Goal: Check status: Check status

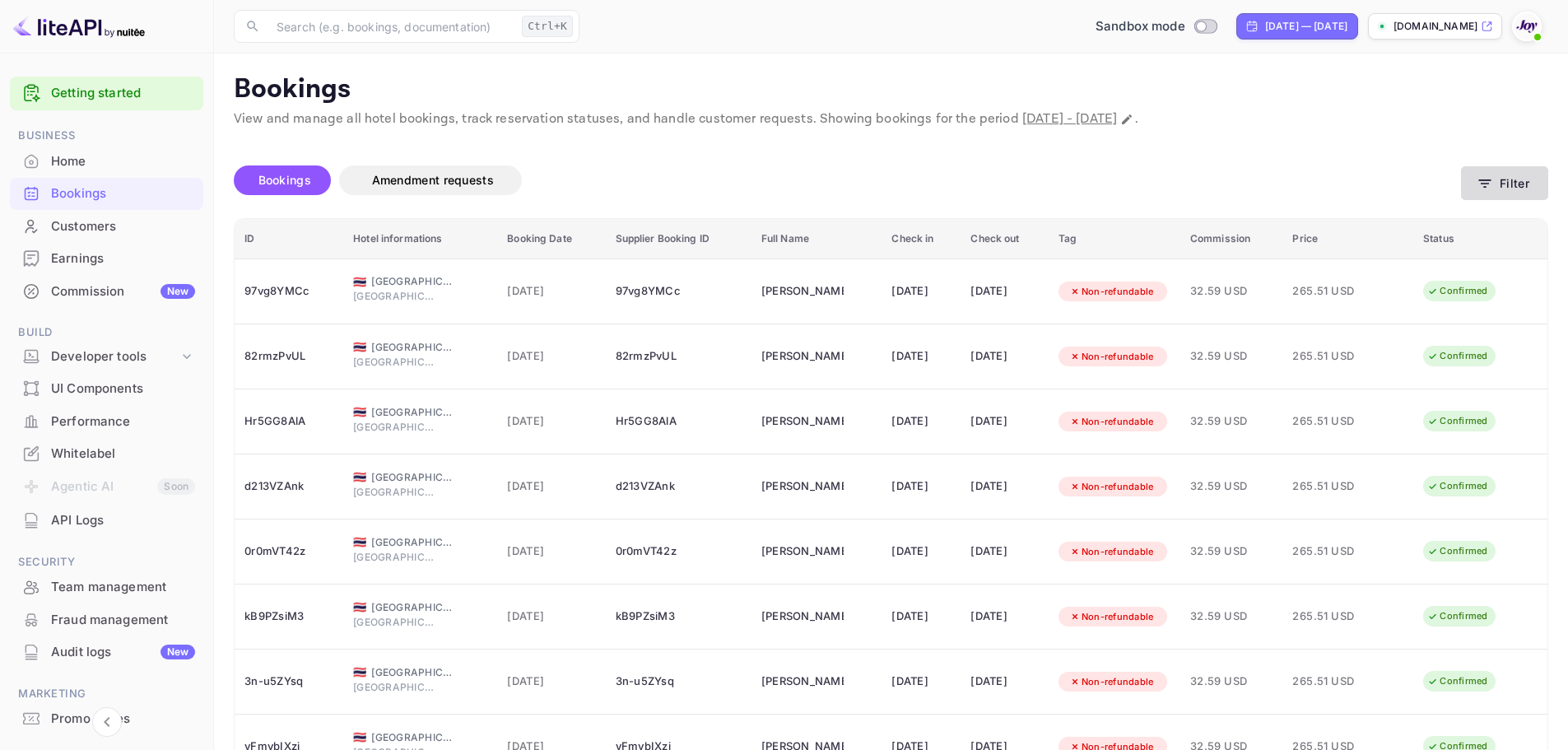
click at [1509, 179] on button "Filter" at bounding box center [1505, 184] width 87 height 34
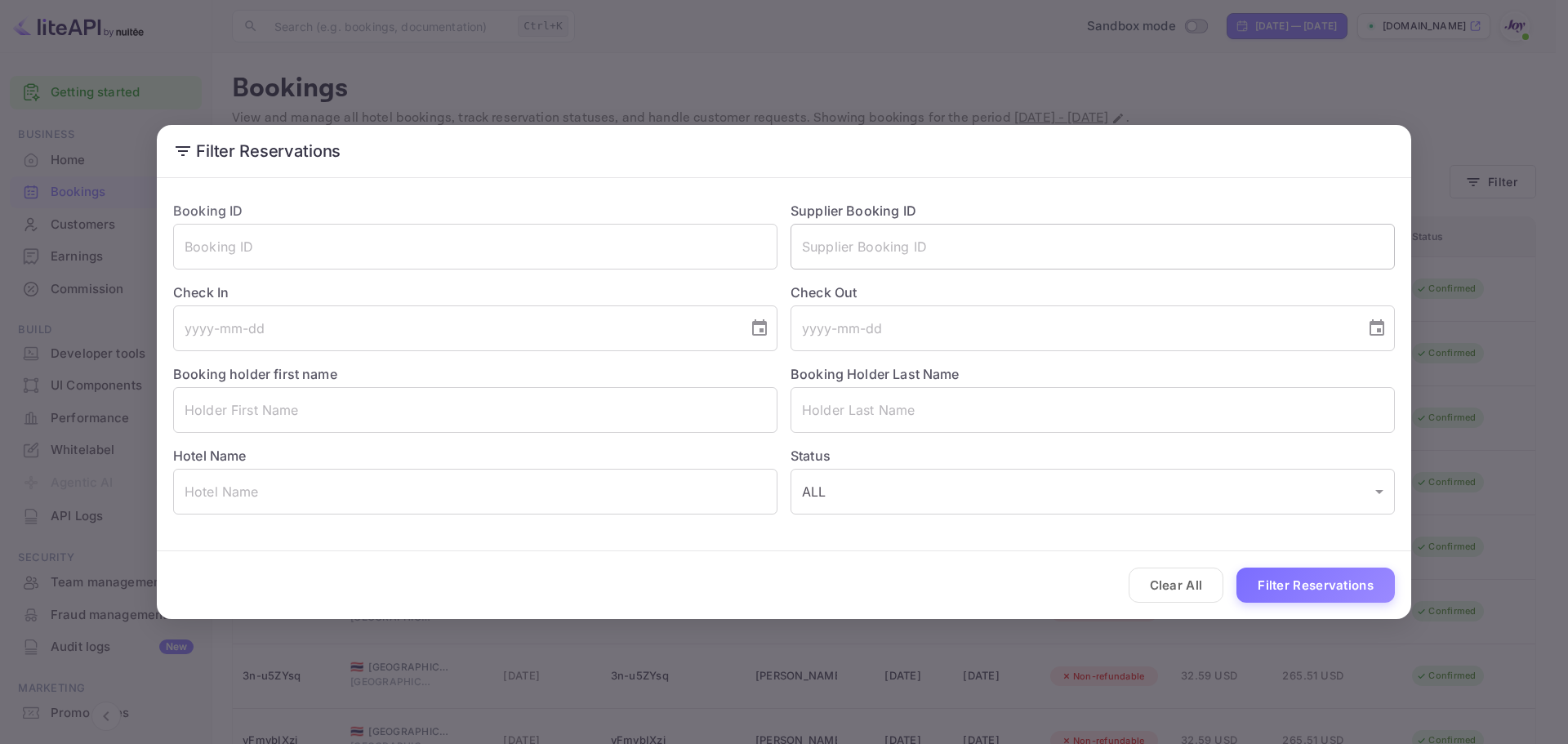
click at [878, 245] on input "text" at bounding box center [1093, 247] width 604 height 45
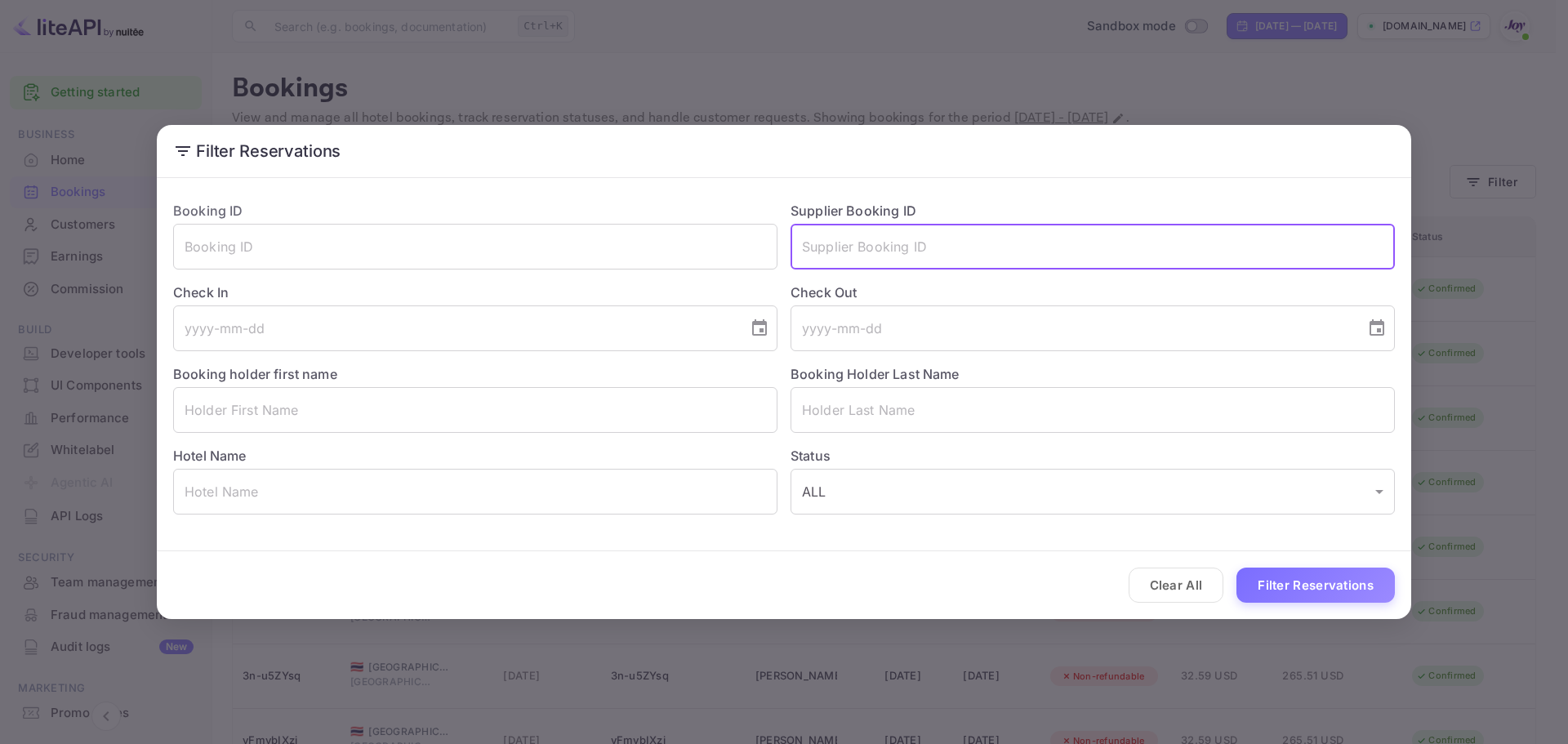
paste input "9466693"
type input "9466693"
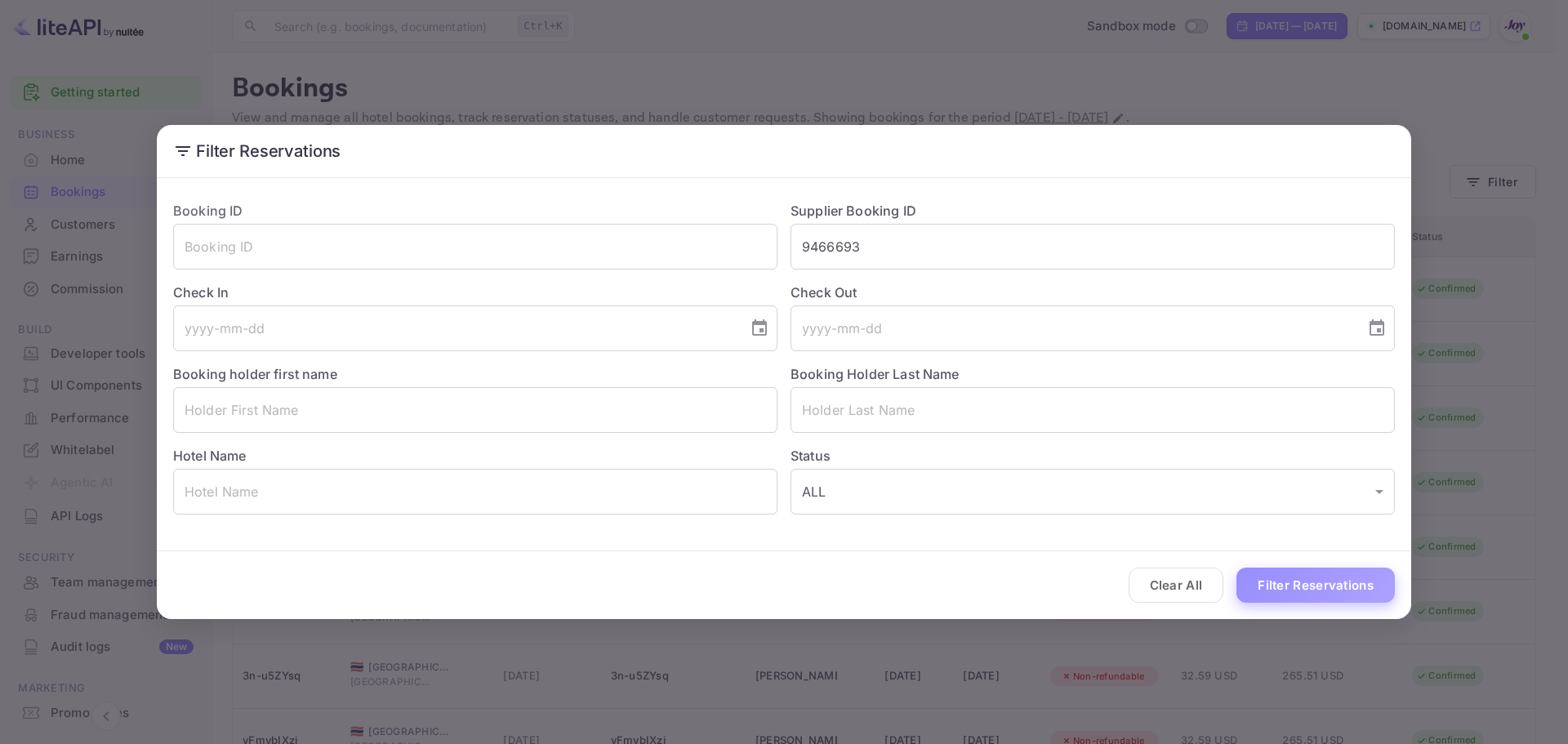
click at [1310, 584] on button "Filter Reservations" at bounding box center [1315, 585] width 159 height 35
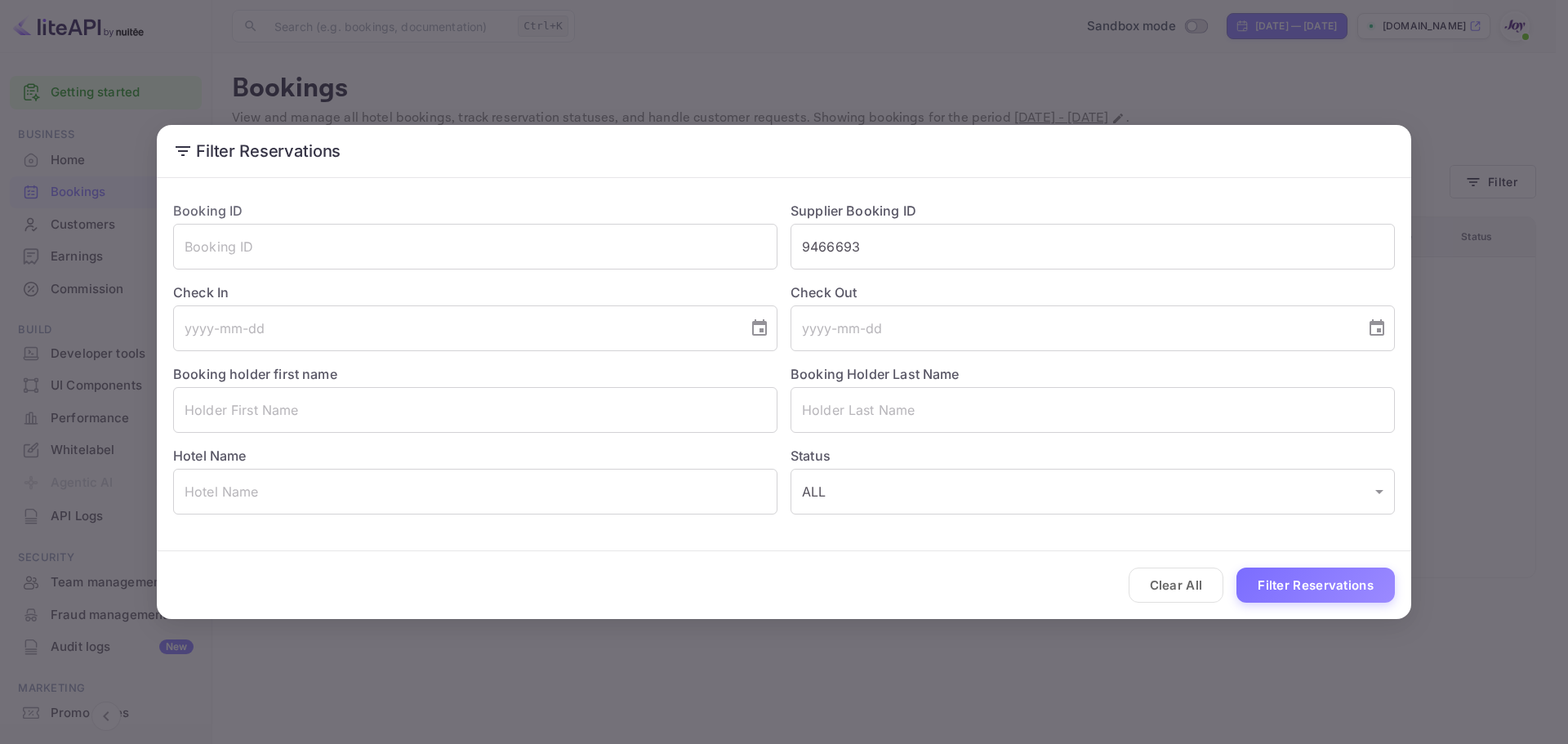
click at [1187, 585] on button "Clear All" at bounding box center [1177, 585] width 96 height 35
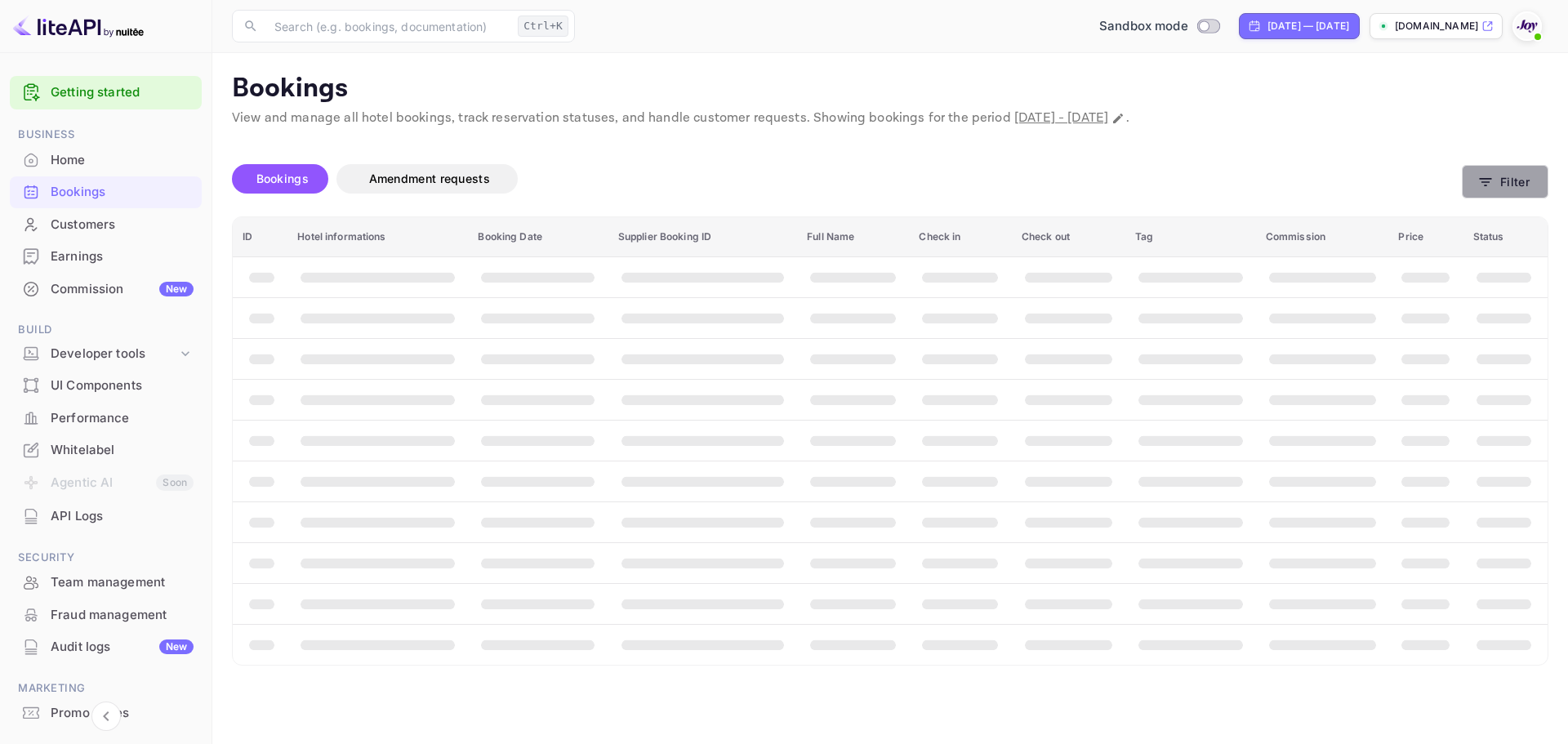
click at [1521, 181] on button "Filter" at bounding box center [1505, 182] width 86 height 34
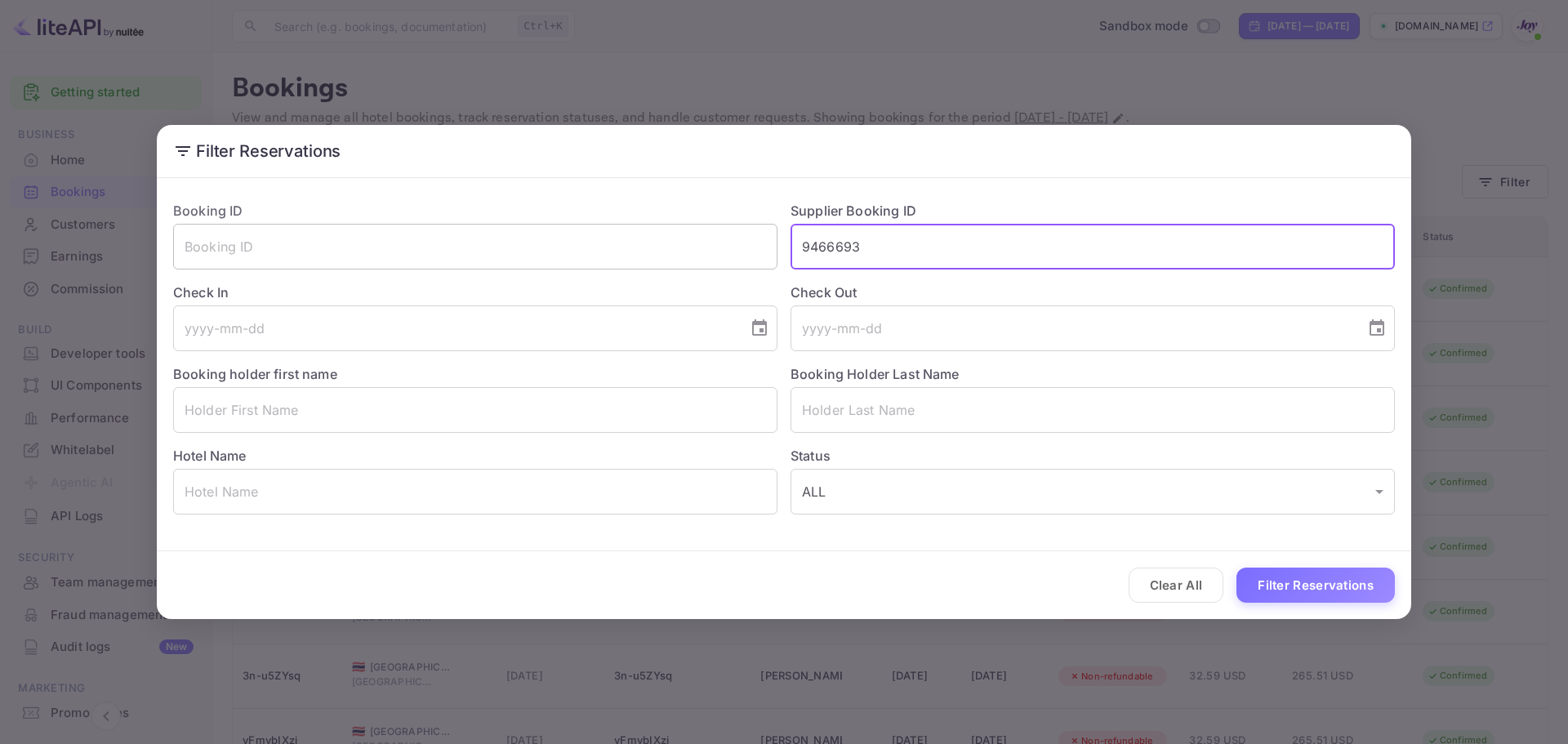
drag, startPoint x: 915, startPoint y: 251, endPoint x: 767, endPoint y: 256, distance: 148.1
click at [767, 256] on div "Booking ID ​ Supplier Booking ID 9466693 ​ Check In ​ Check Out ​ Booking holde…" at bounding box center [777, 351] width 1235 height 327
click at [511, 421] on input "text" at bounding box center [475, 410] width 604 height 45
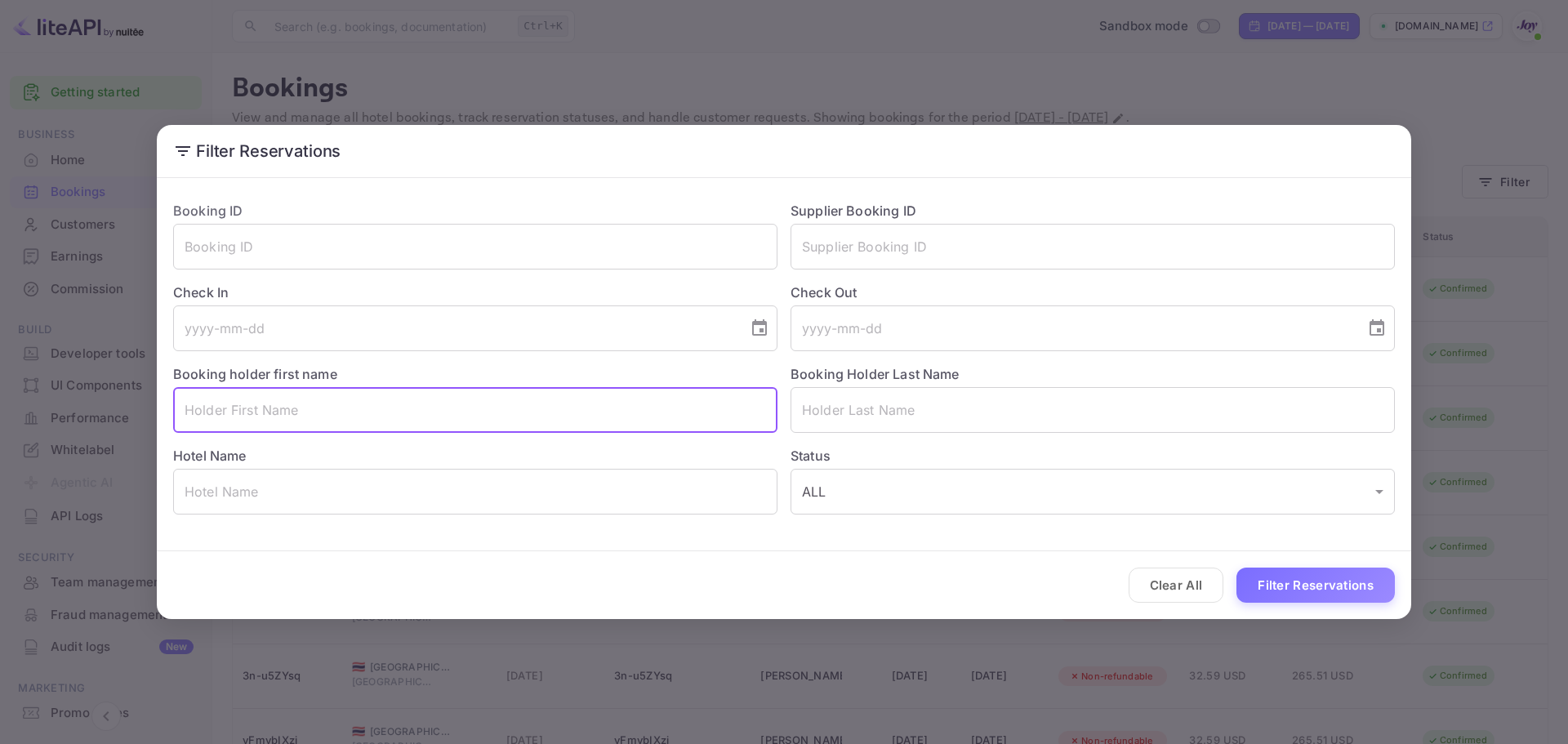
paste input "Peter Tod"
click at [233, 407] on input "Peter Tod" at bounding box center [475, 410] width 604 height 45
type input "[PERSON_NAME]"
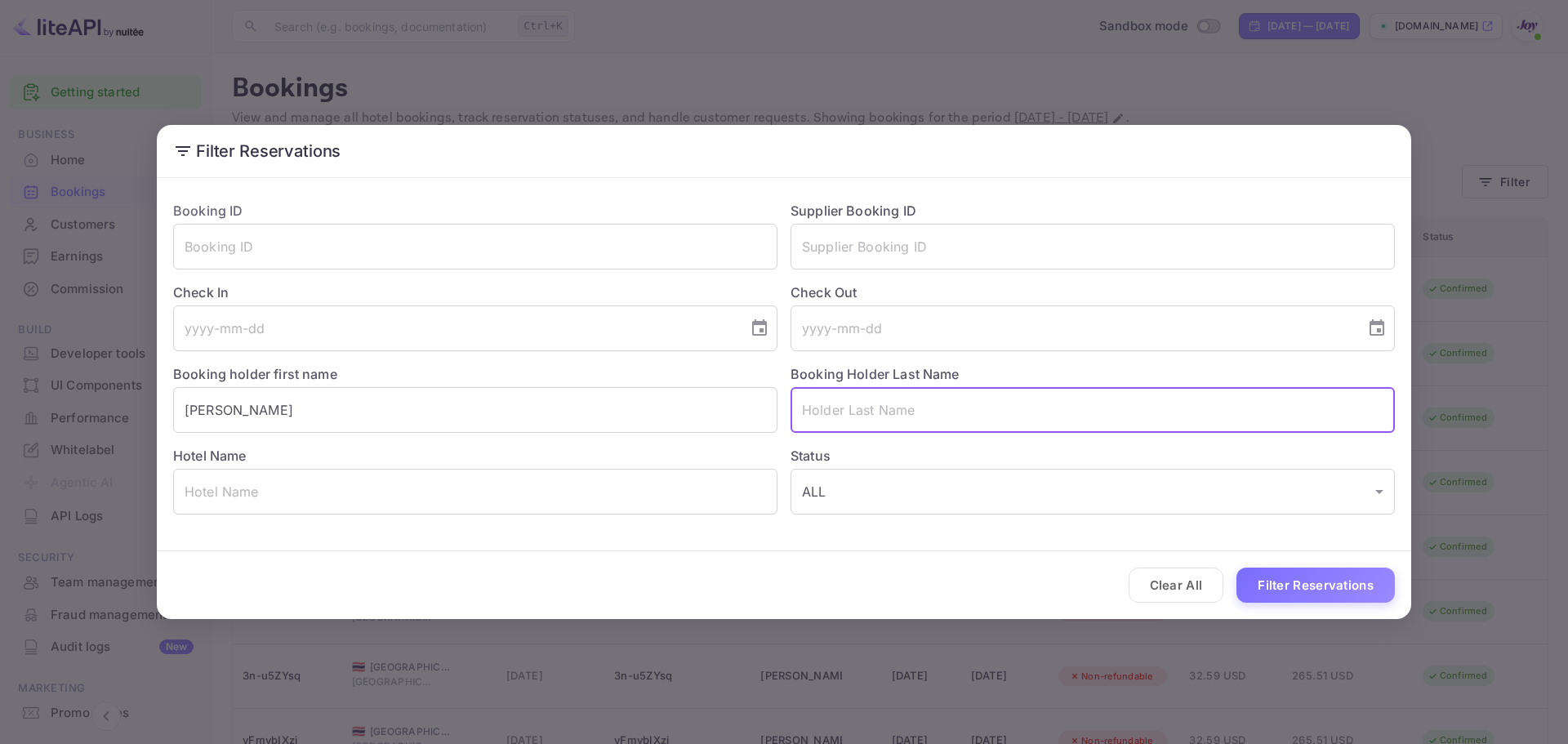
click at [902, 410] on input "text" at bounding box center [1093, 410] width 604 height 45
paste input "Tod"
type input "Tod"
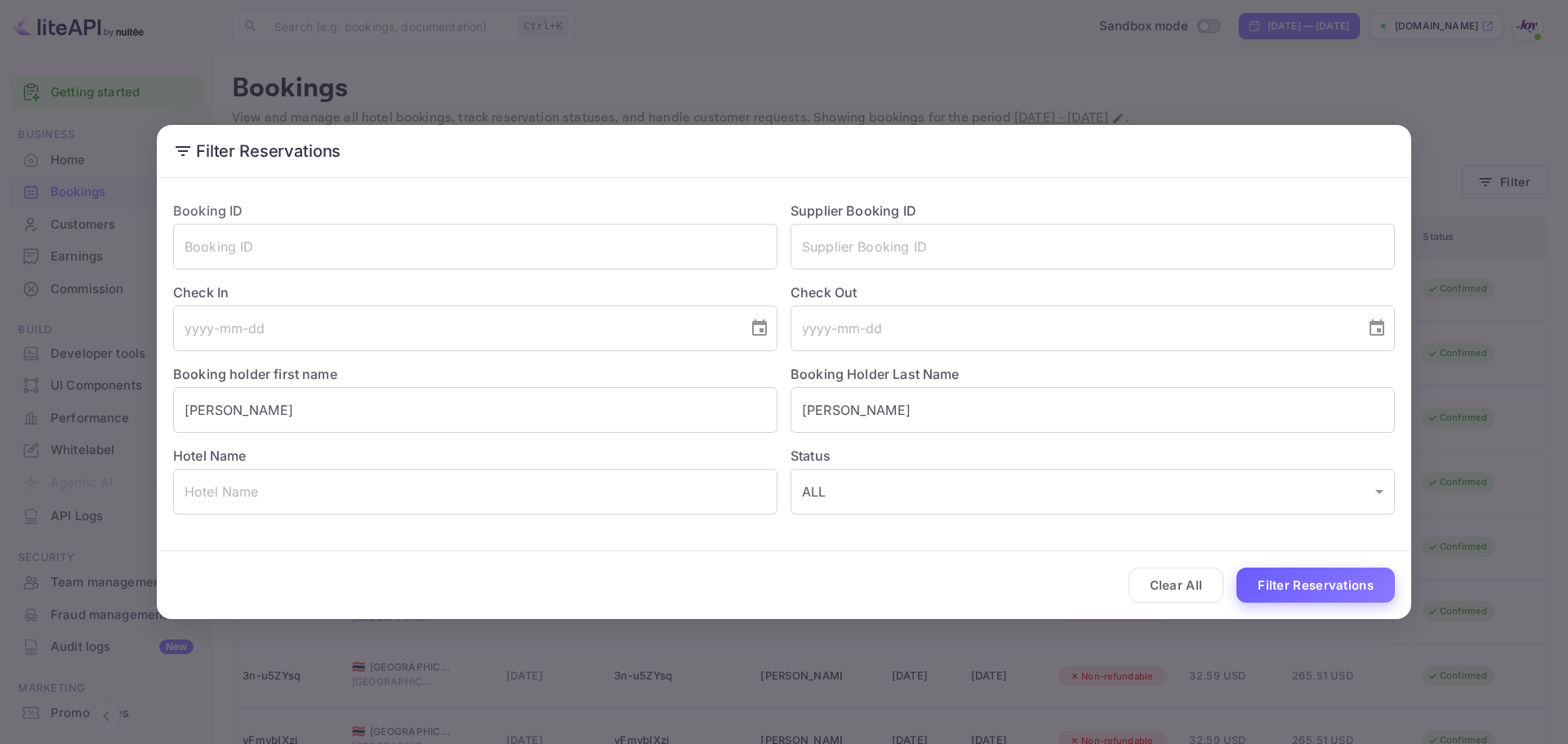
drag, startPoint x: 1266, startPoint y: 566, endPoint x: 1280, endPoint y: 589, distance: 26.9
click at [1267, 568] on div "Clear All Filter Reservations" at bounding box center [784, 585] width 1254 height 68
click at [1280, 589] on button "Filter Reservations" at bounding box center [1315, 585] width 159 height 35
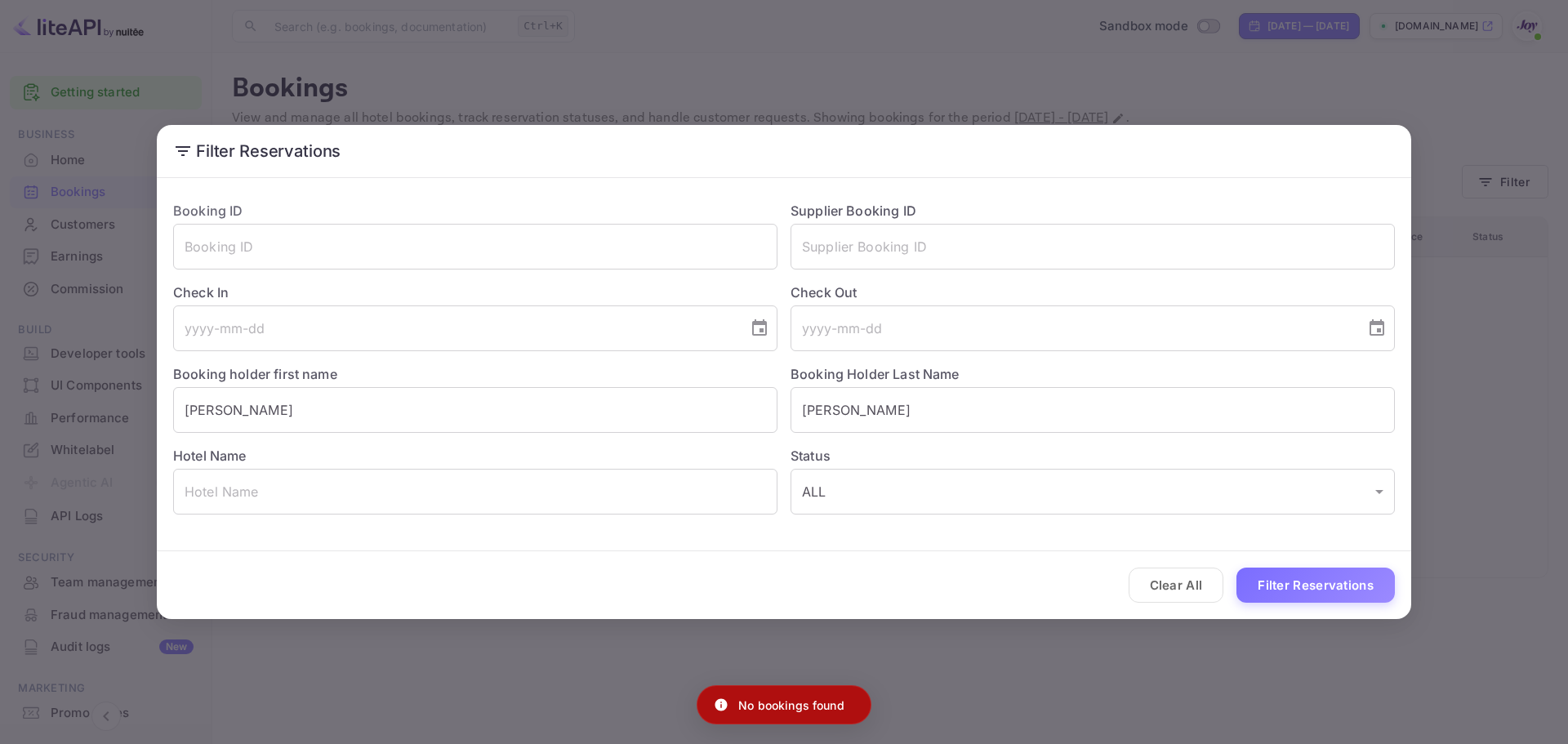
click at [1181, 587] on button "Clear All" at bounding box center [1177, 585] width 96 height 35
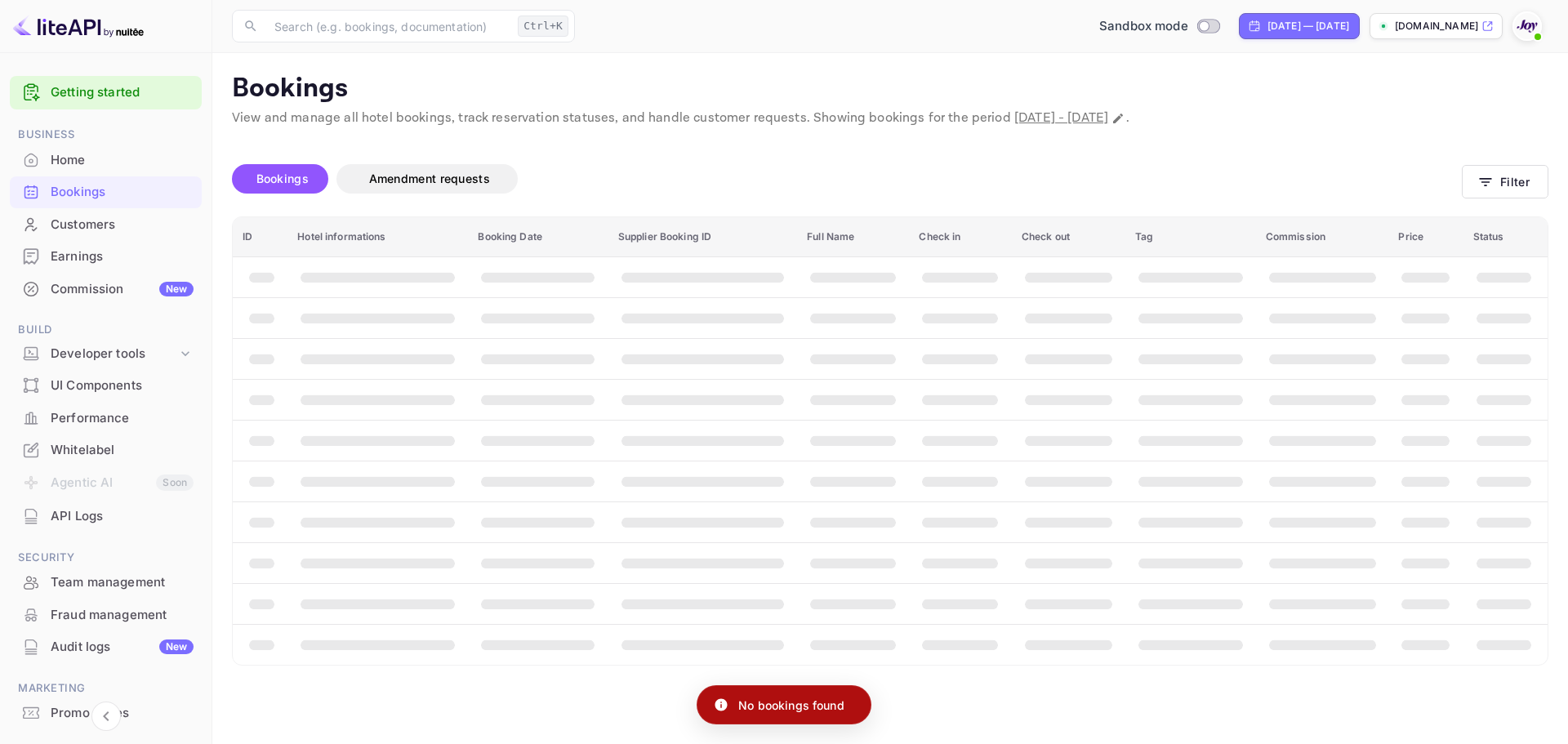
click at [1380, 161] on div "Bookings Amendment requests" at bounding box center [846, 182] width 1230 height 69
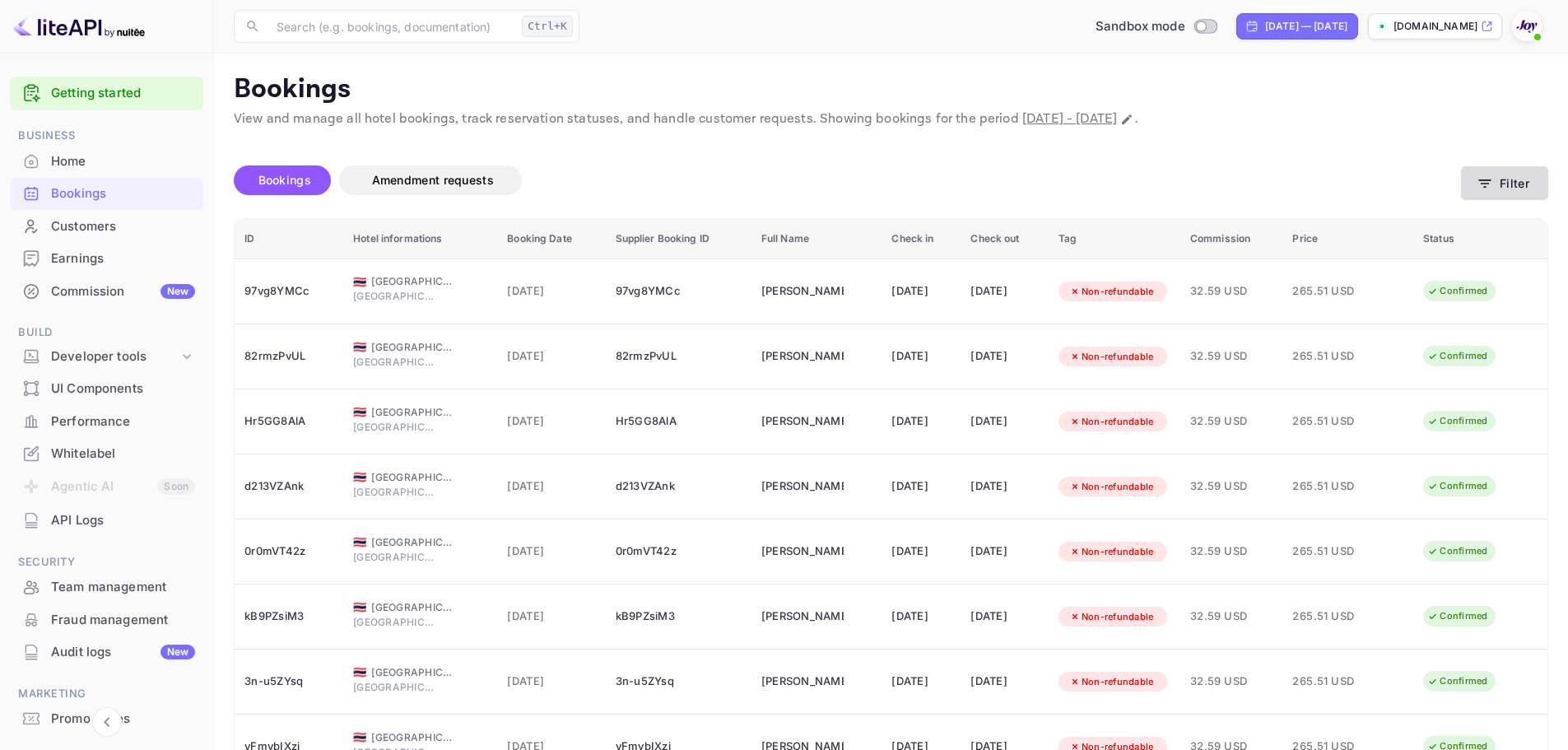
click at [1503, 186] on button "Filter" at bounding box center [1505, 184] width 87 height 34
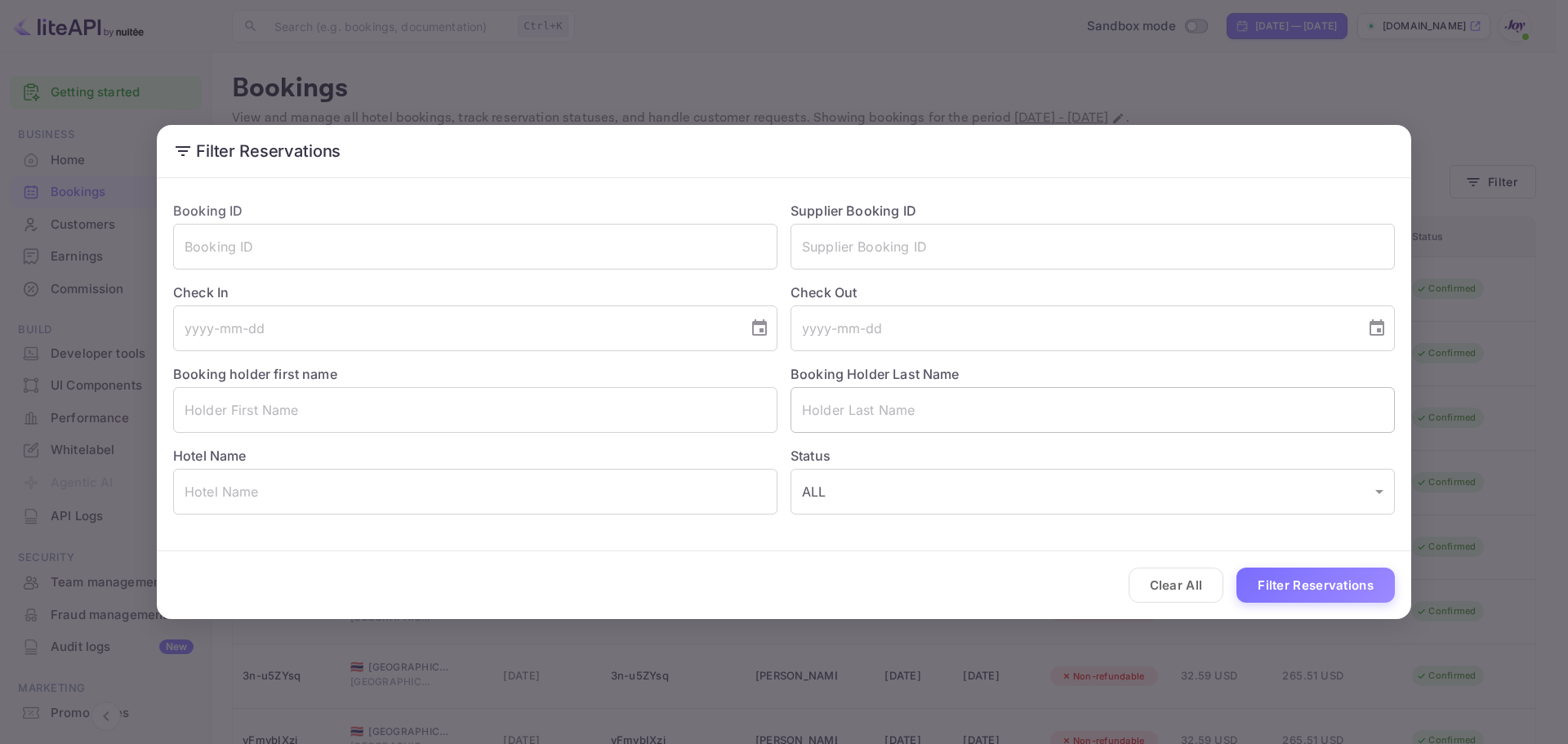
click at [826, 411] on input "text" at bounding box center [1093, 410] width 604 height 45
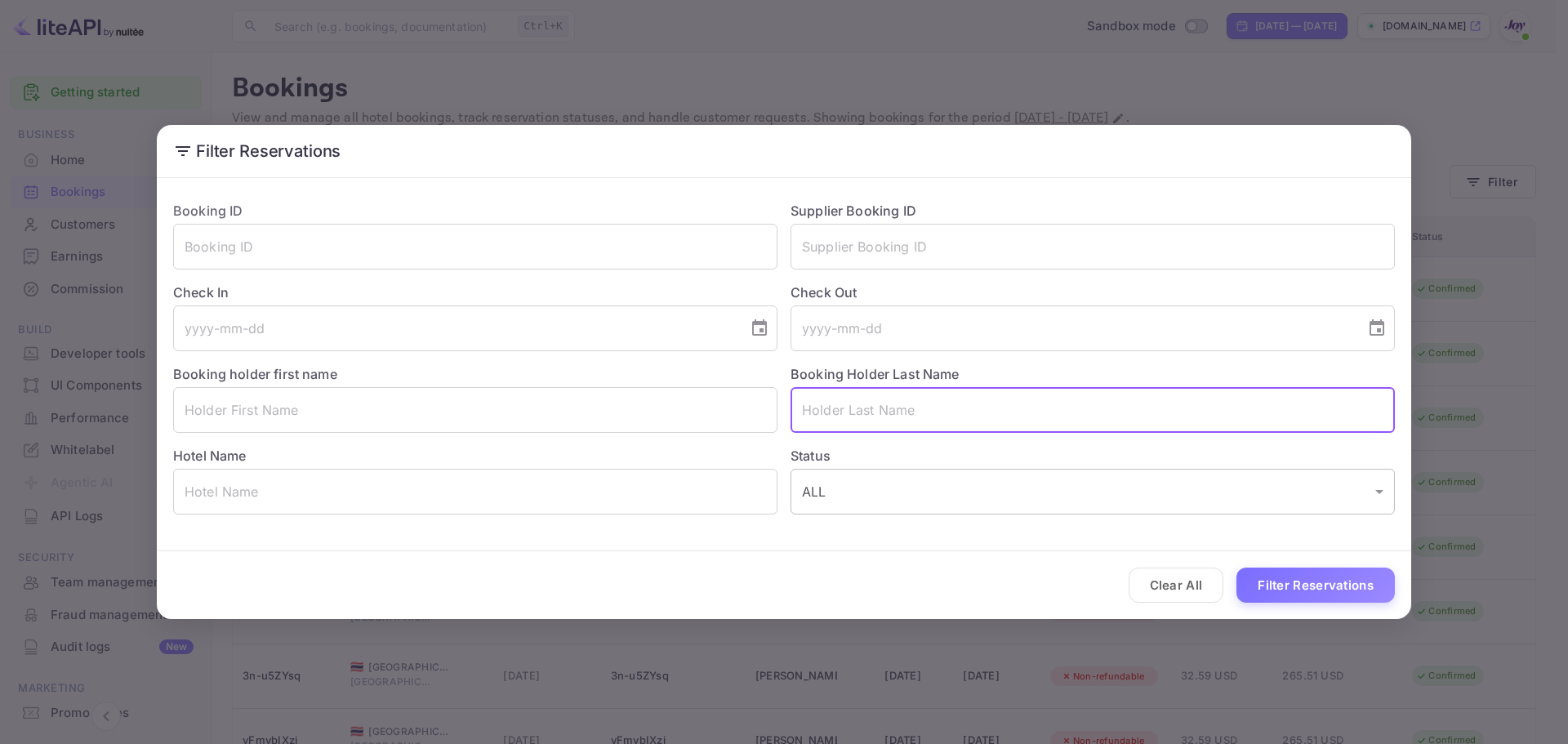
paste input "[PERSON_NAME]"
type input "[PERSON_NAME]"
click at [1323, 597] on button "Filter Reservations" at bounding box center [1315, 585] width 159 height 35
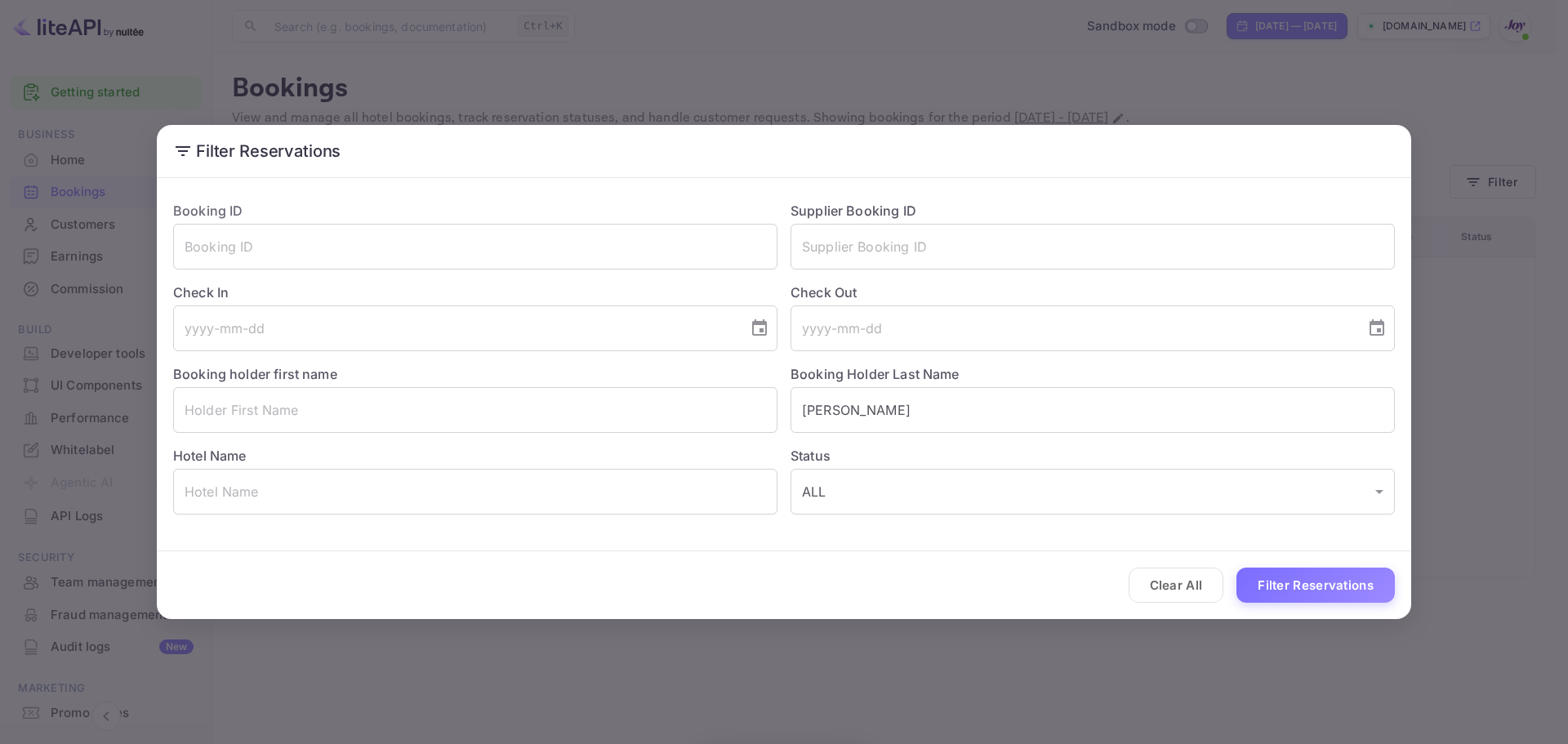
click at [1181, 590] on button "Clear All" at bounding box center [1177, 585] width 96 height 35
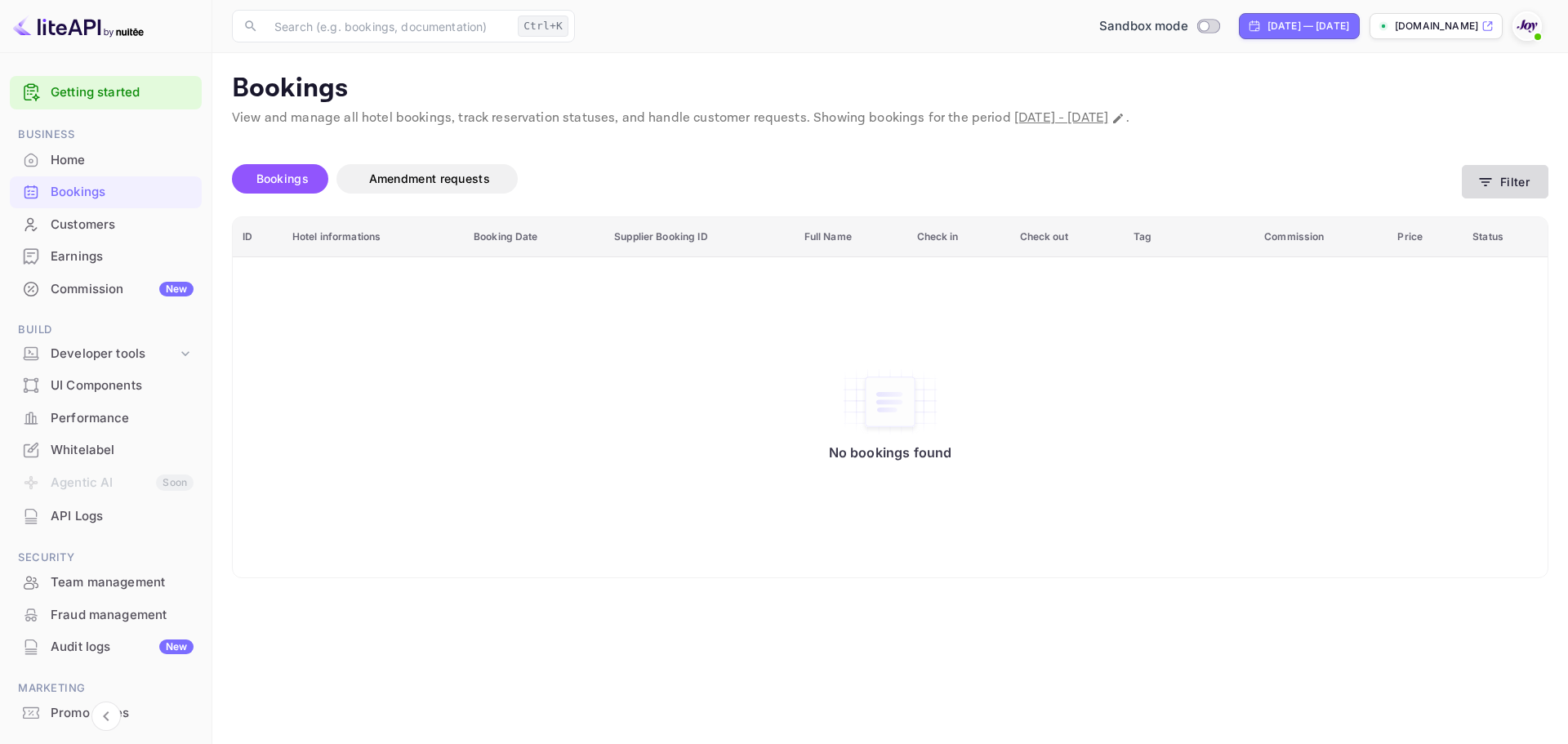
click at [1531, 171] on button "Filter" at bounding box center [1505, 182] width 86 height 34
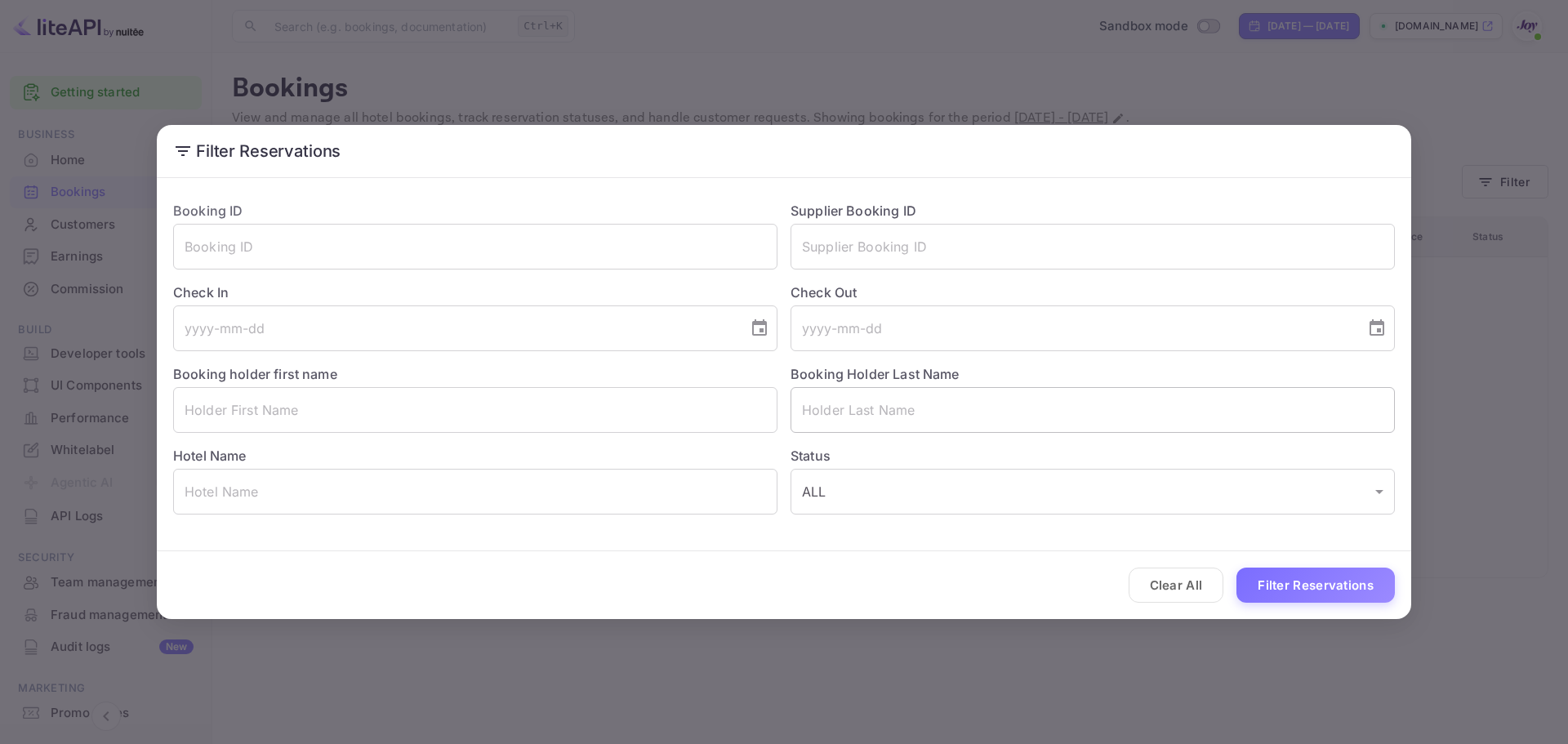
click at [840, 413] on input "text" at bounding box center [1093, 410] width 604 height 45
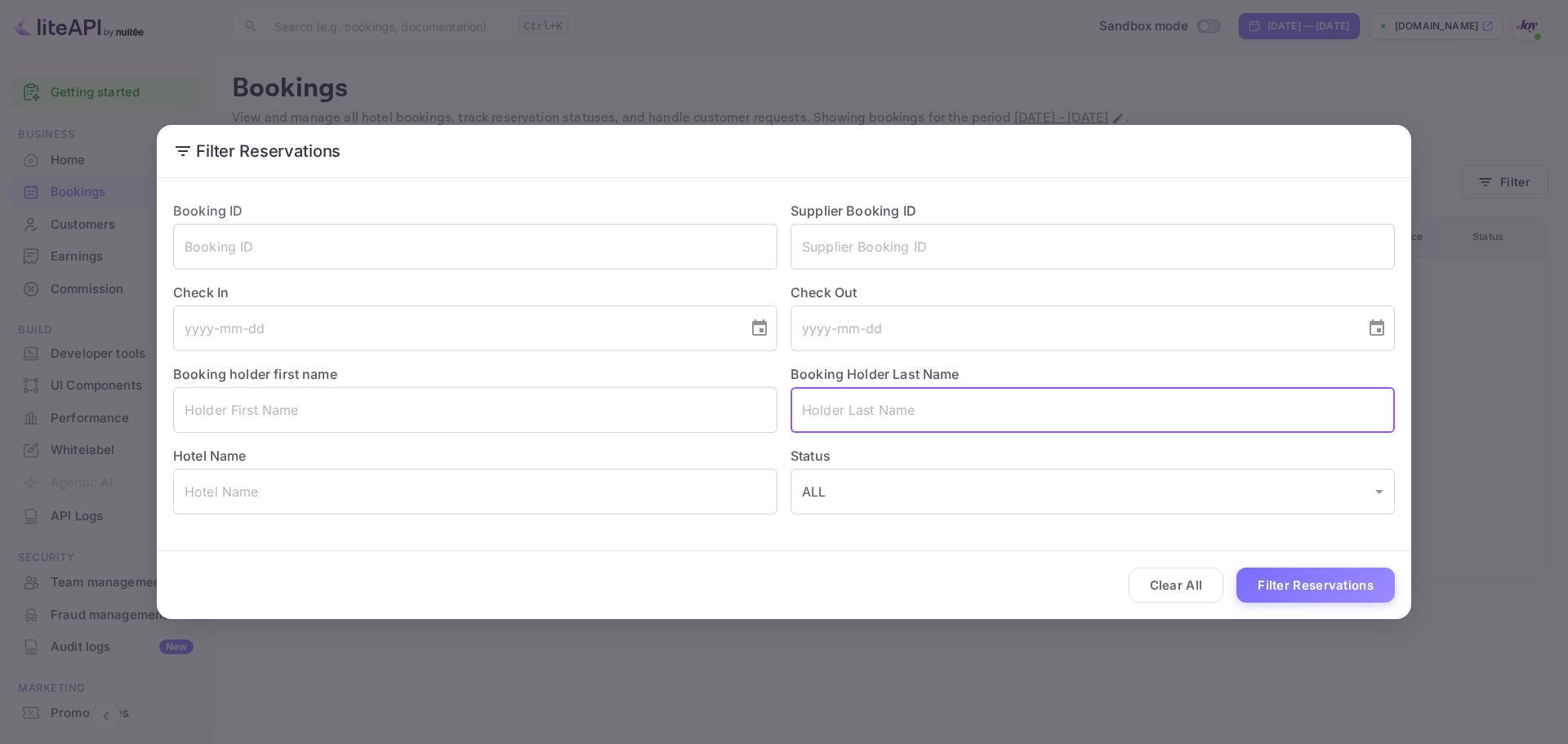
paste input "Todhunter"
type input "Todhunter"
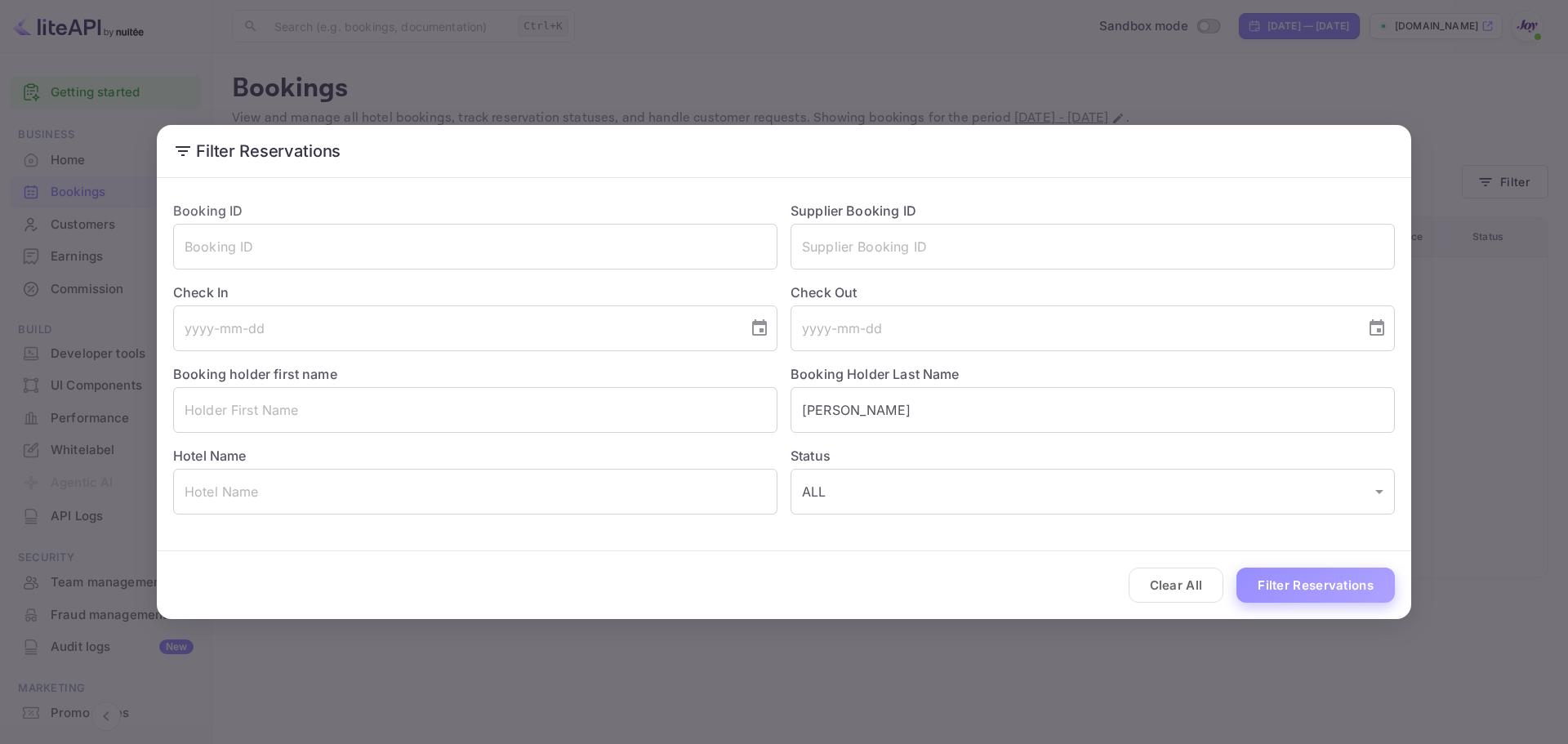
click at [1283, 578] on button "Filter Reservations" at bounding box center [1315, 585] width 159 height 35
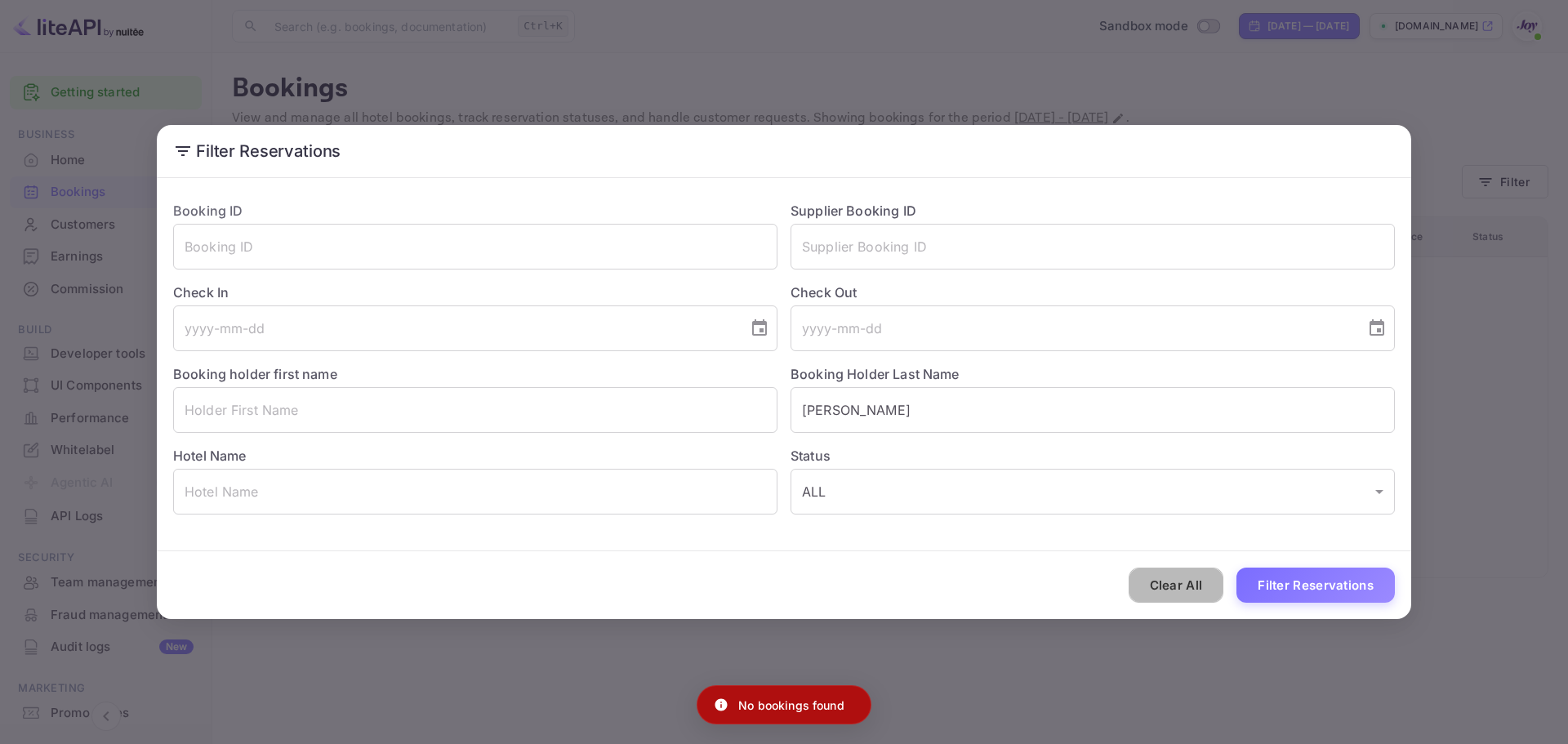
click at [1169, 583] on button "Clear All" at bounding box center [1177, 585] width 96 height 35
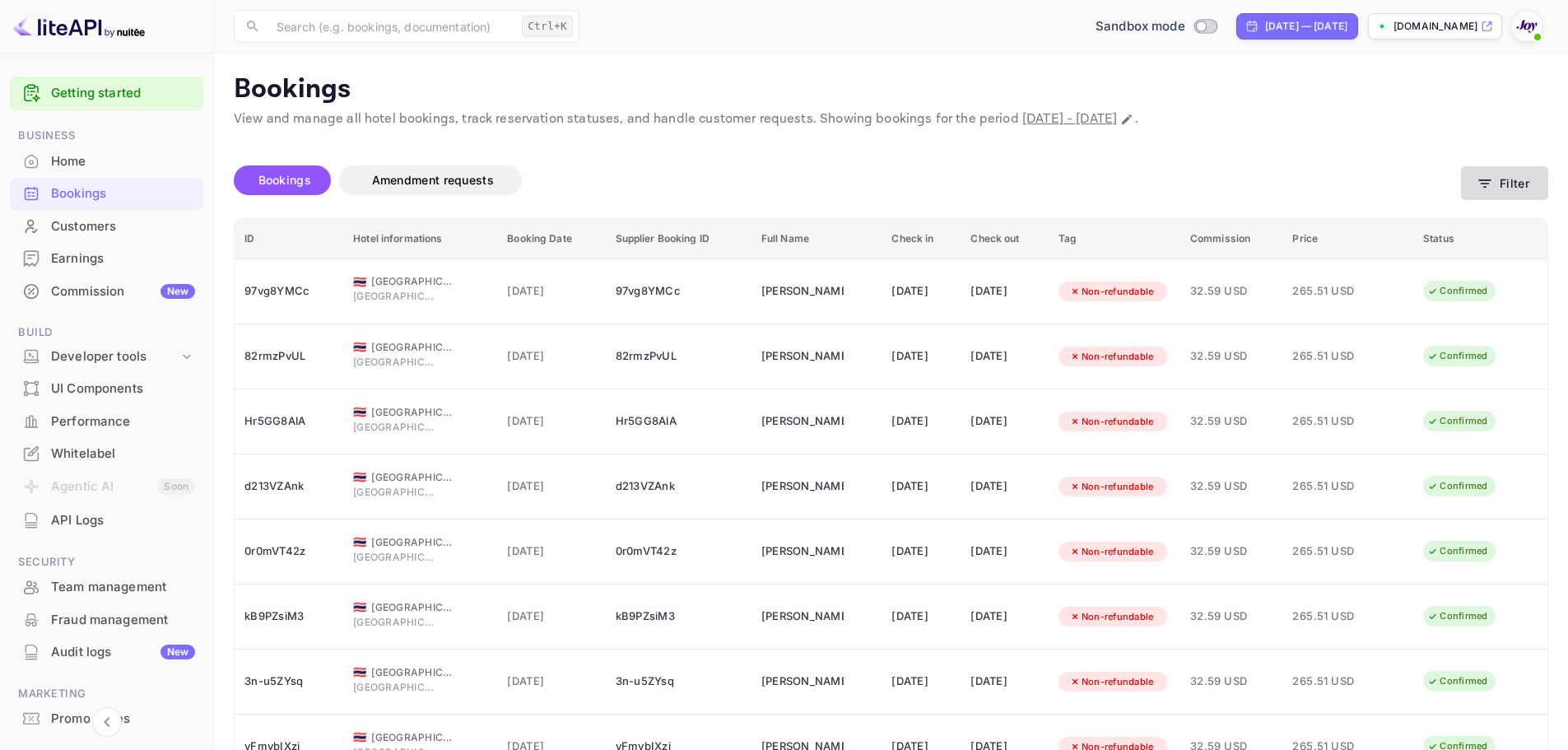
click at [1523, 179] on button "Filter" at bounding box center [1505, 184] width 87 height 34
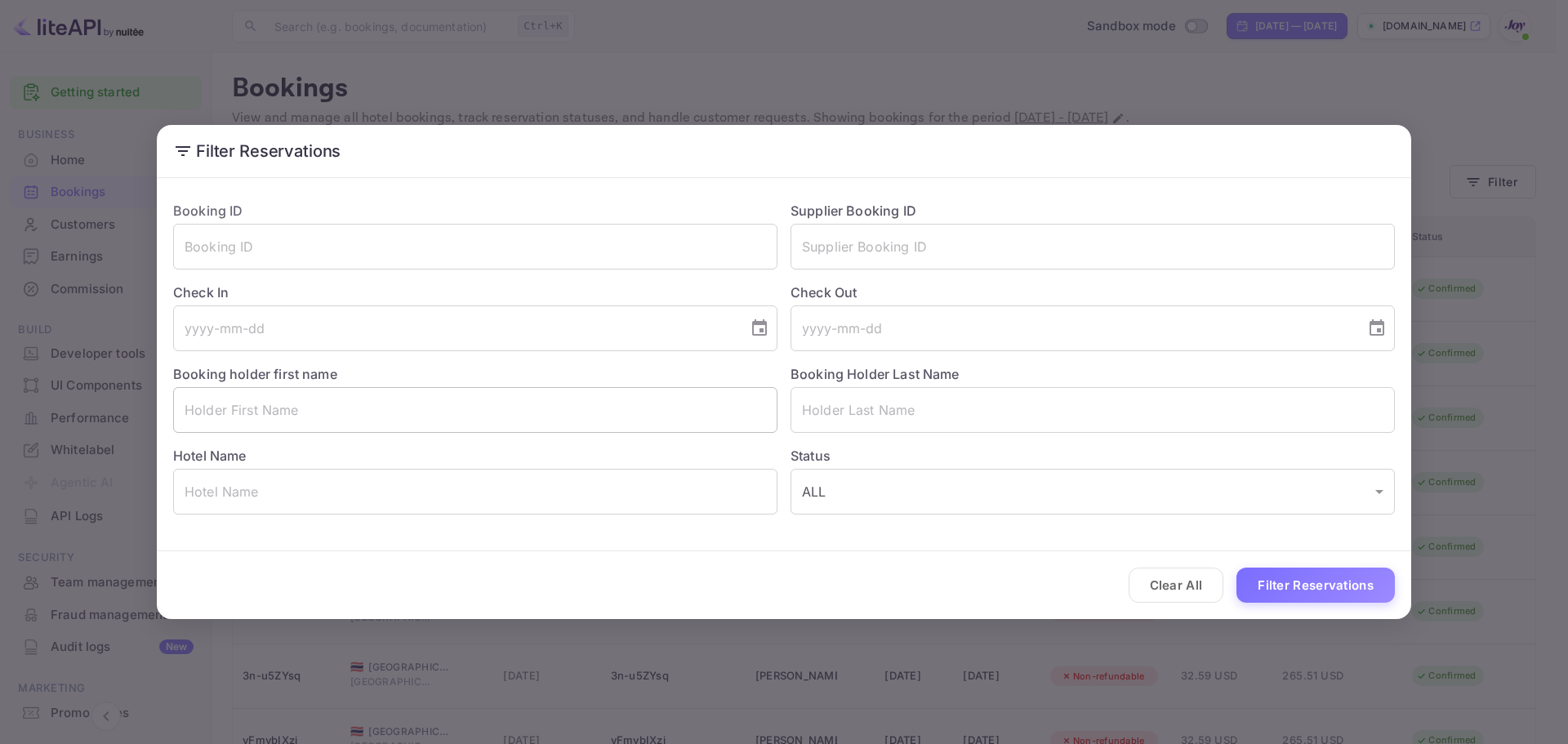
click at [349, 419] on input "text" at bounding box center [475, 410] width 604 height 45
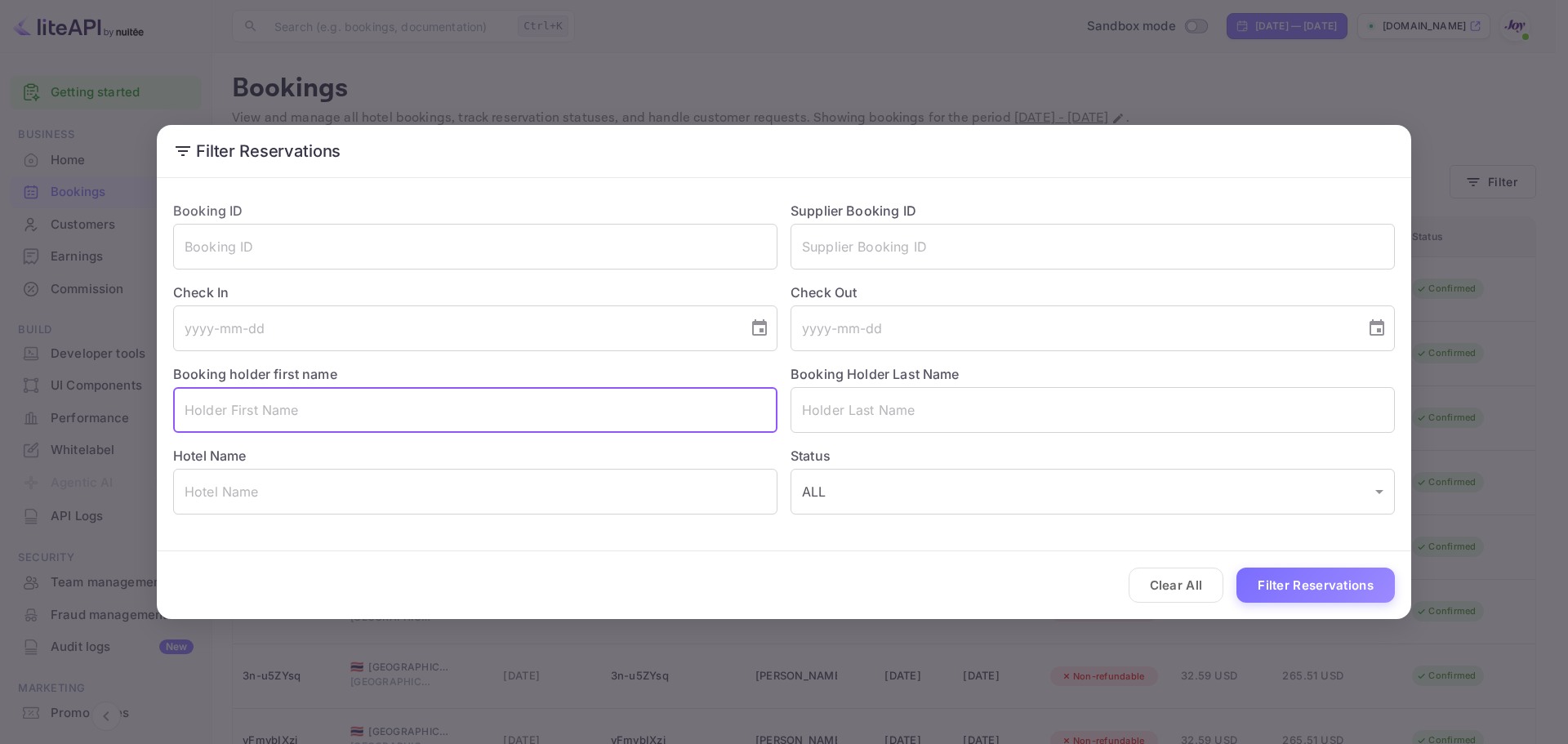
paste input "[PERSON_NAME]"
click at [246, 410] on input "[PERSON_NAME]" at bounding box center [475, 410] width 604 height 45
type input "[PERSON_NAME]"
click at [815, 404] on input "text" at bounding box center [1093, 410] width 604 height 45
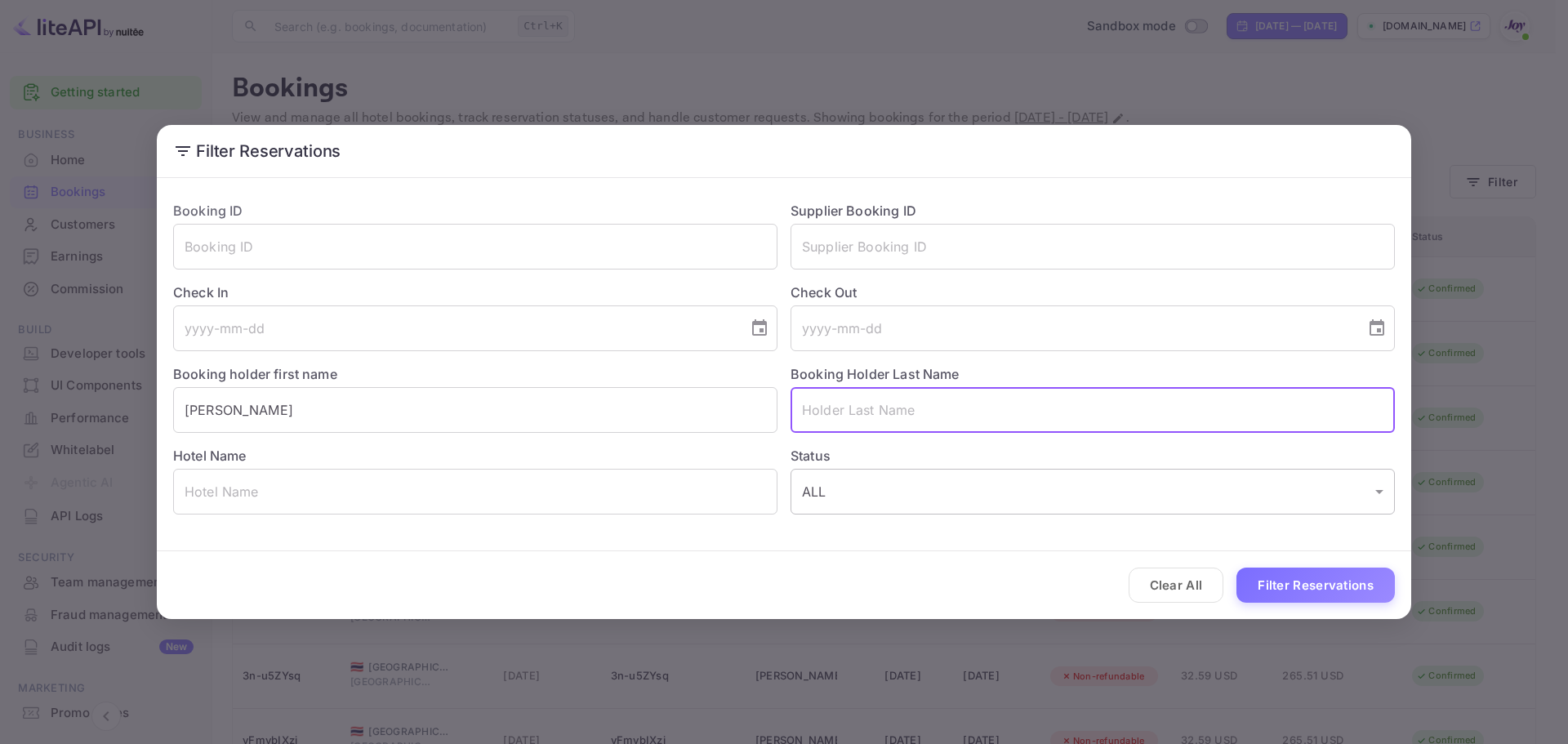
paste input "[PERSON_NAME]"
type input "[PERSON_NAME]"
click at [1267, 587] on button "Filter Reservations" at bounding box center [1315, 585] width 159 height 35
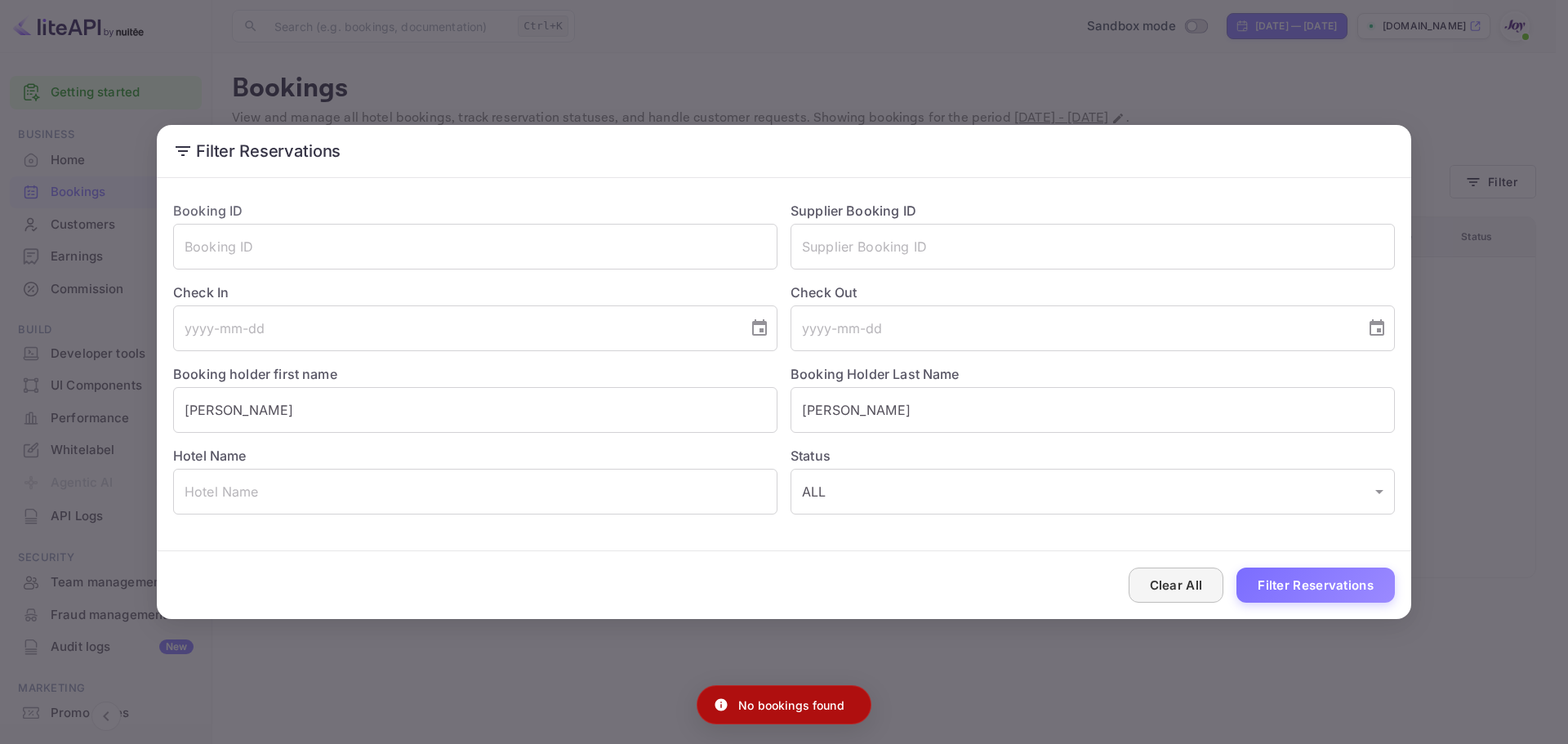
click at [1184, 582] on button "Clear All" at bounding box center [1177, 585] width 96 height 35
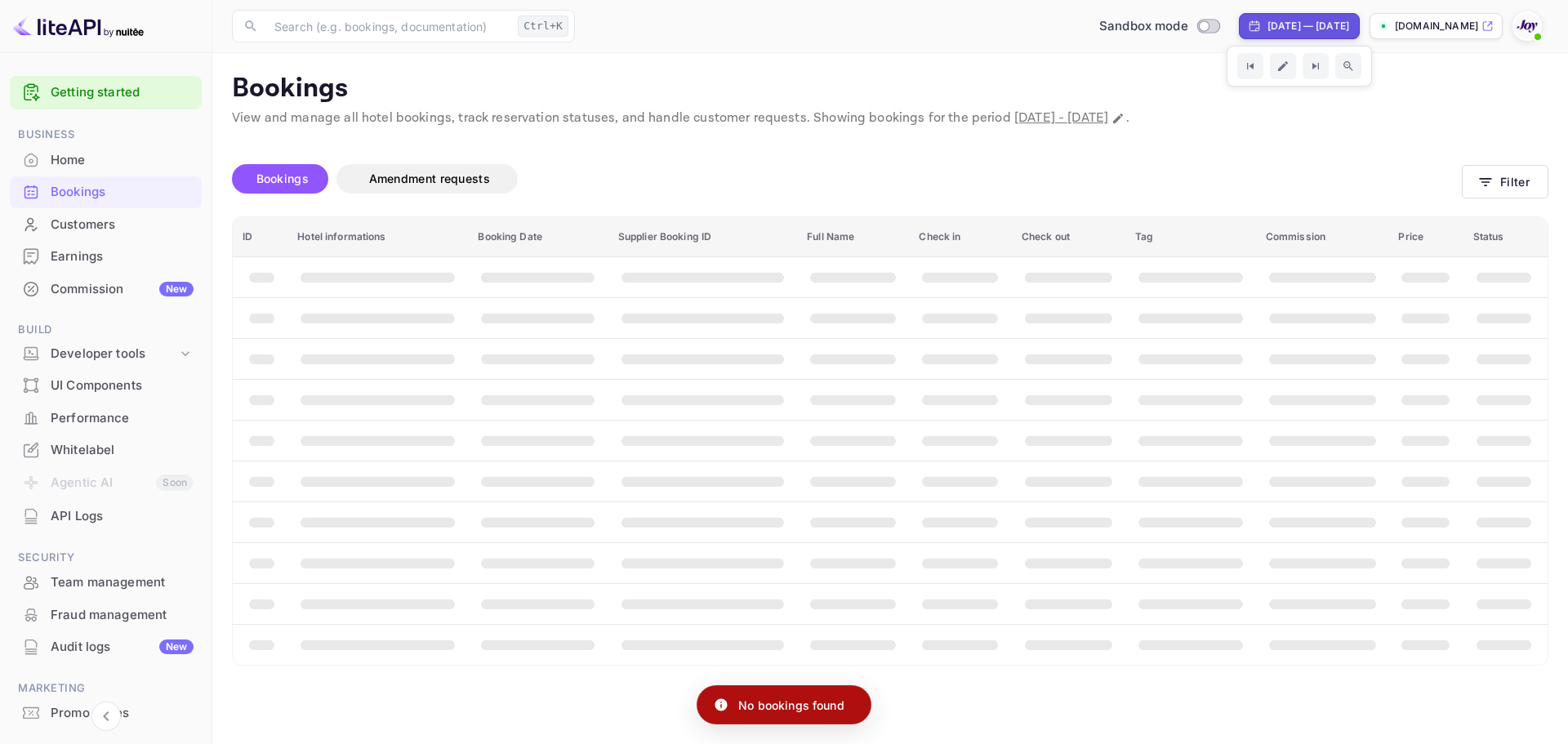
click at [1267, 29] on div "Jan 1, 2025 — Jan 31, 2026" at bounding box center [1308, 26] width 81 height 15
select select "2025"
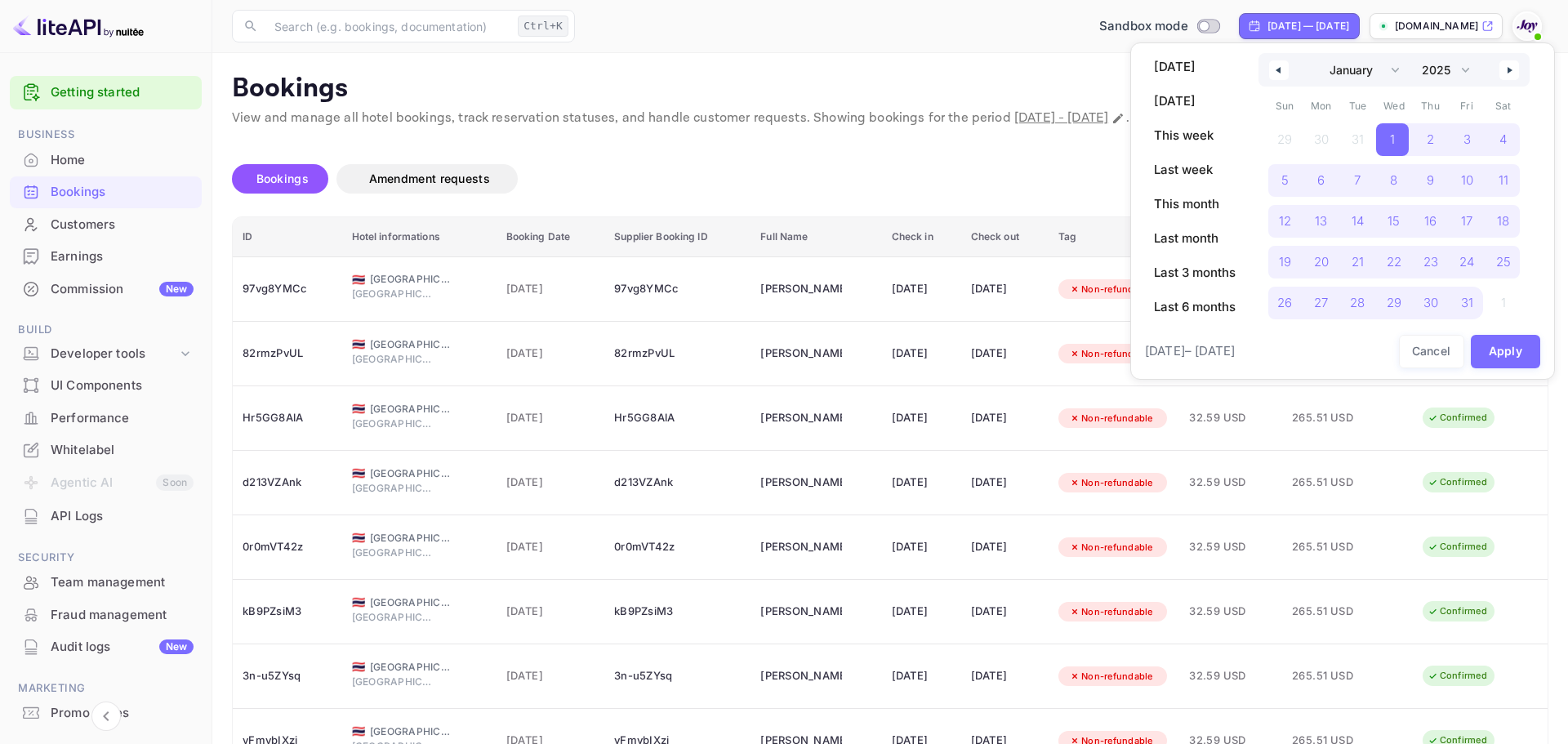
click at [1327, 24] on div at bounding box center [784, 372] width 1568 height 744
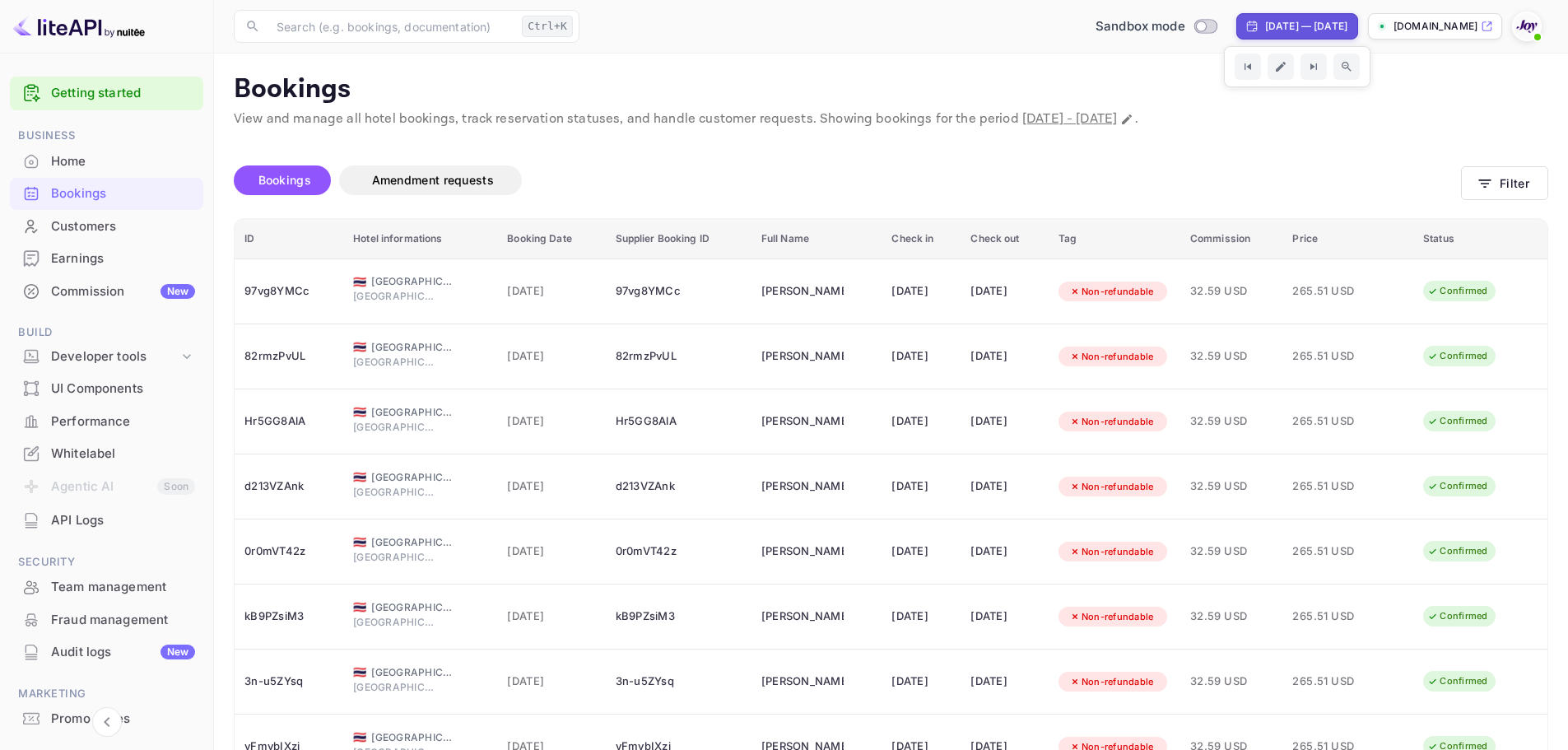
click at [1338, 25] on div "Jan 1, 2025 — Jan 31, 2026" at bounding box center [1306, 26] width 82 height 15
select select "2025"
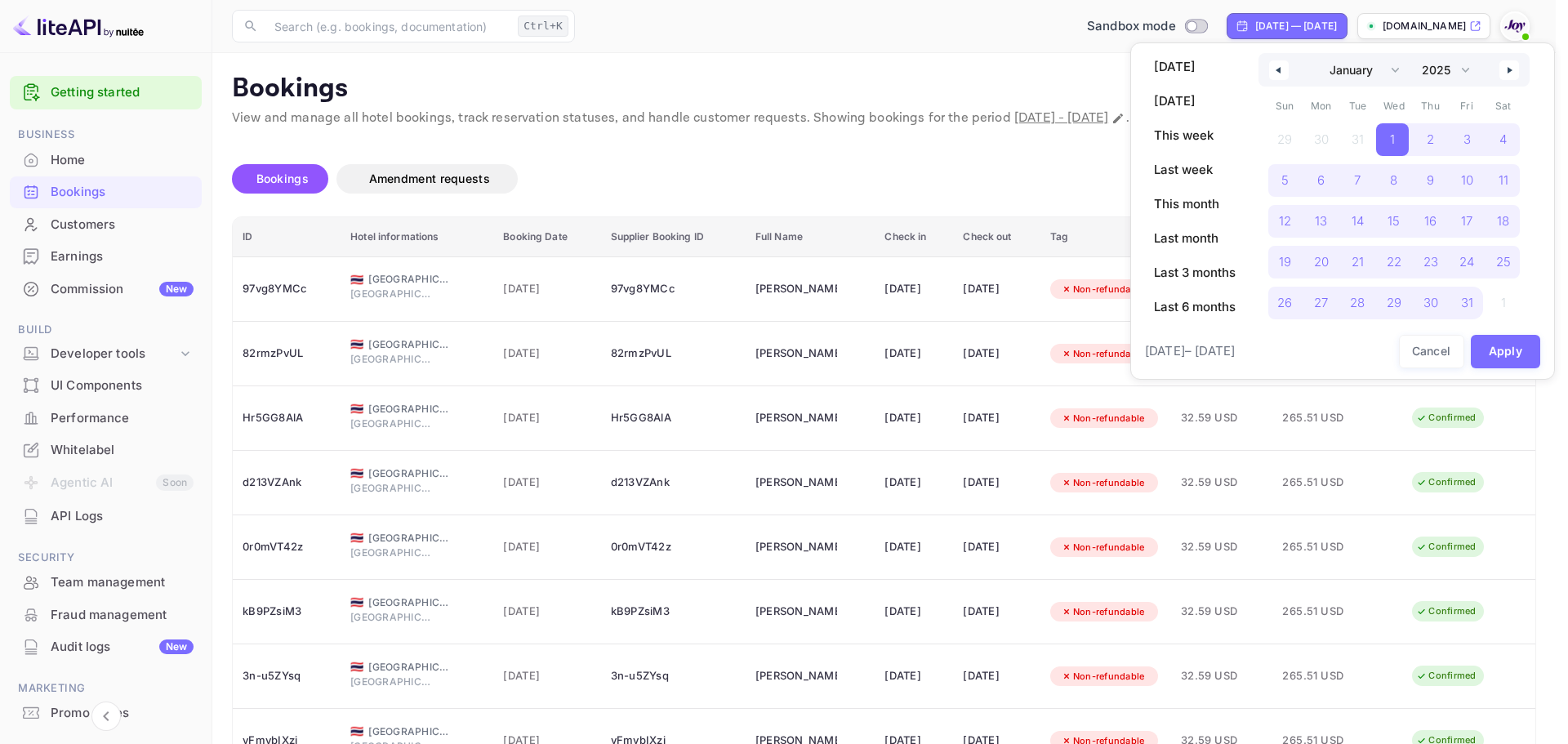
click at [1513, 72] on icon "button" at bounding box center [1512, 71] width 8 height 7
click at [1394, 71] on select "January February March April May June July August September October November De…" at bounding box center [1360, 70] width 92 height 34
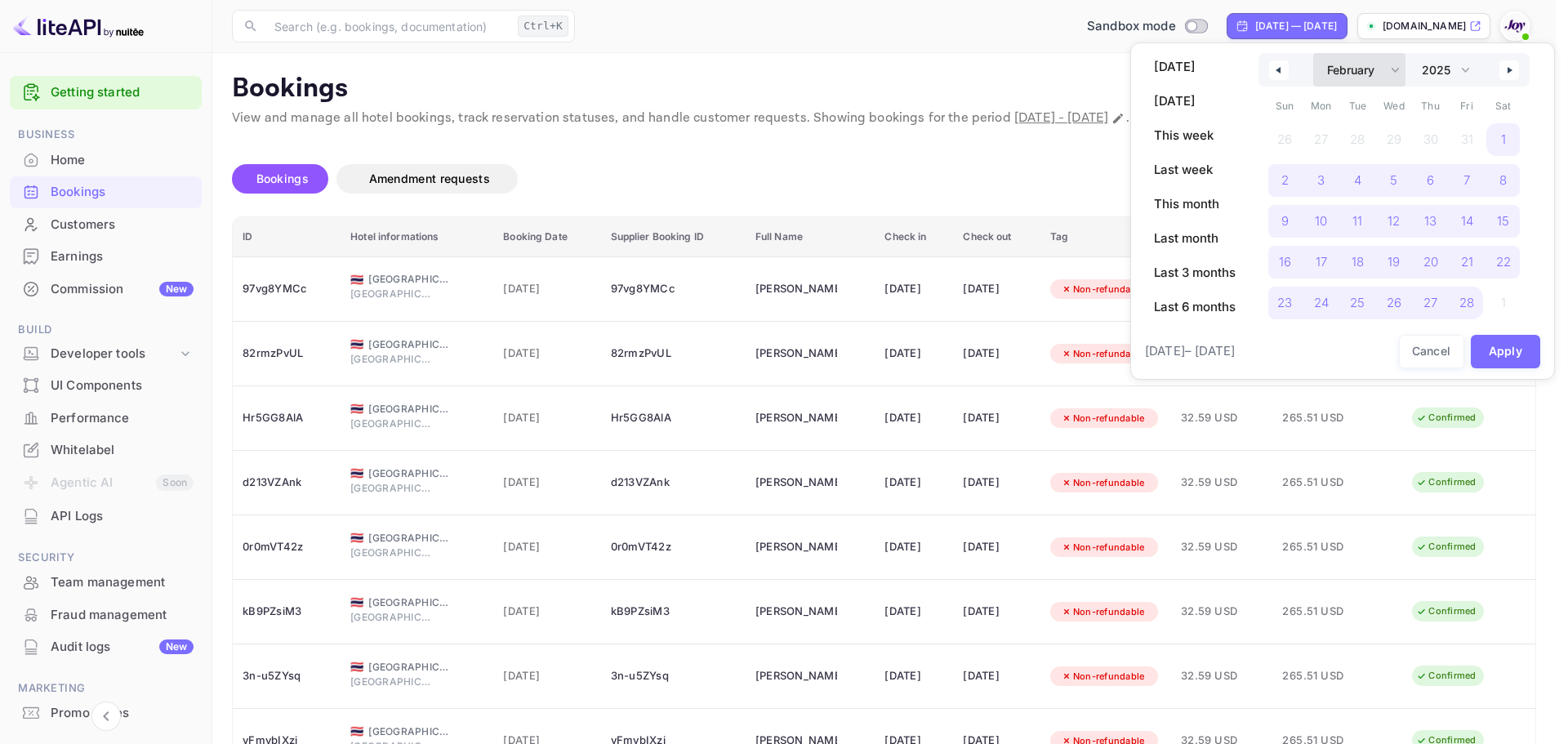
click at [1394, 71] on select "January February March April May June July August September October November De…" at bounding box center [1360, 70] width 92 height 34
select select "11"
click at [1314, 53] on select "January February March April May June July August September October November De…" at bounding box center [1360, 70] width 92 height 34
click at [1474, 71] on select "2030 2029 2028 2027 2026 2025 2024 2023 2022 2021 2020 2019 2018 2017 2016 2015…" at bounding box center [1445, 70] width 62 height 34
select select "2026"
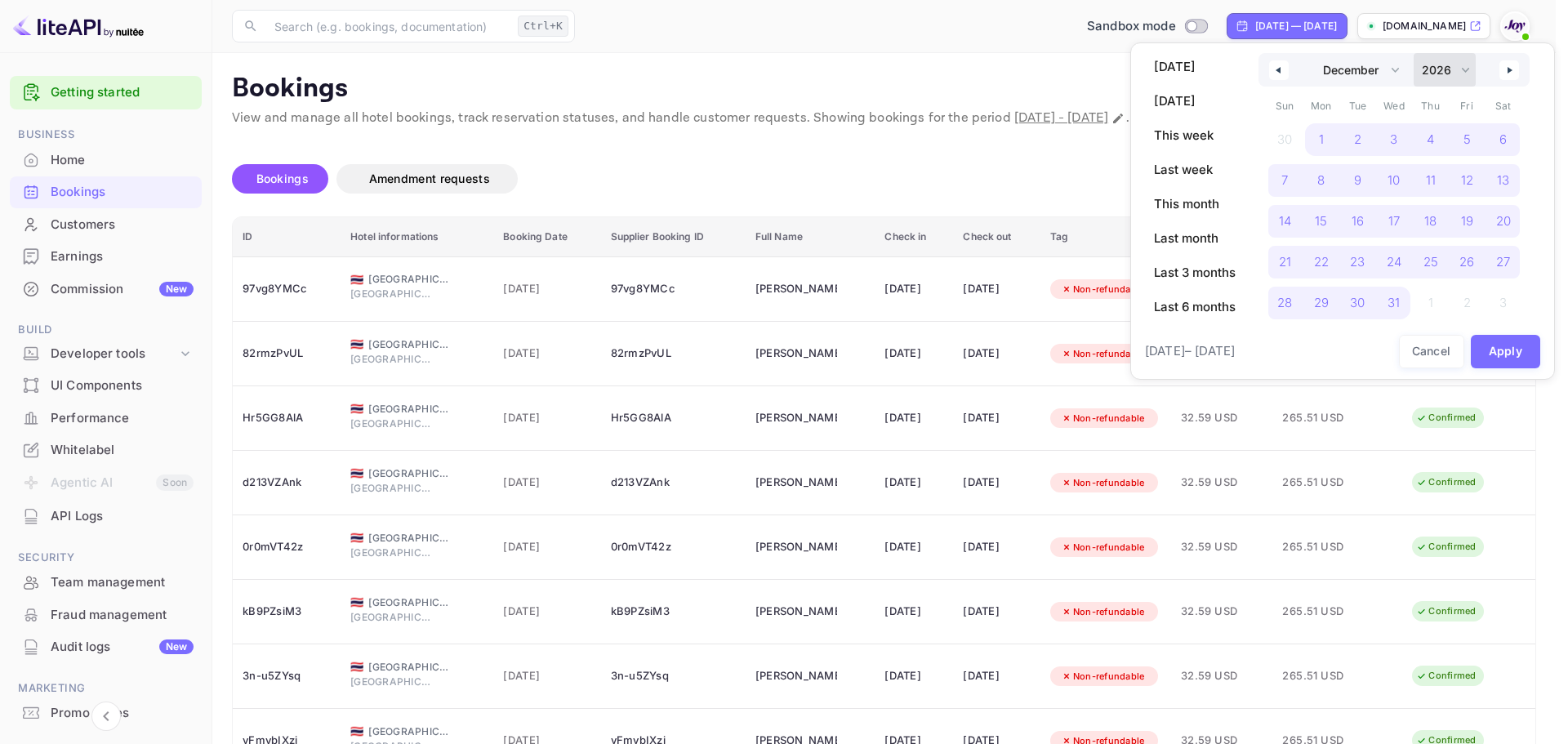
click at [1414, 53] on select "2030 2029 2028 2027 2026 2025 2024 2023 2022 2021 2020 2019 2018 2017 2016 2015…" at bounding box center [1445, 70] width 62 height 34
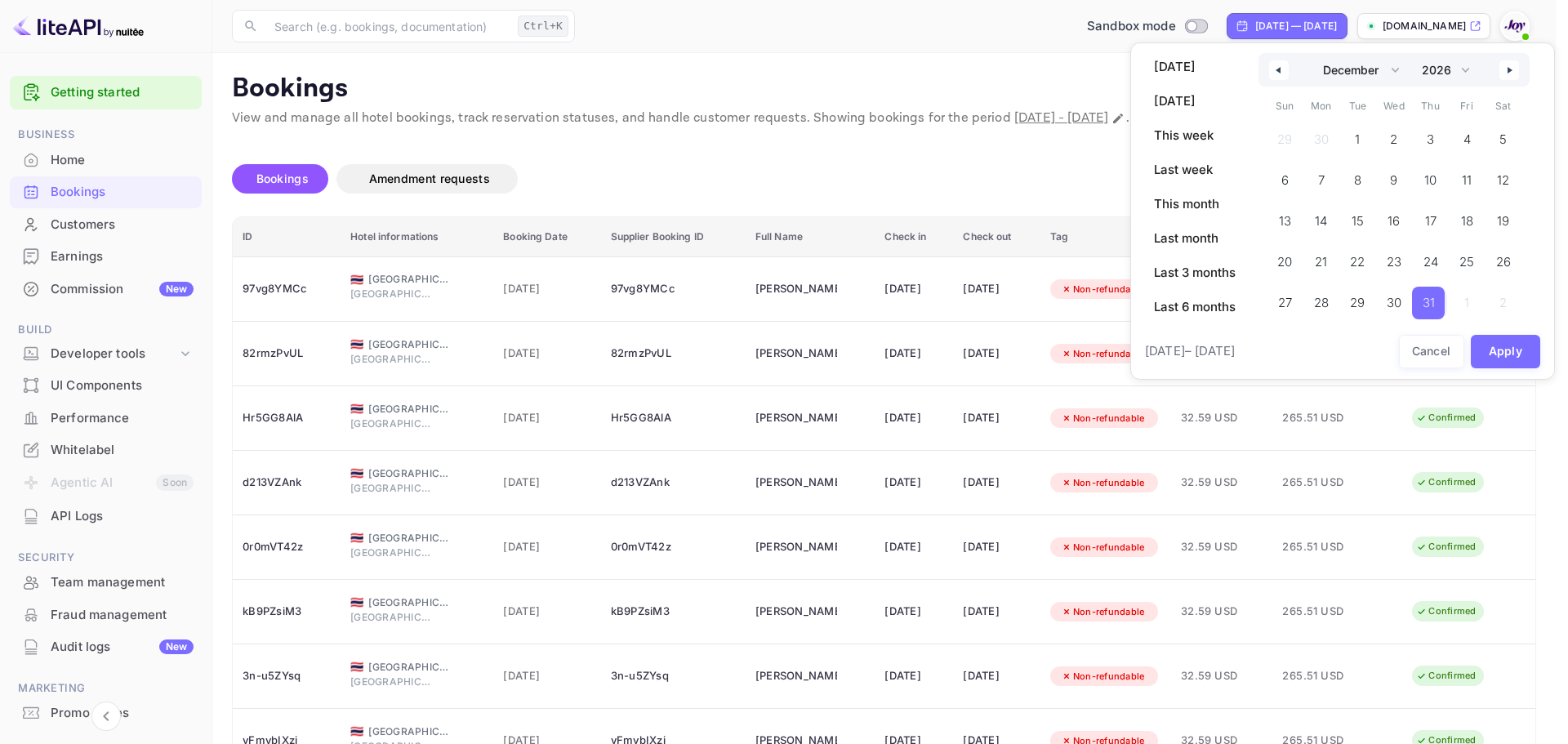
click at [1433, 291] on span "31" at bounding box center [1429, 302] width 13 height 29
click at [1513, 350] on button "Apply" at bounding box center [1506, 352] width 71 height 34
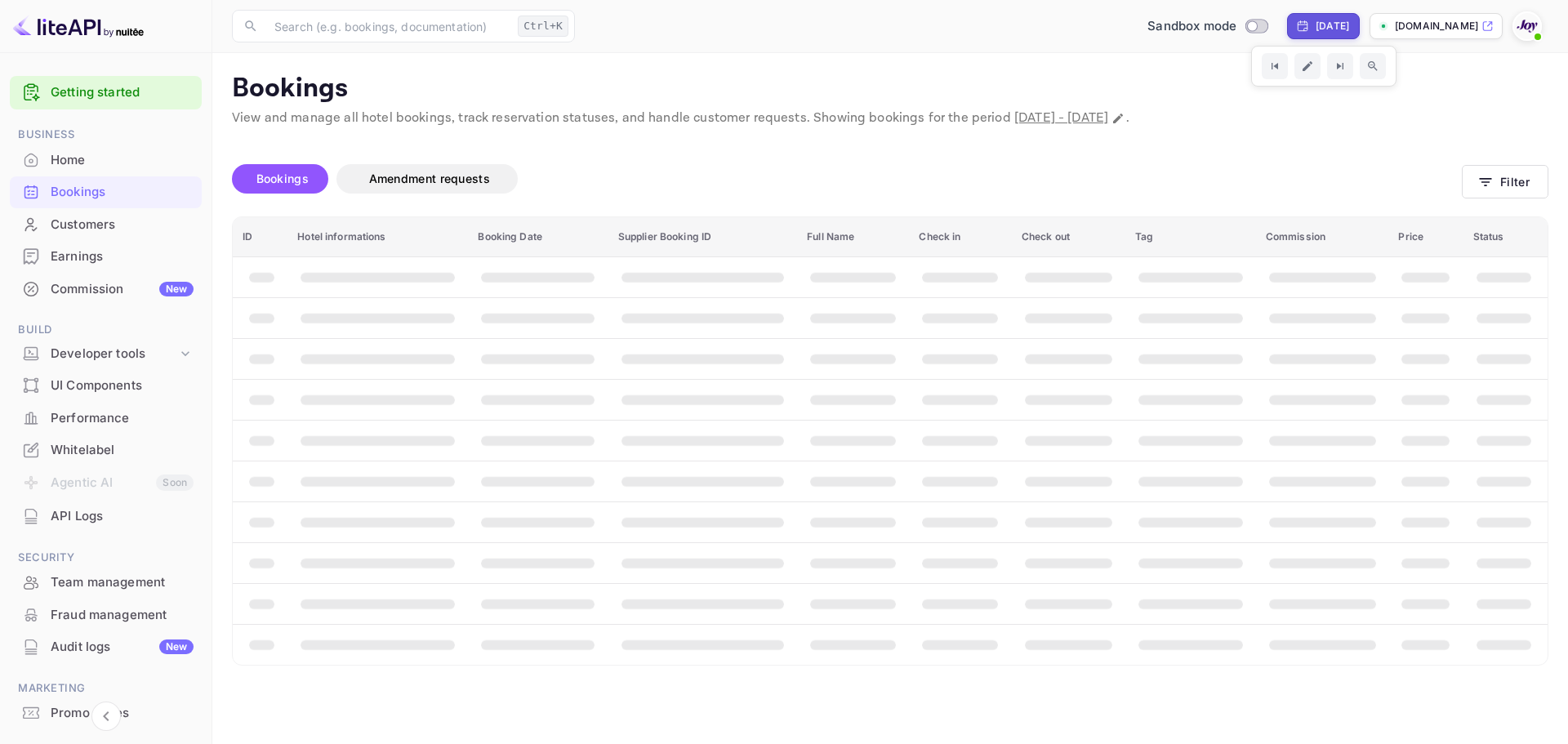
click at [1315, 25] on div "Dec 31, 2026" at bounding box center [1332, 26] width 34 height 15
select select "11"
select select "2026"
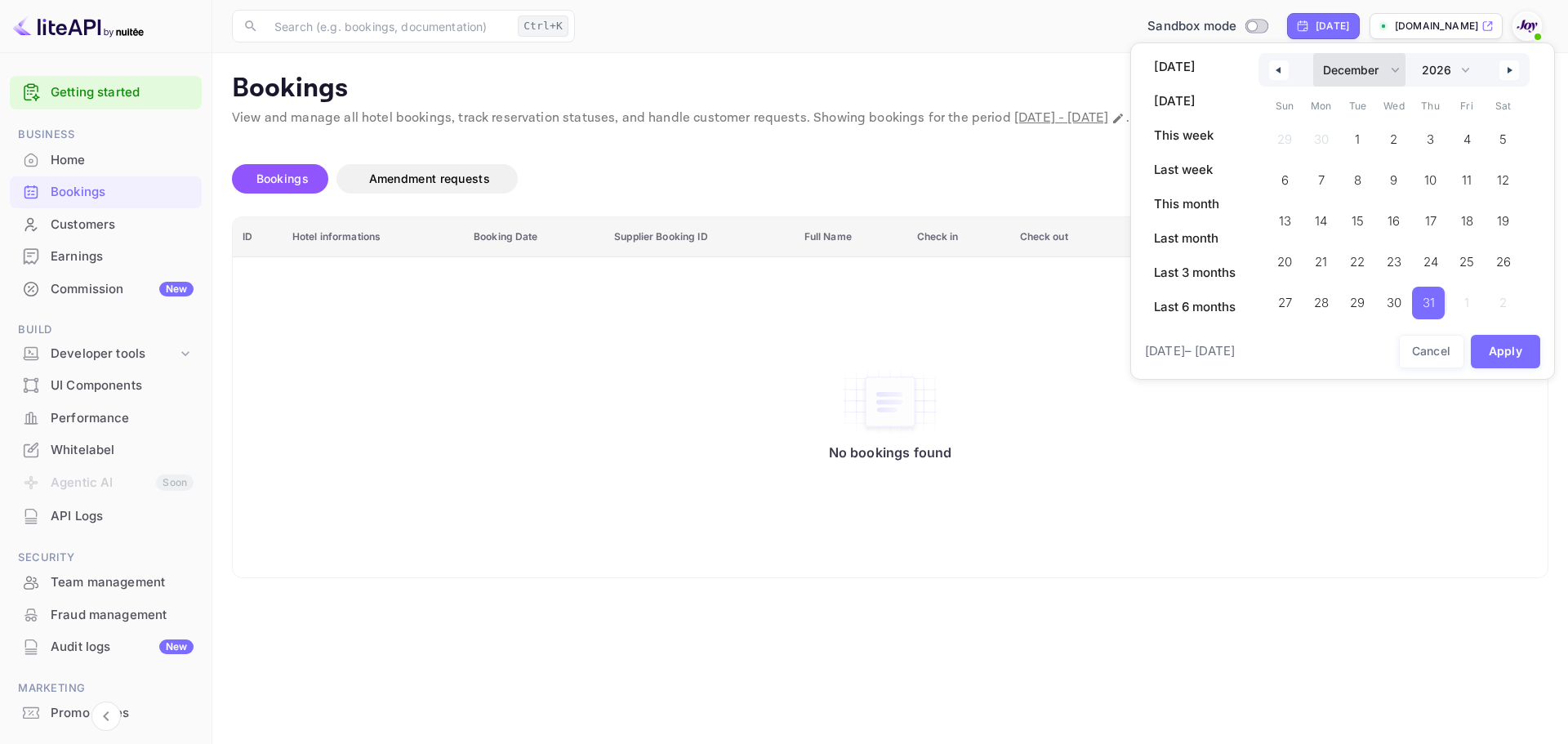
click at [1401, 70] on select "January February March April May June July August September October November De…" at bounding box center [1360, 70] width 92 height 34
select select "0"
click at [1314, 53] on select "January February March April May June July August September October November De…" at bounding box center [1360, 70] width 92 height 34
click at [1431, 138] on span "1" at bounding box center [1429, 139] width 5 height 29
drag, startPoint x: 1465, startPoint y: 65, endPoint x: 1471, endPoint y: 76, distance: 12.5
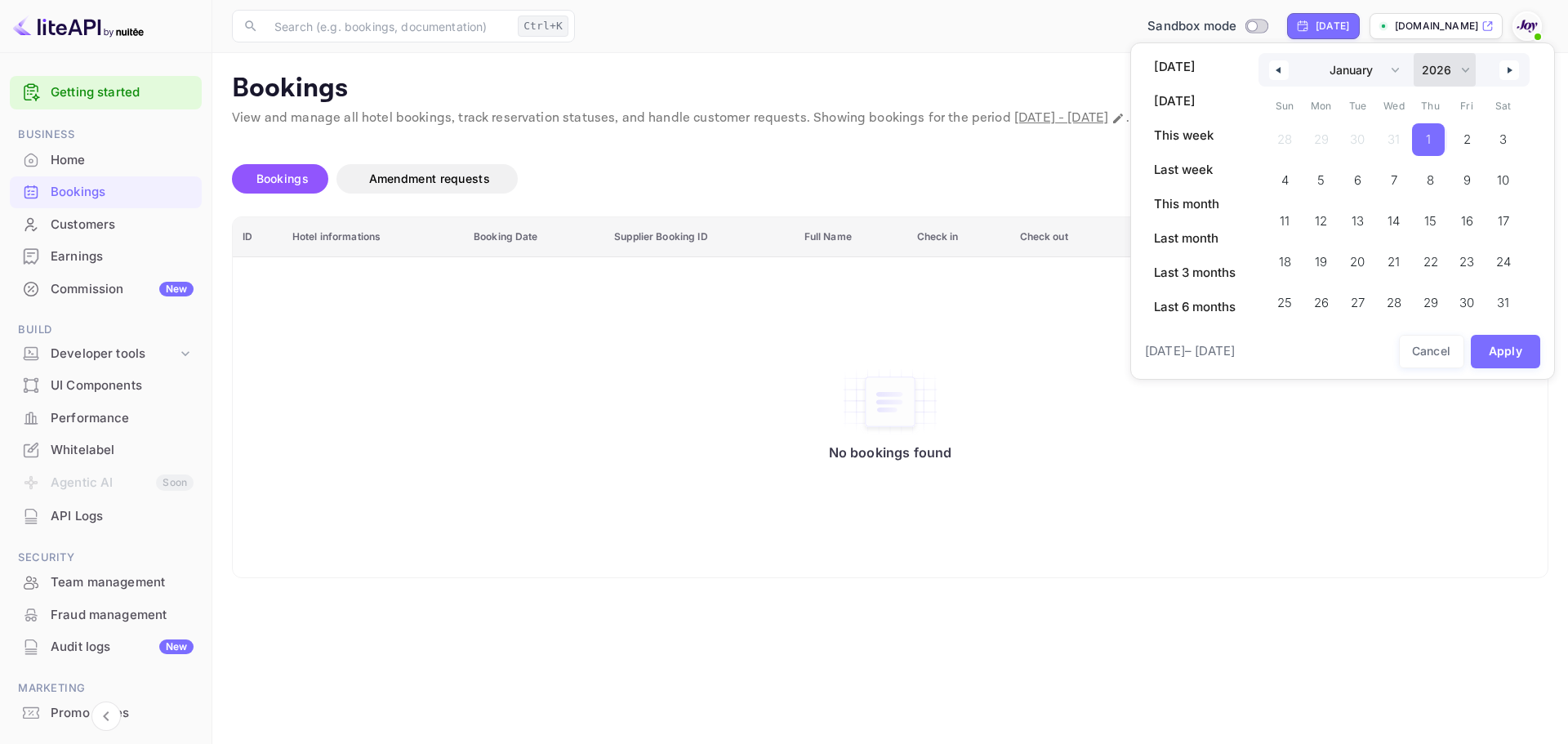
click at [1465, 65] on select "2030 2029 2028 2027 2026 2025 2024 2023 2022 2021 2020 2019 2018 2017 2016 2015…" at bounding box center [1445, 70] width 62 height 34
click at [1414, 53] on select "2030 2029 2028 2027 2026 2025 2024 2023 2022 2021 2020 2019 2018 2017 2016 2015…" at bounding box center [1445, 70] width 62 height 34
click at [1501, 349] on button "Apply" at bounding box center [1506, 352] width 71 height 34
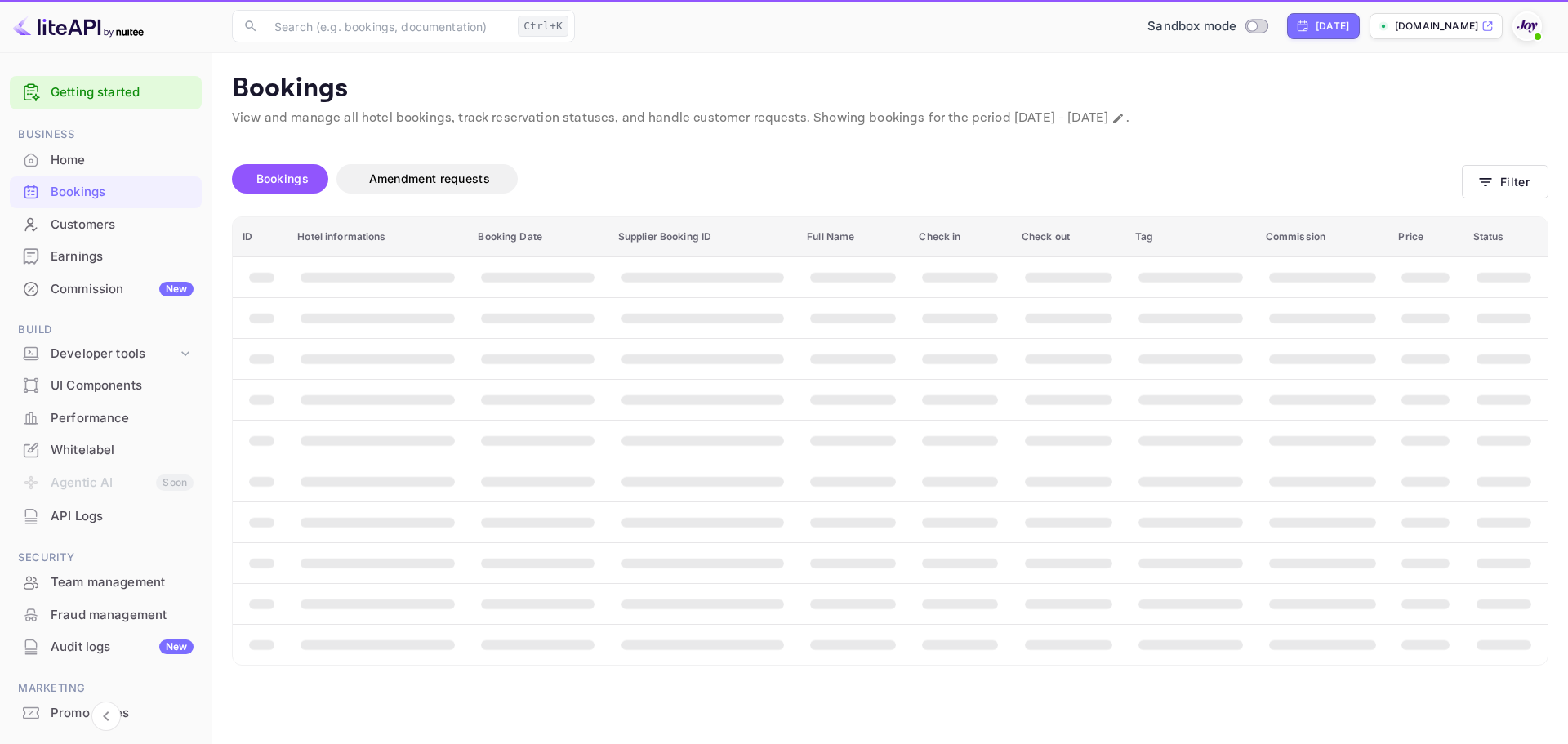
select select "2026"
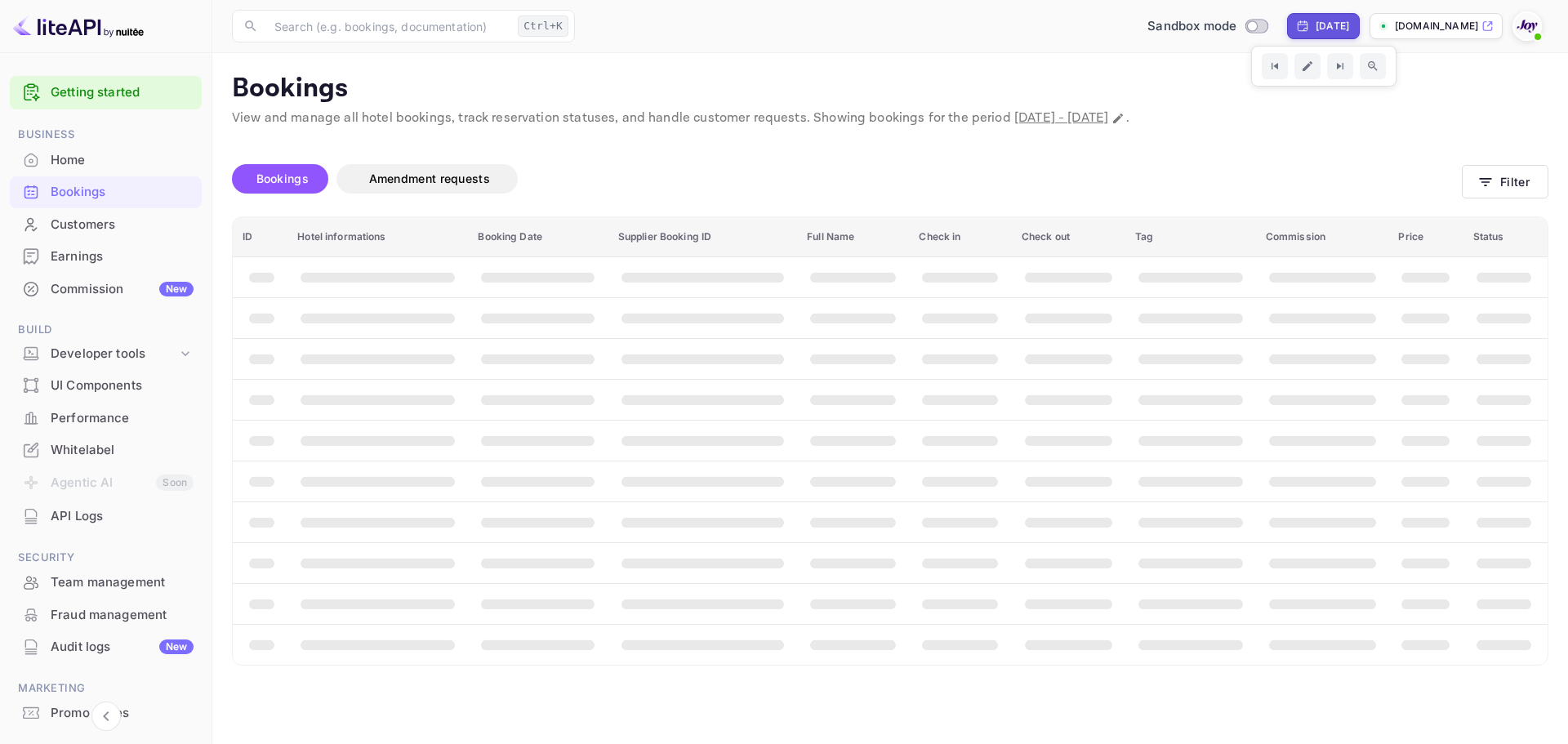
click at [1322, 29] on div "Jan 1, 2026" at bounding box center [1332, 26] width 34 height 15
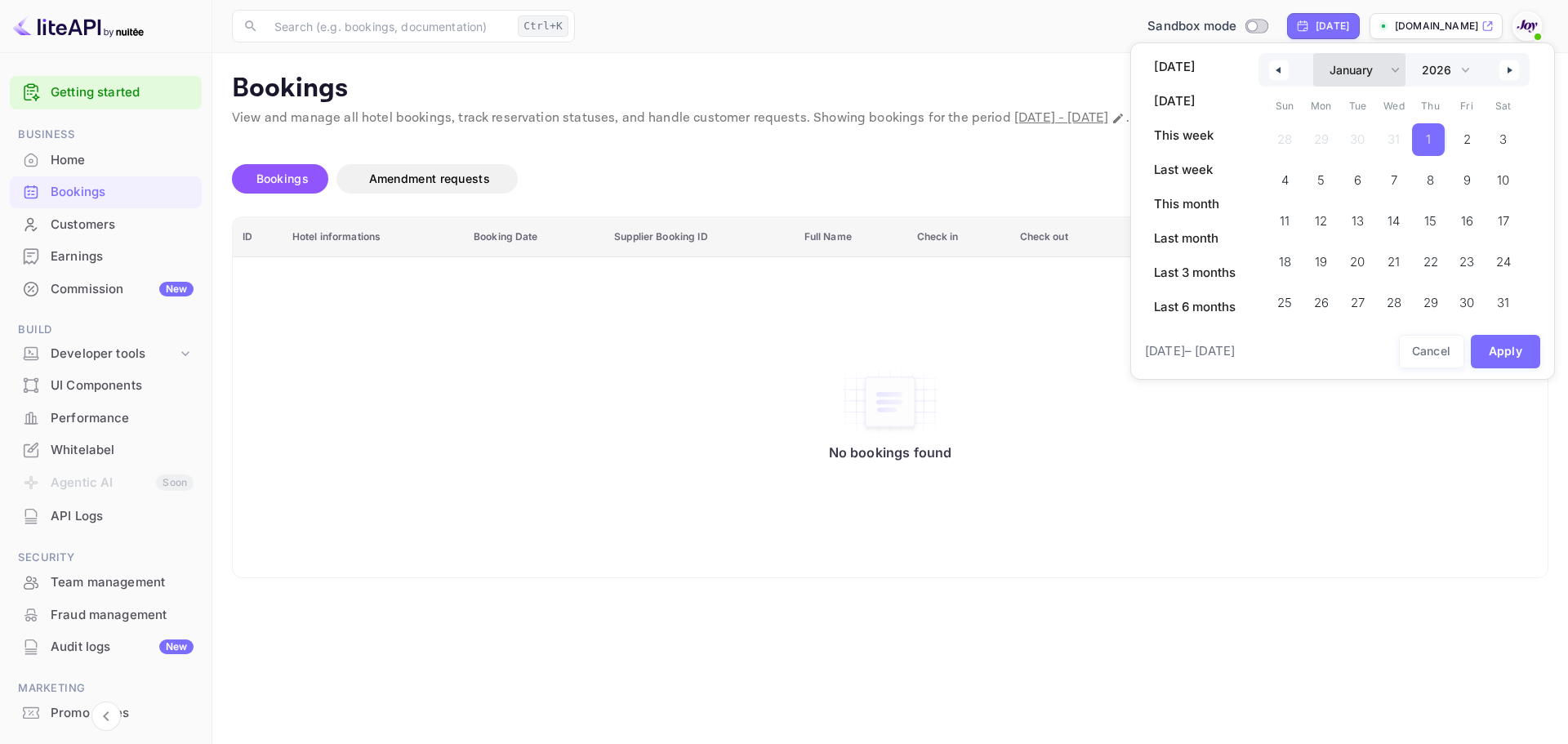
click at [1398, 66] on select "January February March April May June July August September October November De…" at bounding box center [1360, 70] width 92 height 34
click at [1314, 53] on select "January February March April May June July August September October November De…" at bounding box center [1360, 70] width 92 height 34
click at [1424, 138] on span "1" at bounding box center [1428, 139] width 33 height 33
click at [1461, 68] on select "2030 2029 2028 2027 2026 2025 2024 2023 2022 2021 2020 2019 2018 2017 2016 2015…" at bounding box center [1445, 70] width 62 height 34
select select "2025"
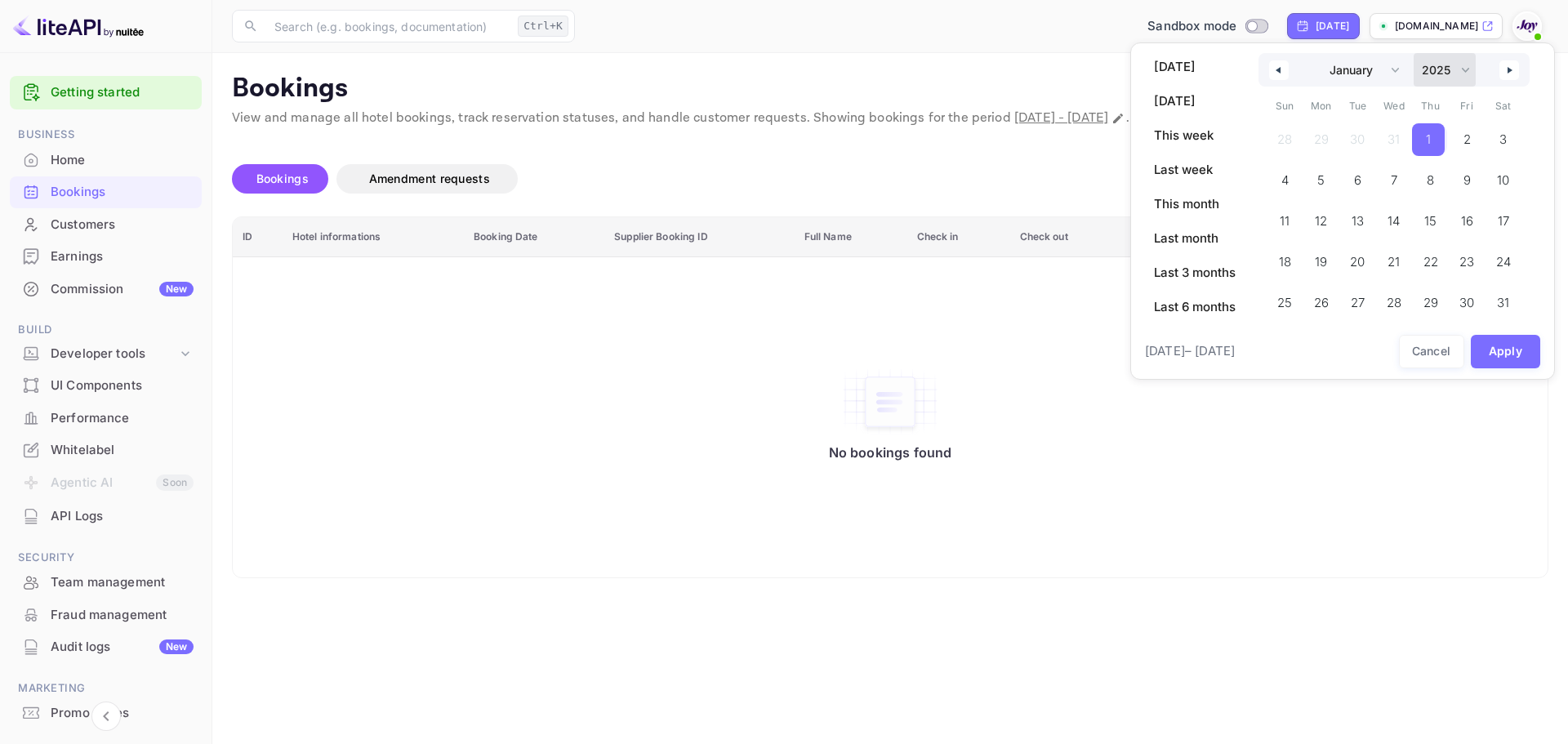
click at [1414, 53] on select "2030 2029 2028 2027 2026 2025 2024 2023 2022 2021 2020 2019 2018 2017 2016 2015…" at bounding box center [1445, 70] width 62 height 34
click at [1398, 72] on select "January February March April May June July August September October November De…" at bounding box center [1360, 70] width 92 height 34
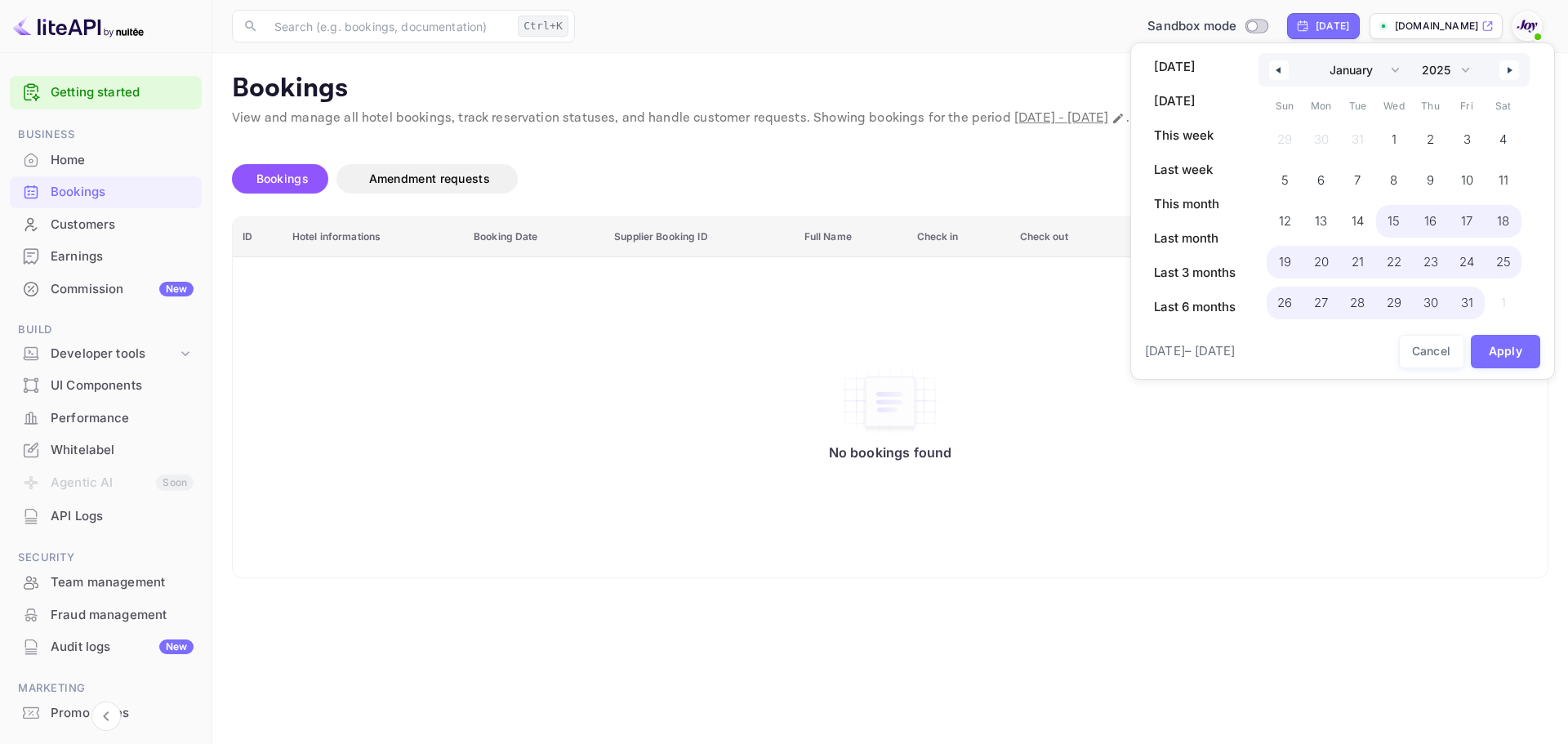
select select "11"
click at [1314, 53] on select "January February March April May June July August September October November De…" at bounding box center [1360, 70] width 92 height 34
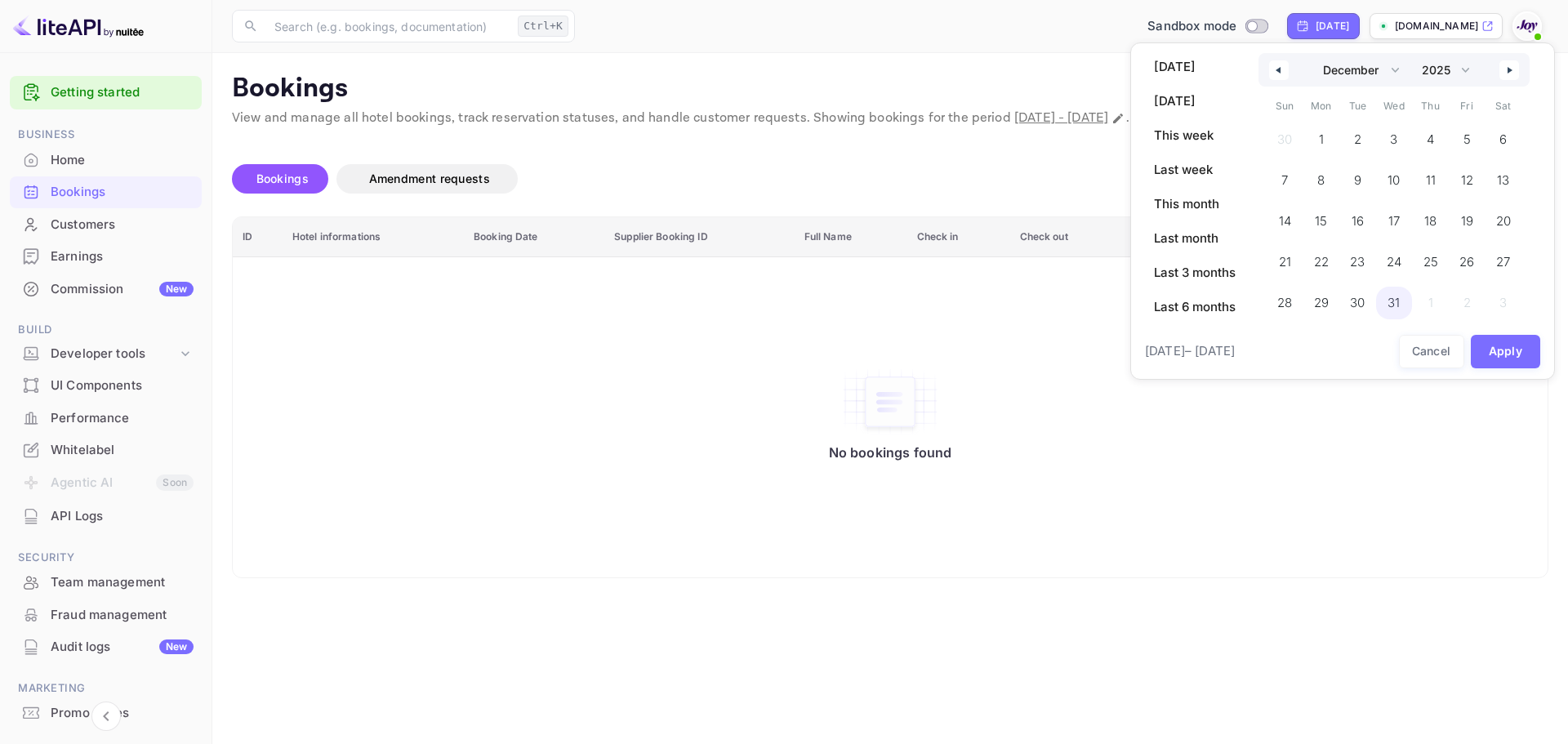
drag, startPoint x: 1403, startPoint y: 301, endPoint x: 1416, endPoint y: 302, distance: 13.0
click at [1403, 301] on span "31" at bounding box center [1394, 303] width 37 height 33
drag, startPoint x: 1487, startPoint y: 348, endPoint x: 1470, endPoint y: 301, distance: 50.0
click at [1489, 346] on button "Apply" at bounding box center [1506, 352] width 71 height 34
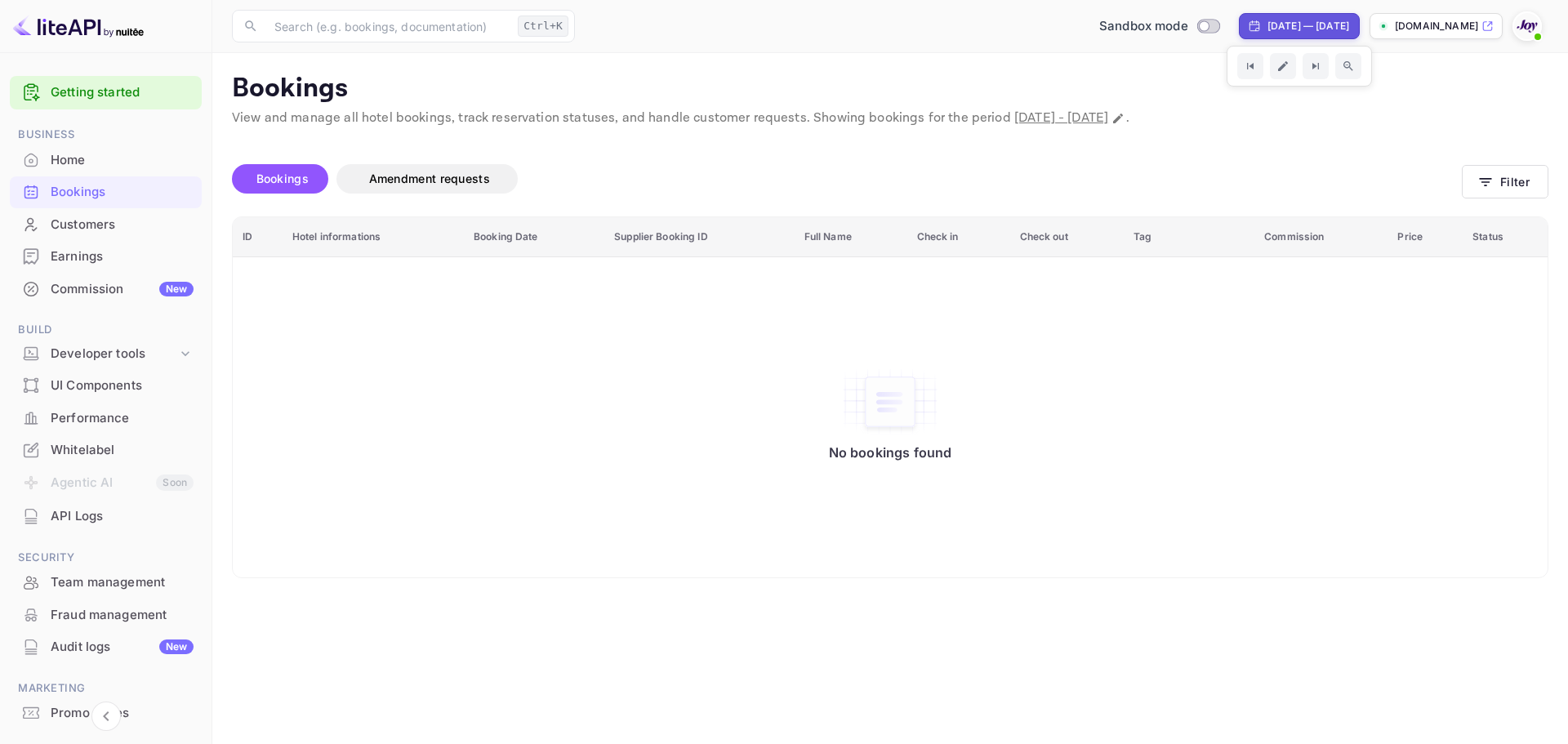
click at [1267, 24] on div "Dec 31, 2025 — Jan 1, 2026" at bounding box center [1308, 26] width 81 height 15
select select "11"
select select "2025"
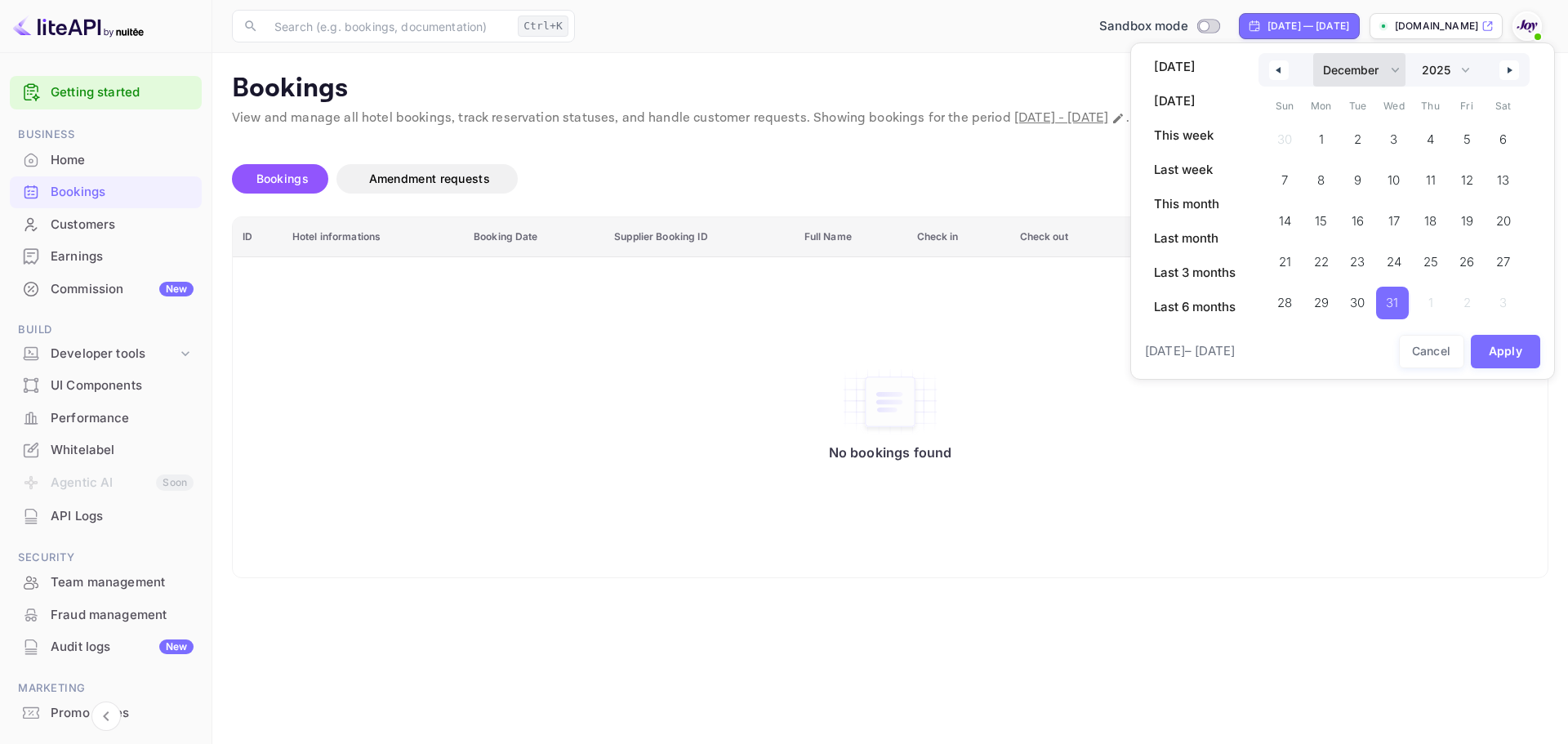
click at [1396, 67] on select "January February March April May June July August September October November De…" at bounding box center [1360, 70] width 92 height 34
select select "0"
click at [1314, 53] on select "January February March April May June July August September October November De…" at bounding box center [1360, 70] width 92 height 34
click at [1516, 351] on button "Apply" at bounding box center [1506, 352] width 71 height 34
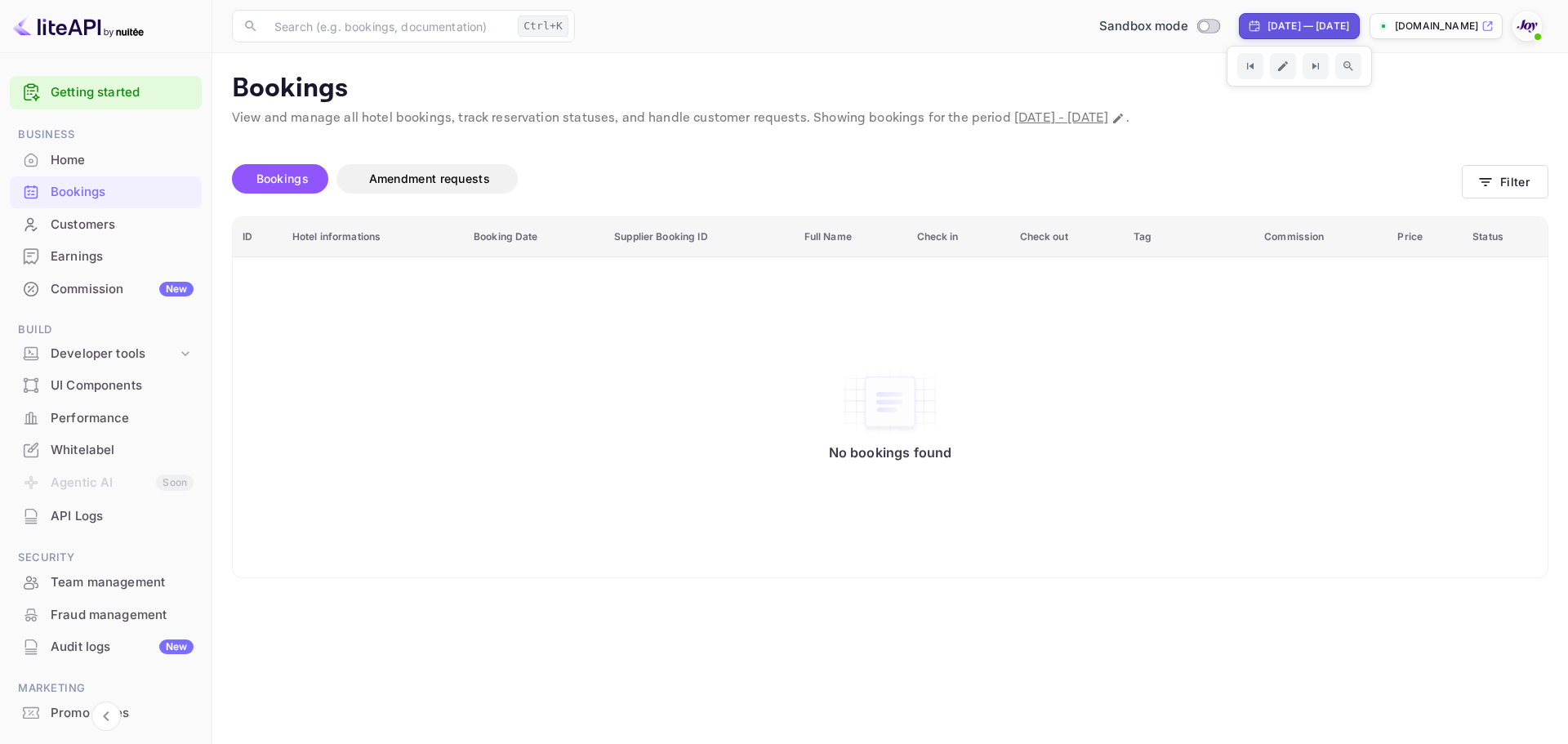
click at [1332, 29] on div "Dec 31, 2025 — Jan 1, 2026" at bounding box center [1308, 26] width 81 height 15
select select "11"
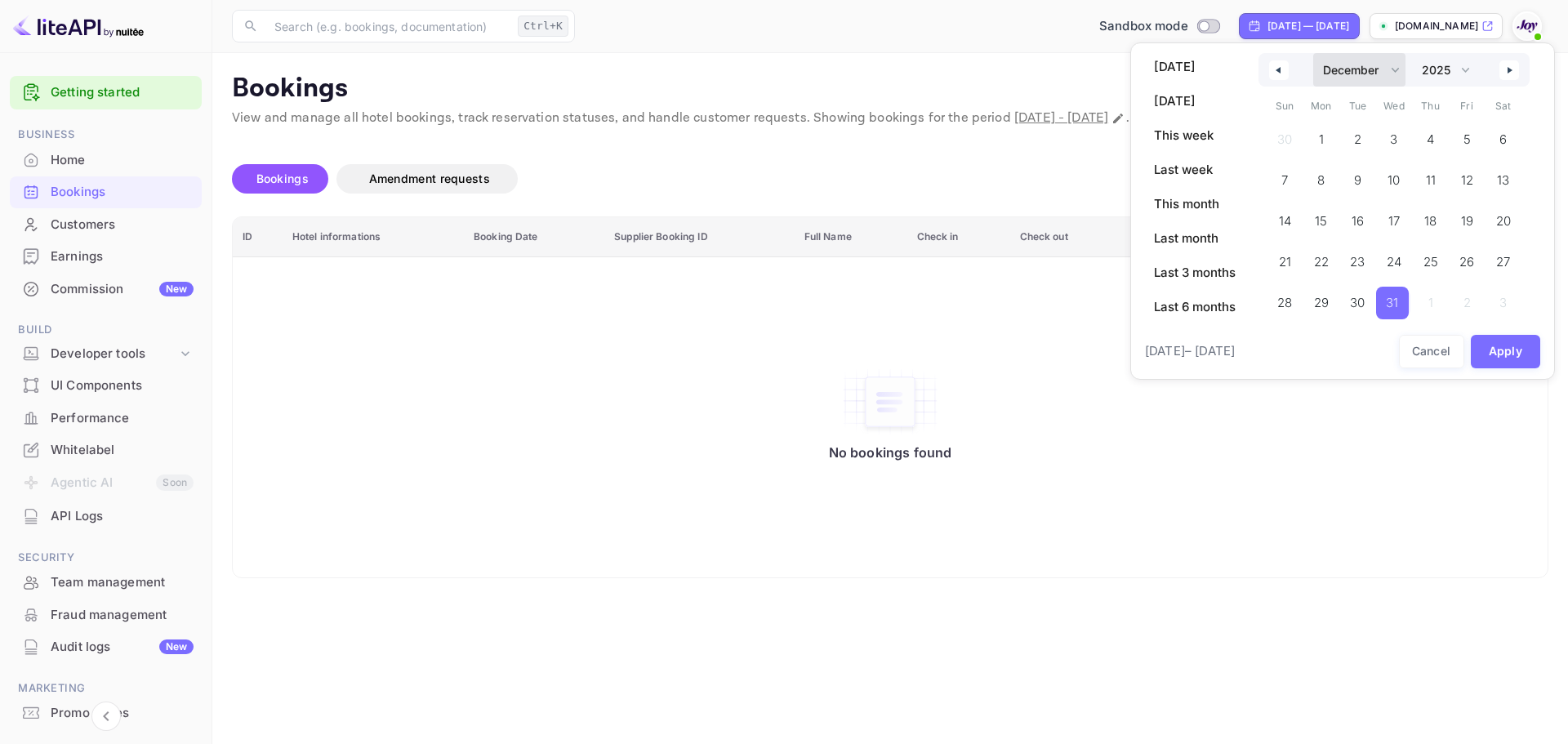
click at [1397, 72] on select "January February March April May June July August September October November De…" at bounding box center [1360, 70] width 92 height 34
click at [1314, 53] on select "January February March April May June July August September October November De…" at bounding box center [1360, 70] width 92 height 34
click at [1398, 304] on span "31" at bounding box center [1392, 302] width 13 height 29
click at [1469, 66] on select "2030 2029 2028 2027 2026 2025 2024 2023 2022 2021 2020 2019 2018 2017 2016 2015…" at bounding box center [1445, 70] width 62 height 34
click at [1414, 53] on select "2030 2029 2028 2027 2026 2025 2024 2023 2022 2021 2020 2019 2018 2017 2016 2015…" at bounding box center [1445, 70] width 62 height 34
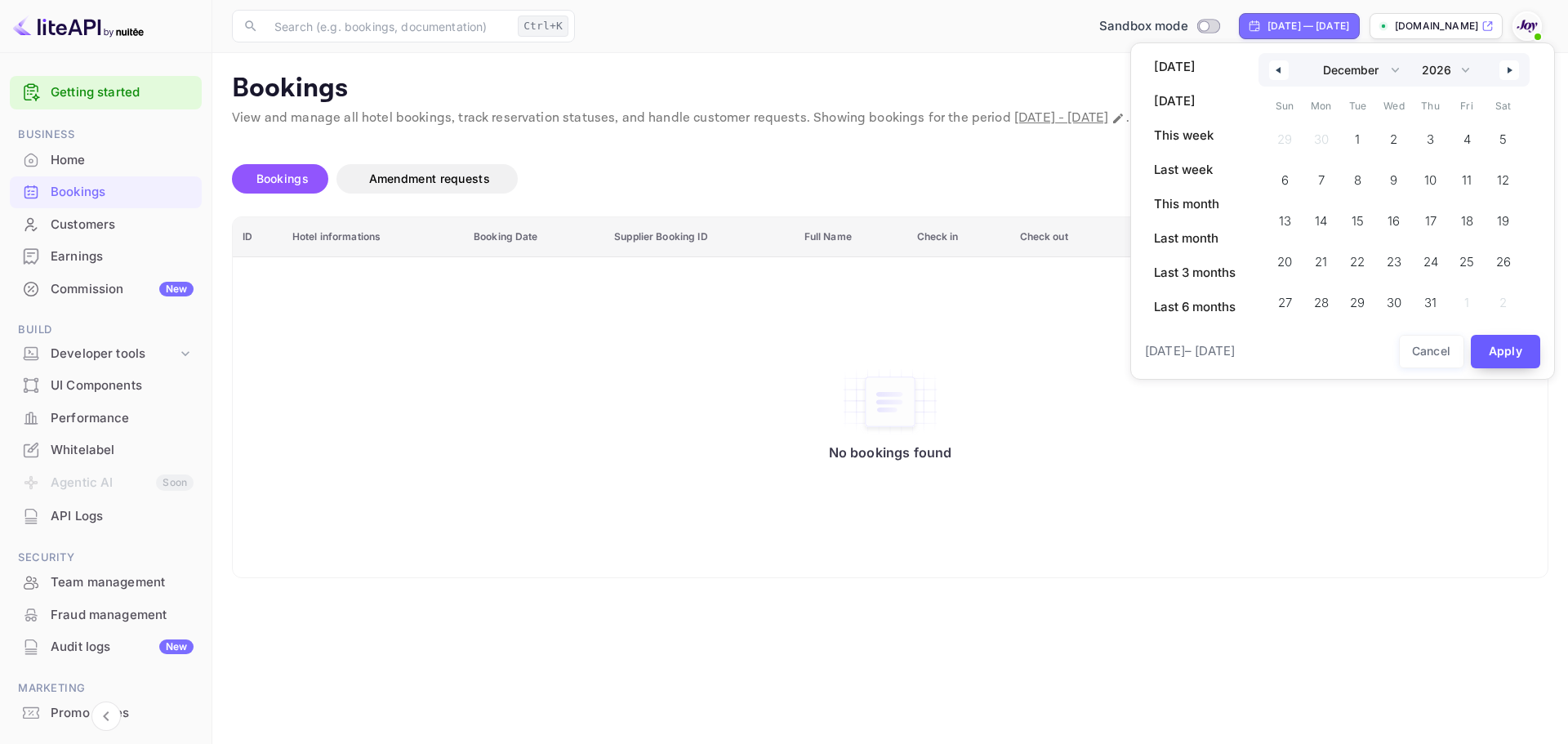
click at [1518, 348] on button "Apply" at bounding box center [1506, 352] width 71 height 34
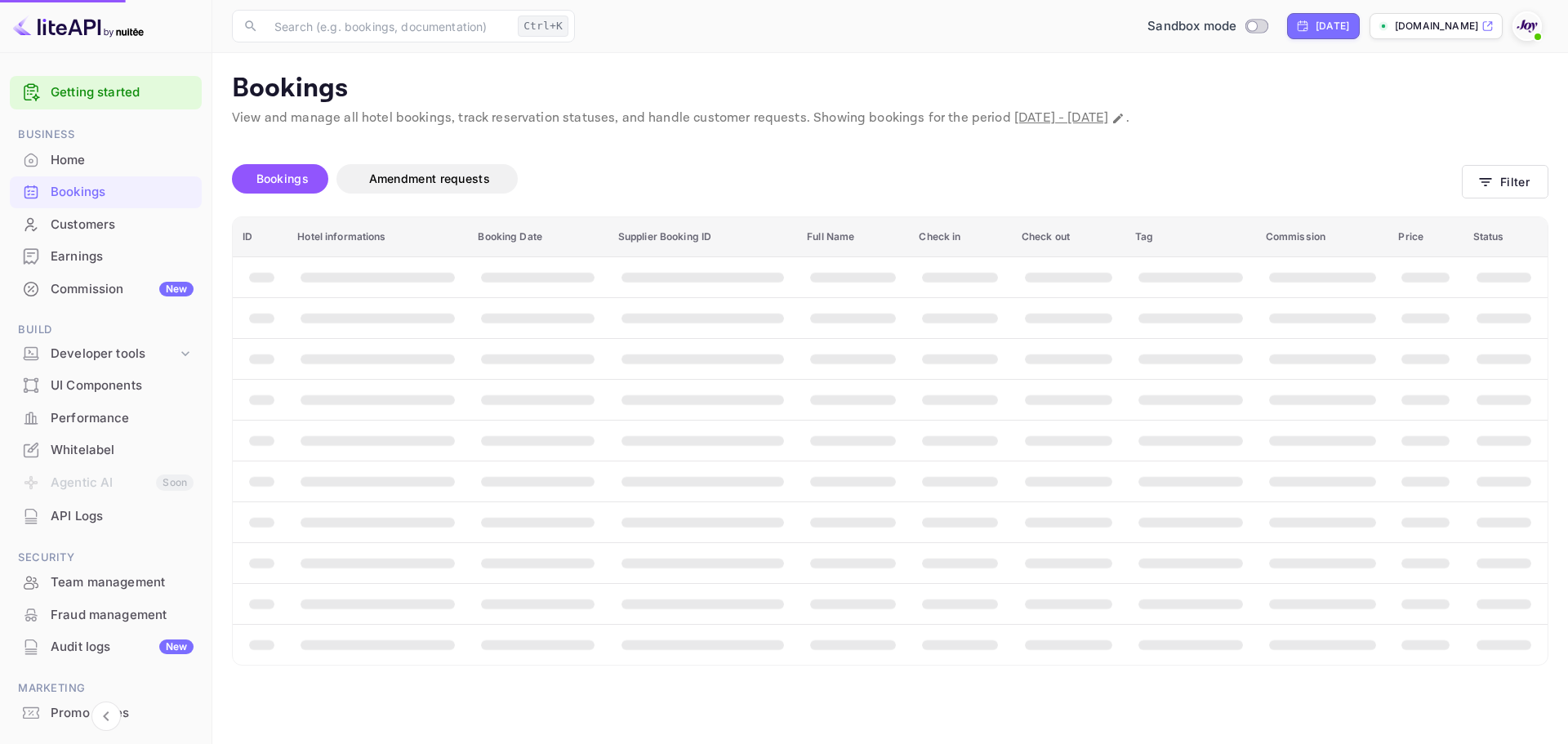
select select "2025"
click at [1315, 25] on div "Dec 31, 2025" at bounding box center [1332, 26] width 34 height 15
select select "11"
select select "2025"
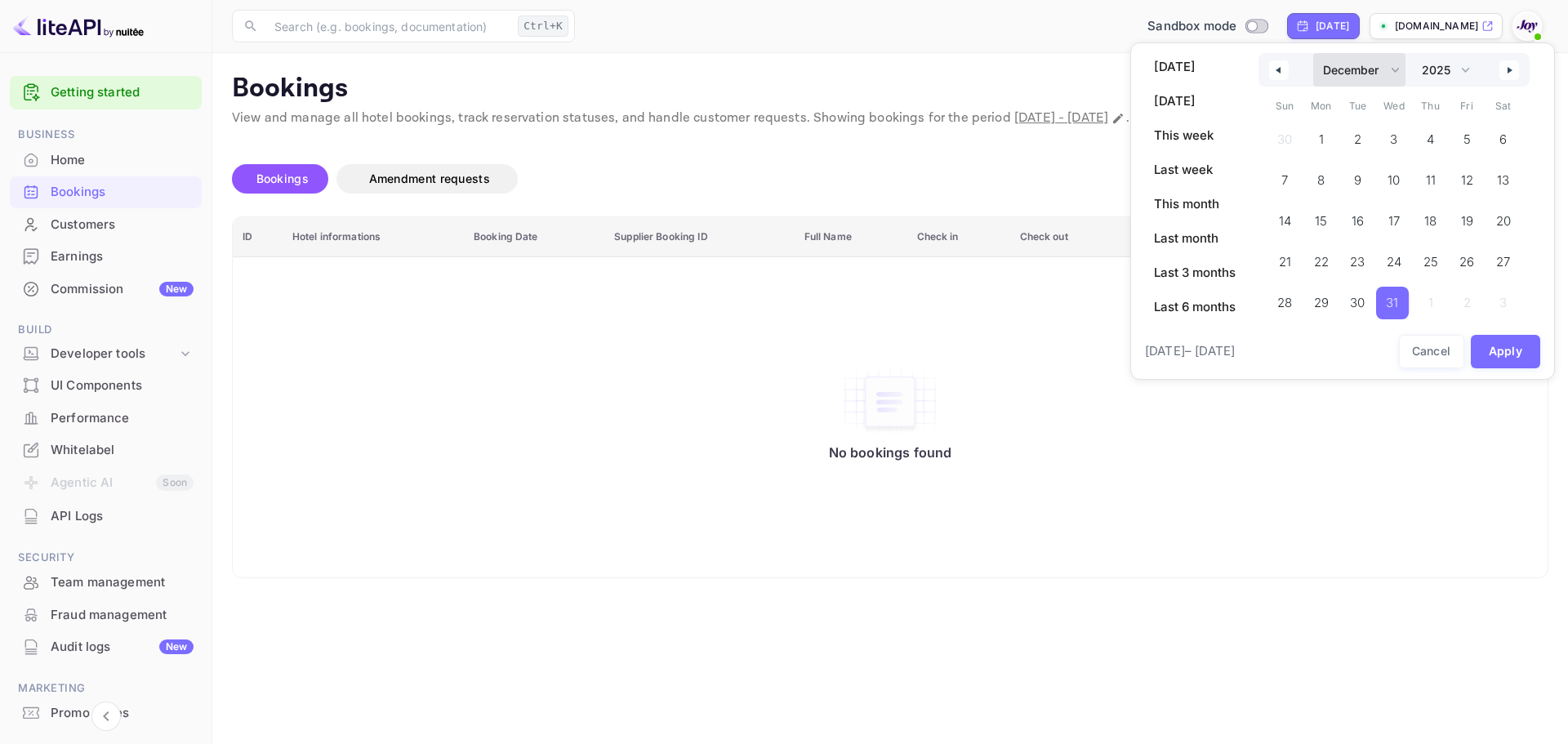
click at [1396, 71] on select "January February March April May June July August September October November De…" at bounding box center [1360, 70] width 92 height 34
click at [1314, 53] on select "January February March April May June July August September October November De…" at bounding box center [1360, 70] width 92 height 34
click at [1398, 134] on span "1" at bounding box center [1394, 139] width 37 height 33
click at [1512, 71] on icon "button" at bounding box center [1512, 71] width 8 height 7
click at [1389, 73] on select "January February March April May June July August September October November De…" at bounding box center [1360, 70] width 92 height 34
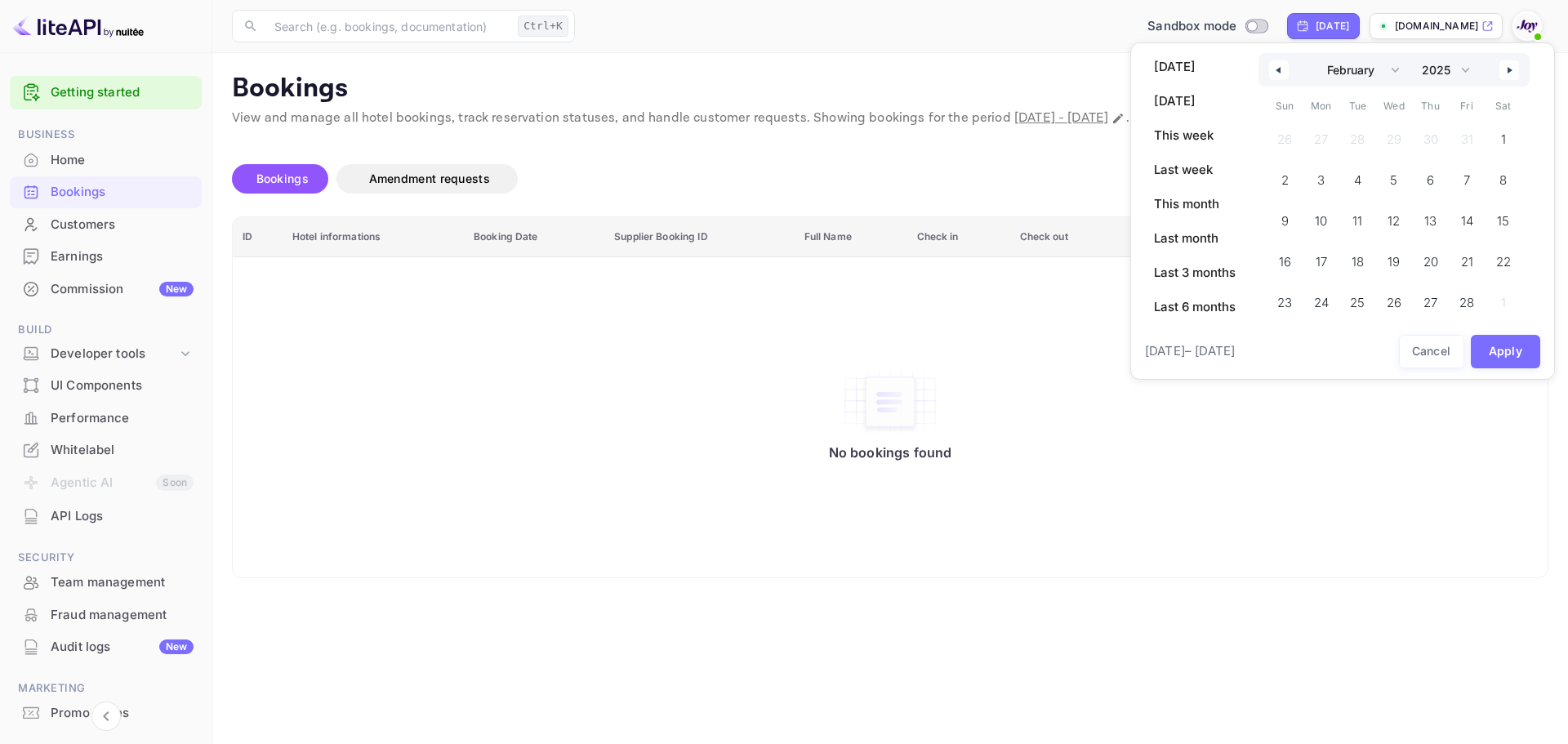
select select "11"
click at [1314, 53] on select "January February March April May June July August September October November De…" at bounding box center [1360, 70] width 92 height 34
click at [1471, 74] on select "2030 2029 2028 2027 2026 2025 2024 2023 2022 2021 2020 2019 2018 2017 2016 2015…" at bounding box center [1445, 70] width 62 height 34
select select "2026"
click at [1414, 53] on select "2030 2029 2028 2027 2026 2025 2024 2023 2022 2021 2020 2019 2018 2017 2016 2015…" at bounding box center [1445, 70] width 62 height 34
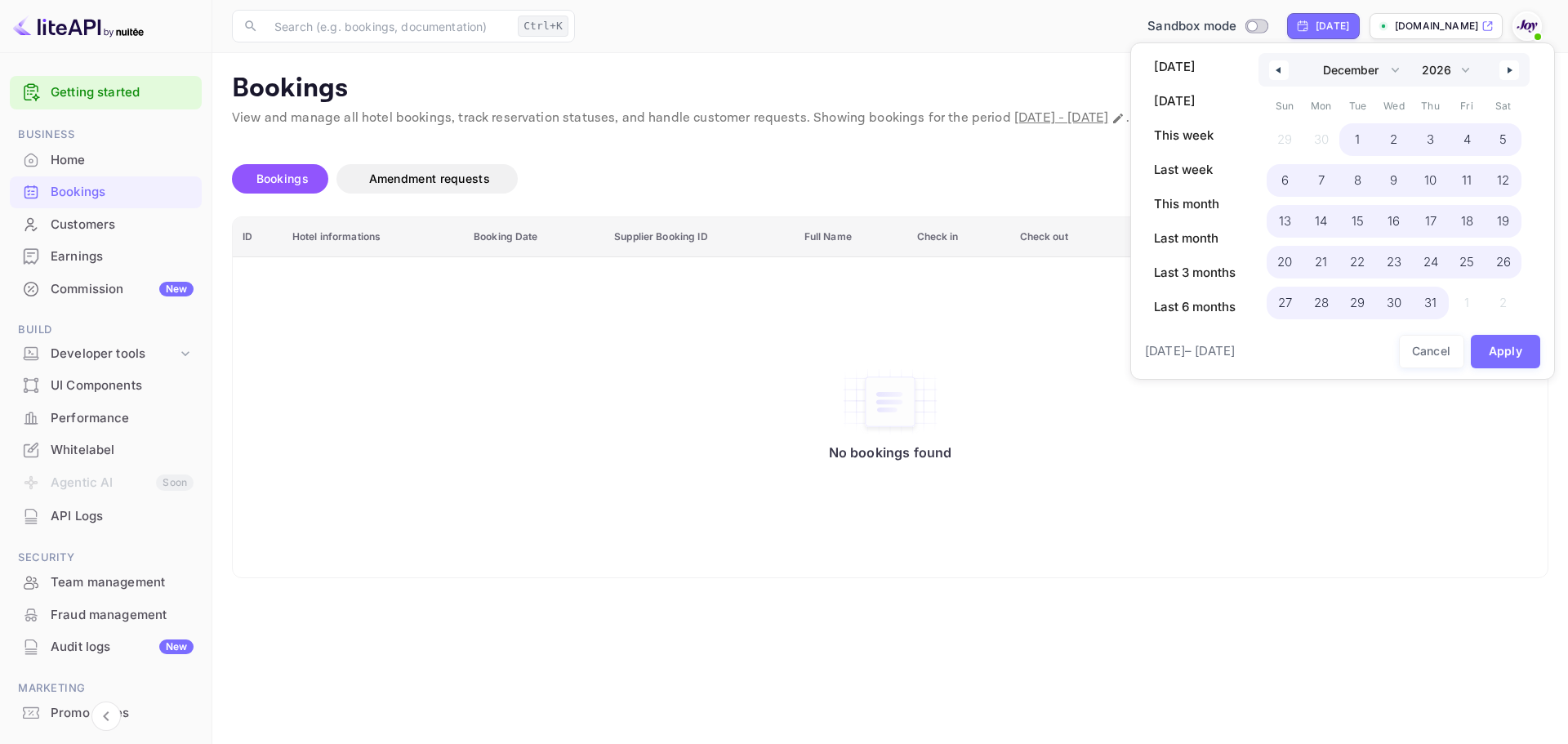
click at [1440, 301] on span "31" at bounding box center [1430, 303] width 37 height 33
select select "0"
select select "2025"
click at [1495, 353] on button "Apply" at bounding box center [1506, 352] width 71 height 34
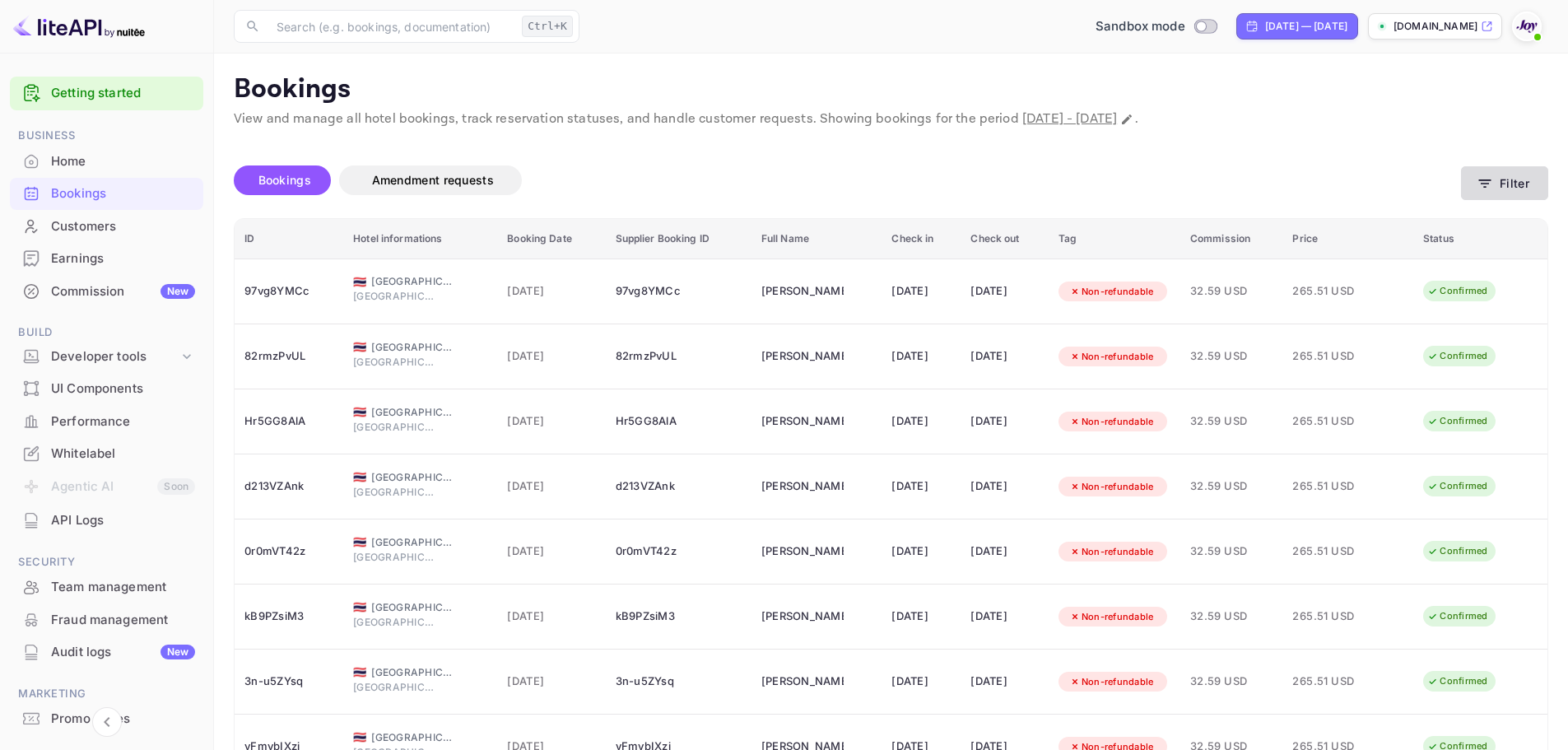
click at [1524, 185] on button "Filter" at bounding box center [1505, 184] width 87 height 34
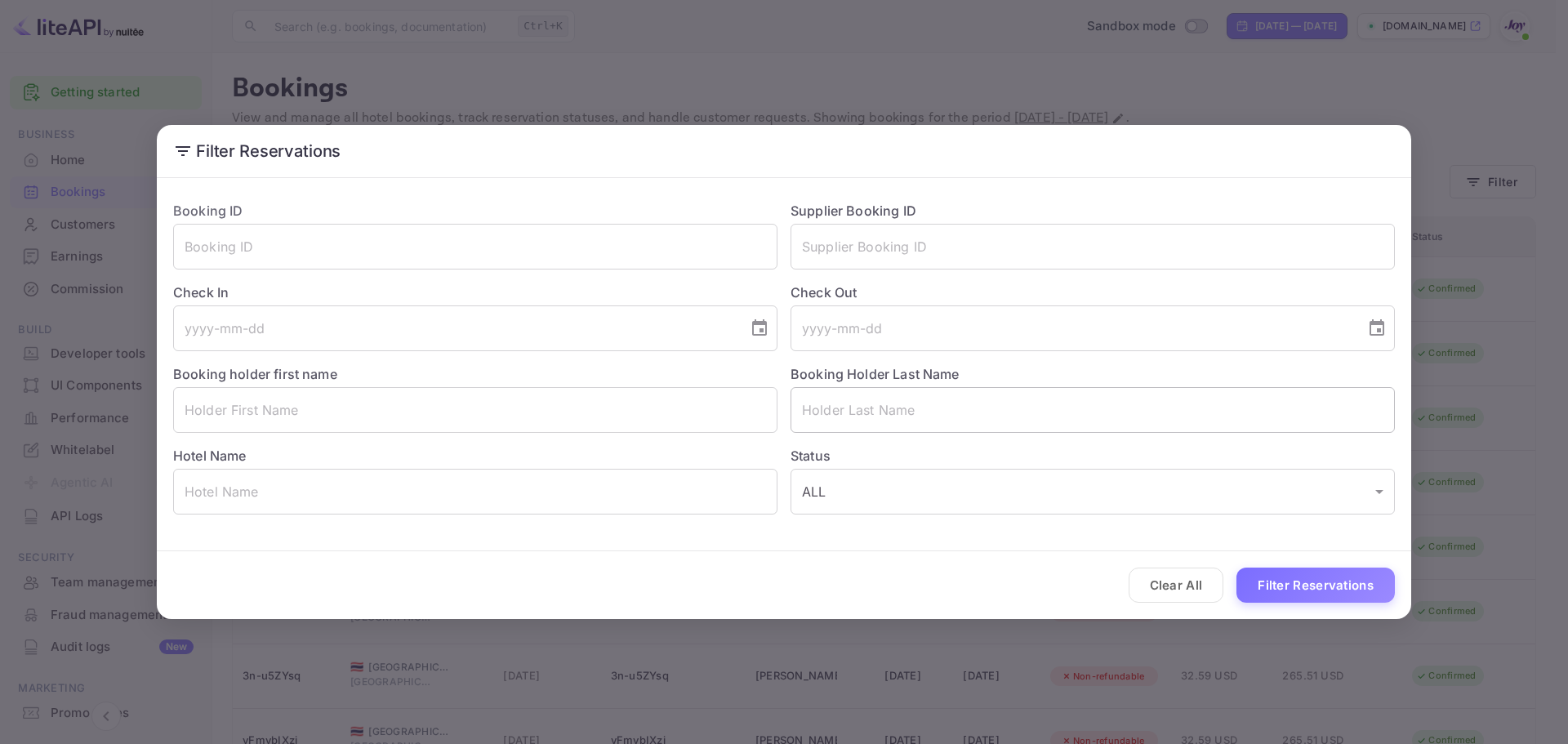
drag, startPoint x: 870, startPoint y: 406, endPoint x: 881, endPoint y: 396, distance: 14.9
click at [871, 406] on input "text" at bounding box center [1093, 410] width 604 height 45
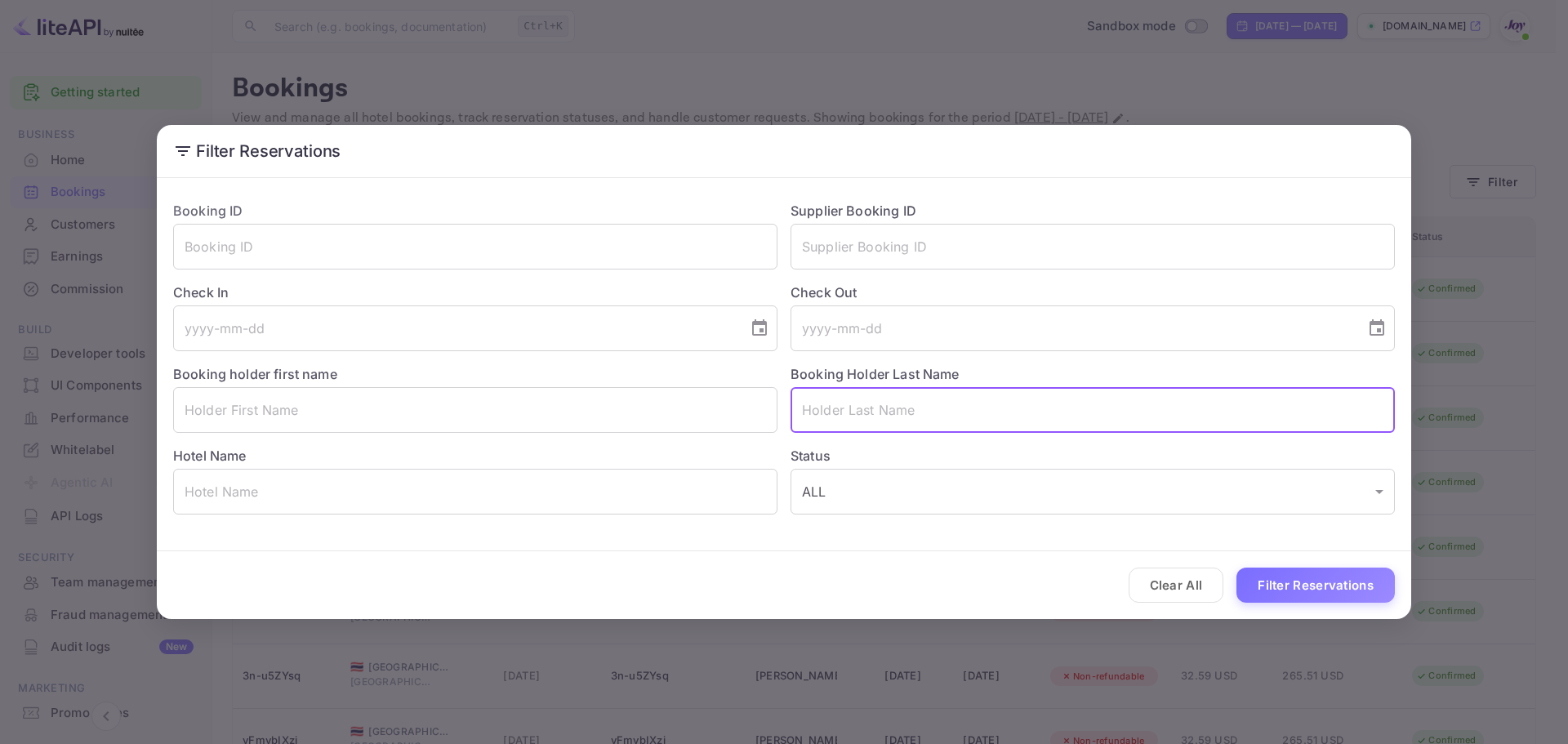
paste input "[PERSON_NAME]"
type input "[PERSON_NAME]"
click at [1319, 586] on button "Filter Reservations" at bounding box center [1315, 585] width 159 height 35
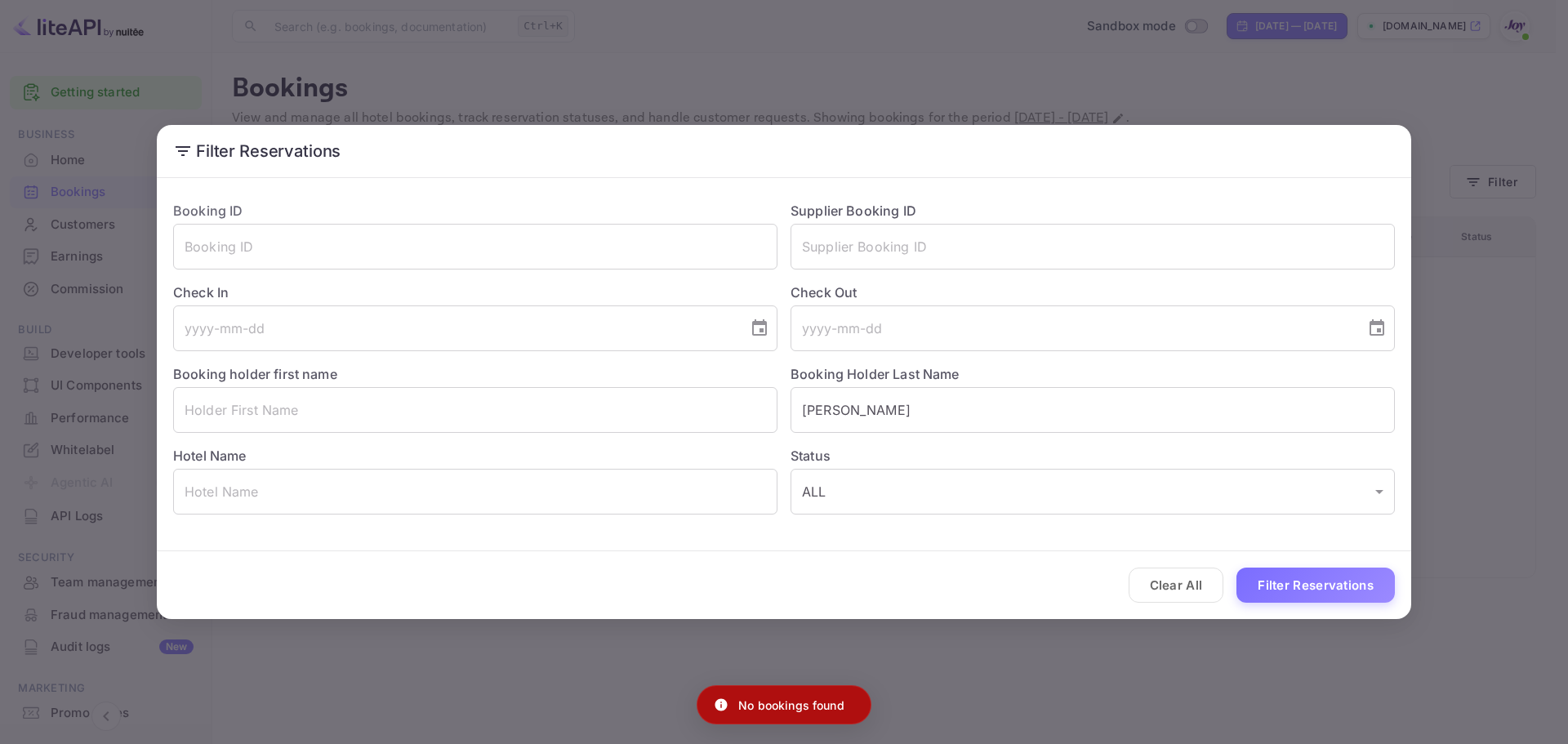
click at [1168, 582] on button "Clear All" at bounding box center [1177, 585] width 96 height 35
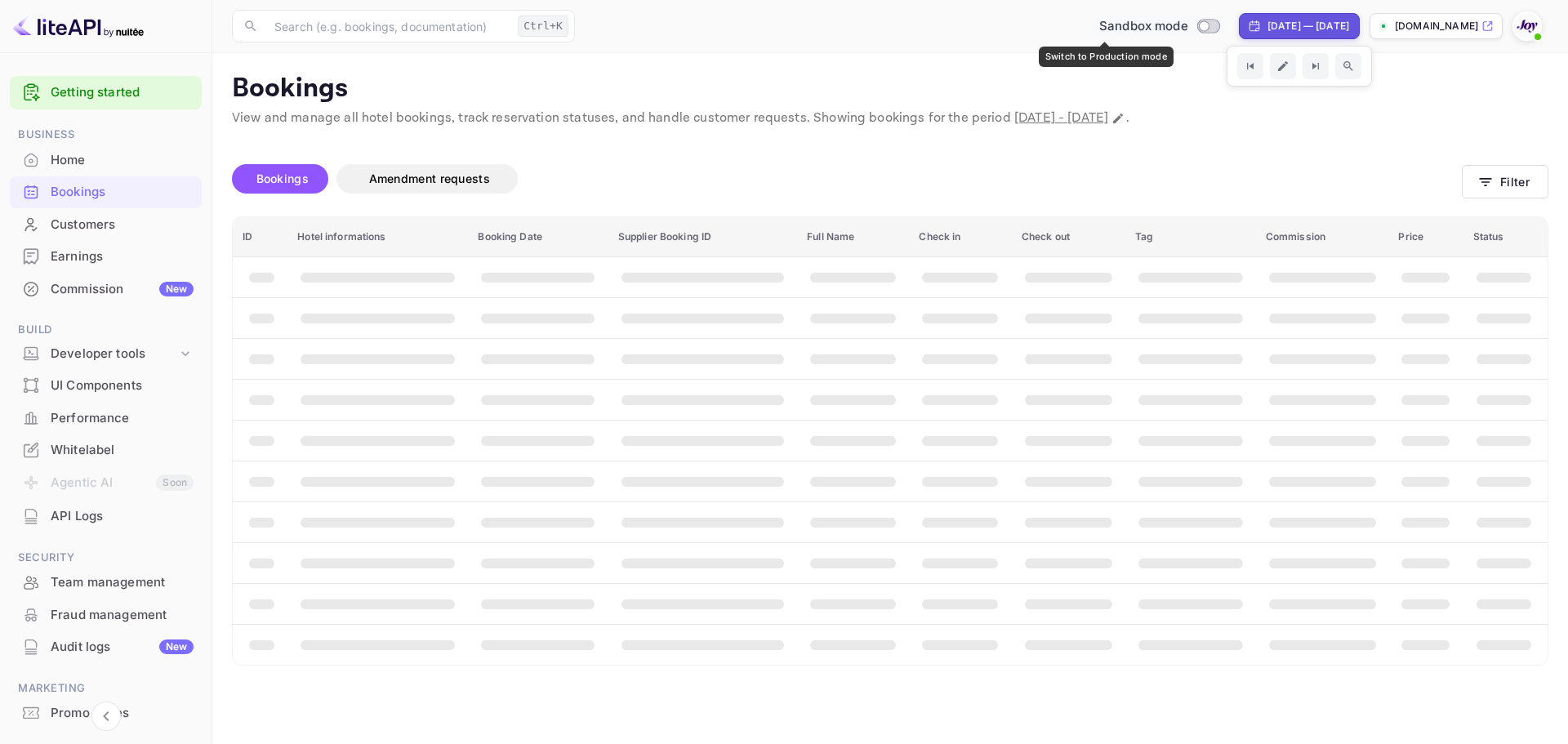
click at [1188, 25] on input "Switch to Production mode" at bounding box center [1204, 25] width 33 height 11
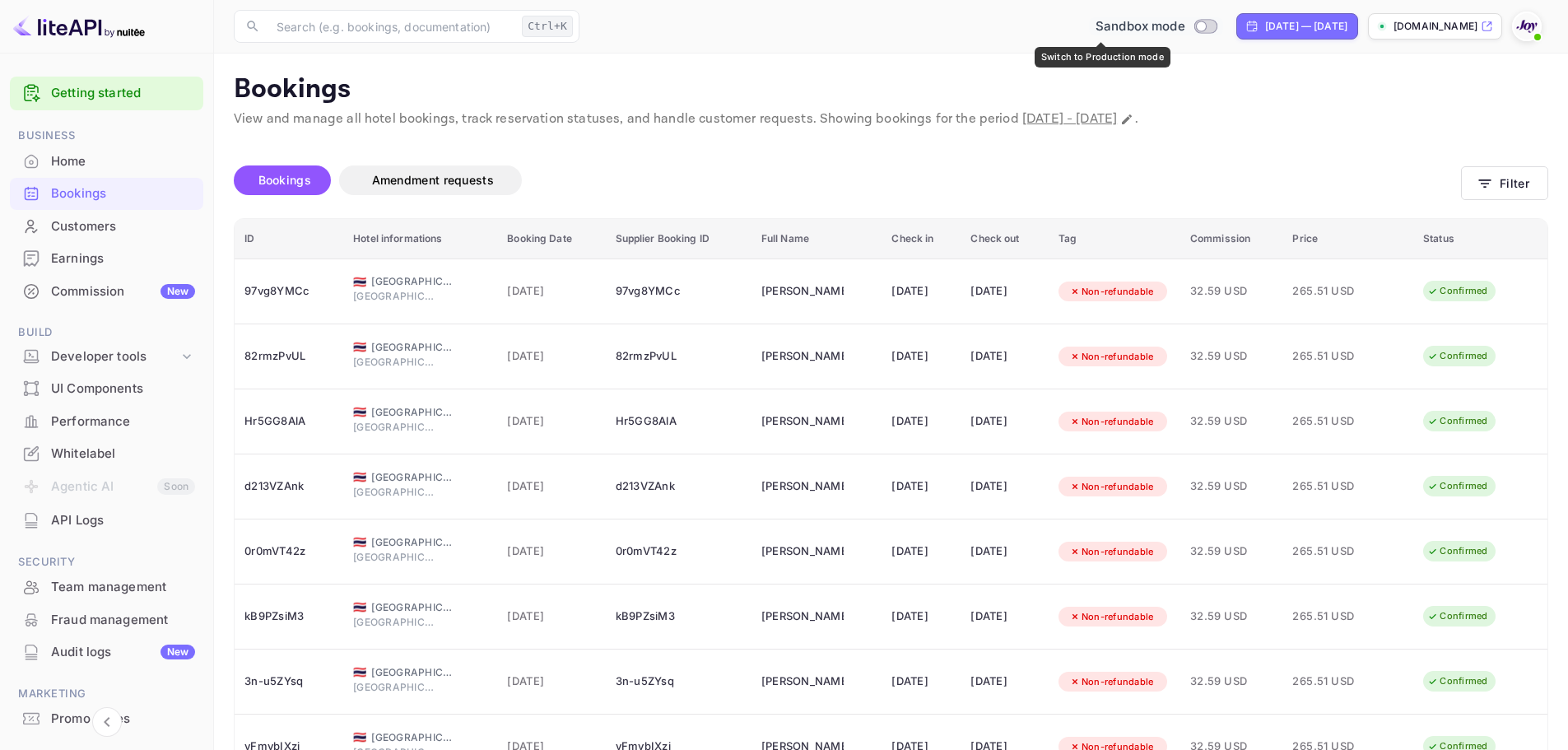
checkbox input "true"
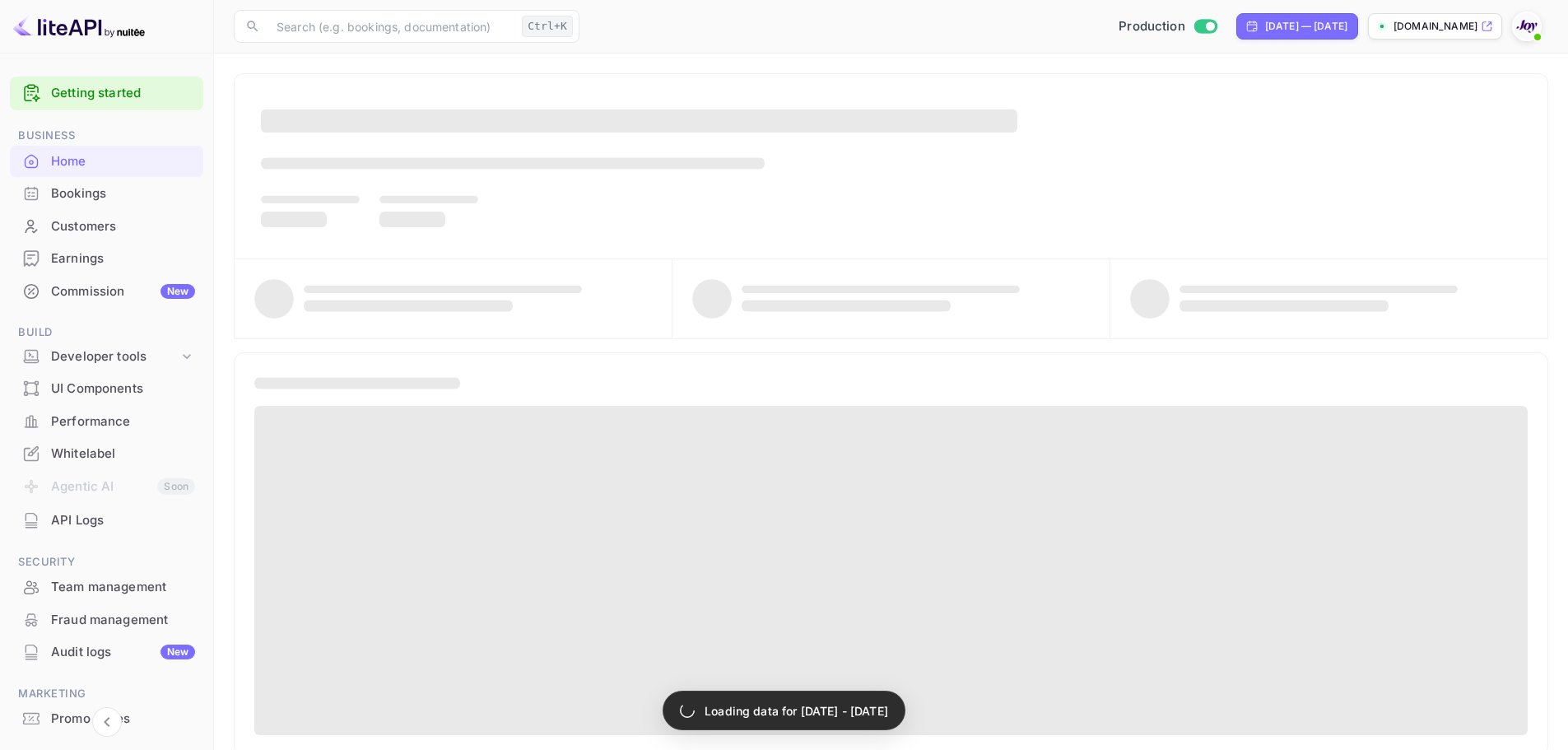
click at [99, 195] on div "Bookings" at bounding box center [123, 194] width 144 height 19
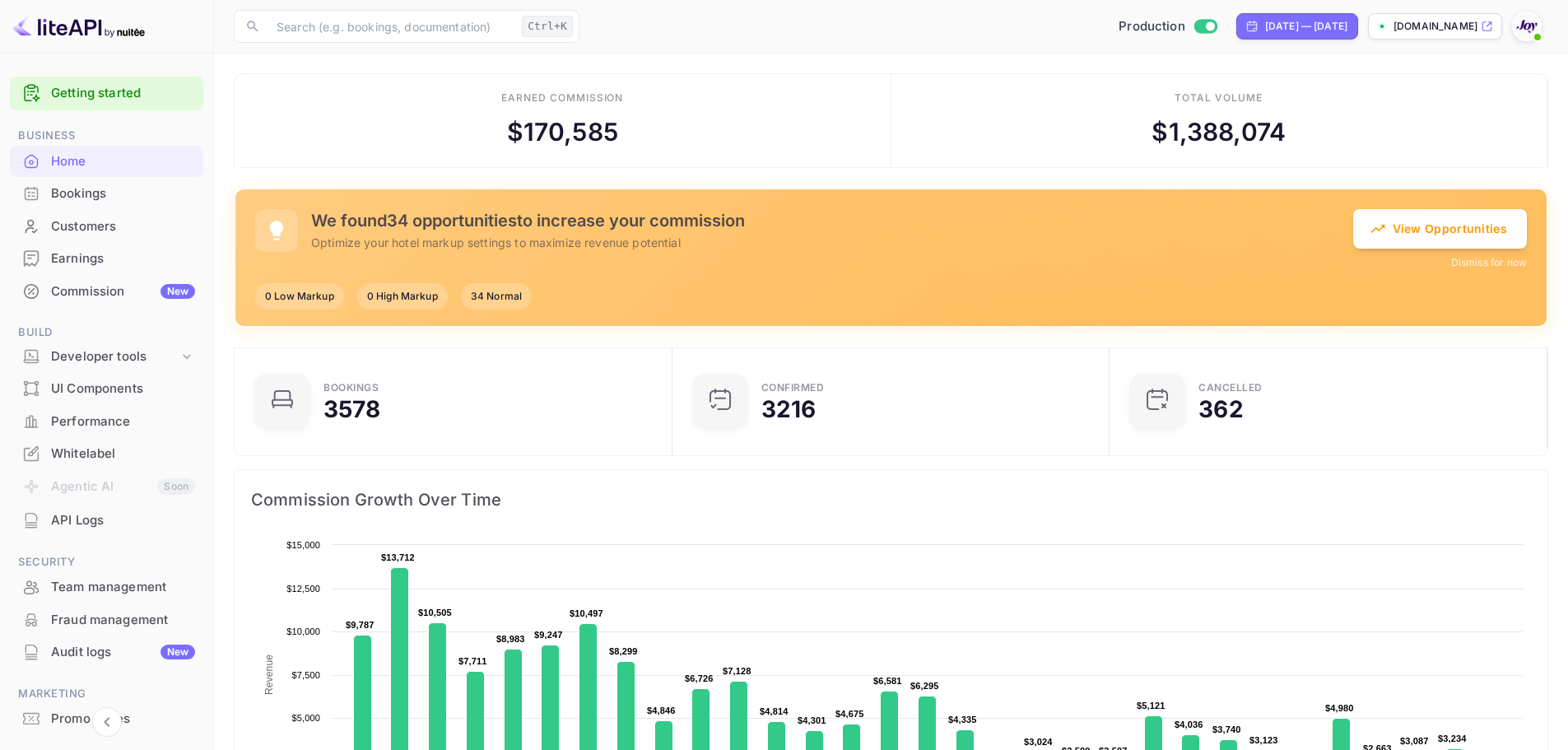
scroll to position [14, 14]
click at [109, 190] on div "Bookings" at bounding box center [123, 194] width 144 height 19
drag, startPoint x: 109, startPoint y: 190, endPoint x: 95, endPoint y: 190, distance: 14.0
click at [95, 190] on div "Bookings" at bounding box center [123, 194] width 144 height 19
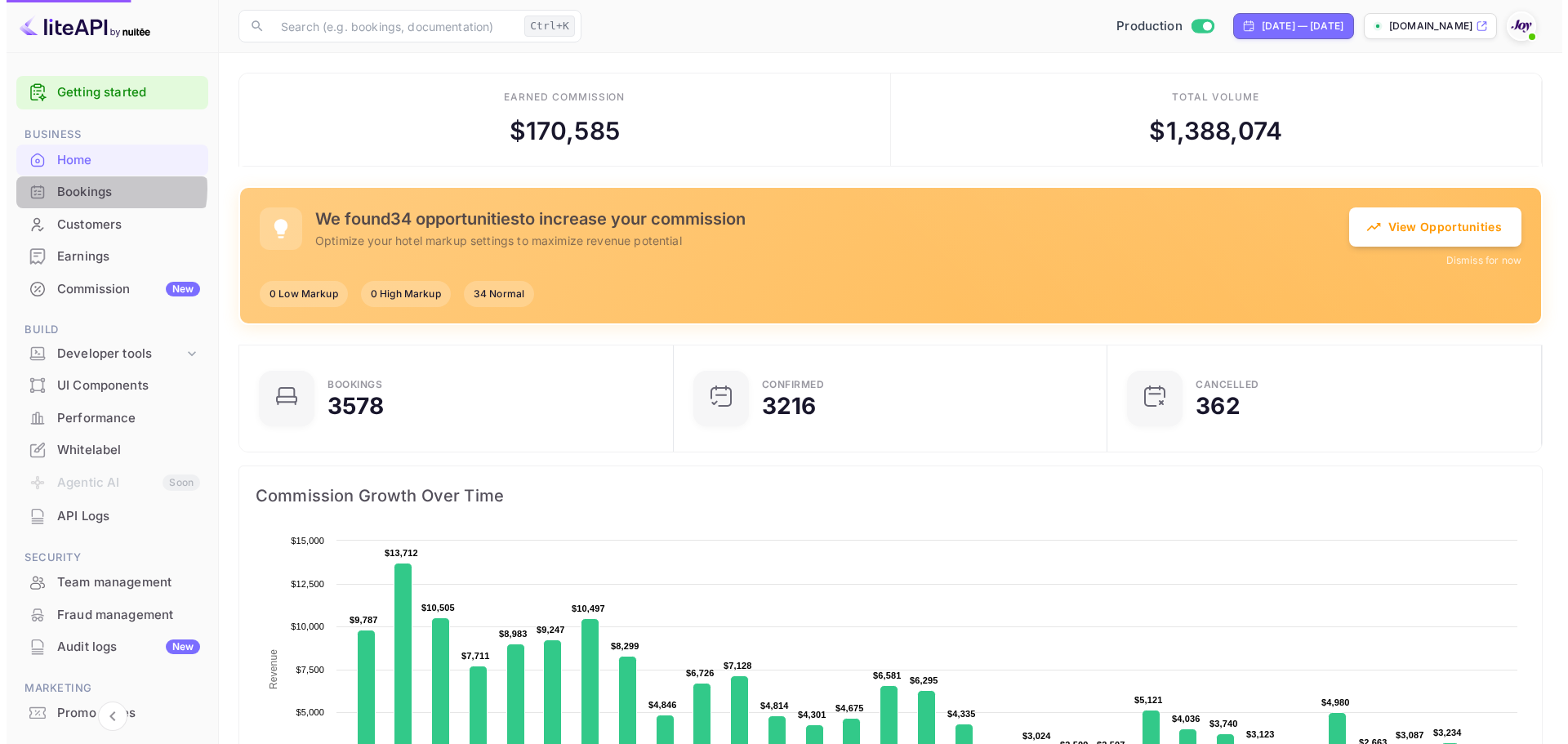
scroll to position [0, 0]
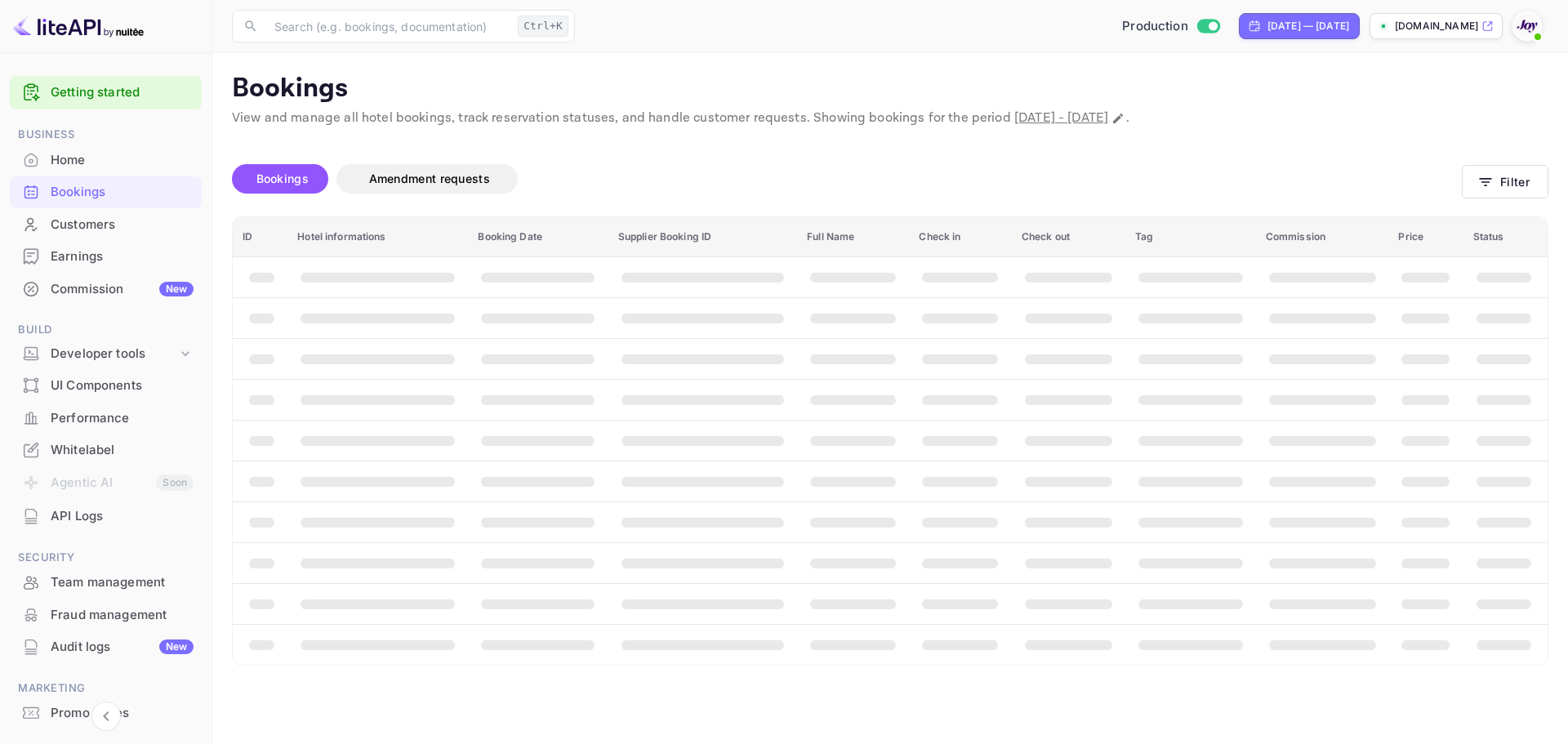
click at [94, 189] on div "Bookings" at bounding box center [122, 192] width 143 height 18
click at [1484, 187] on icon "button" at bounding box center [1485, 181] width 16 height 16
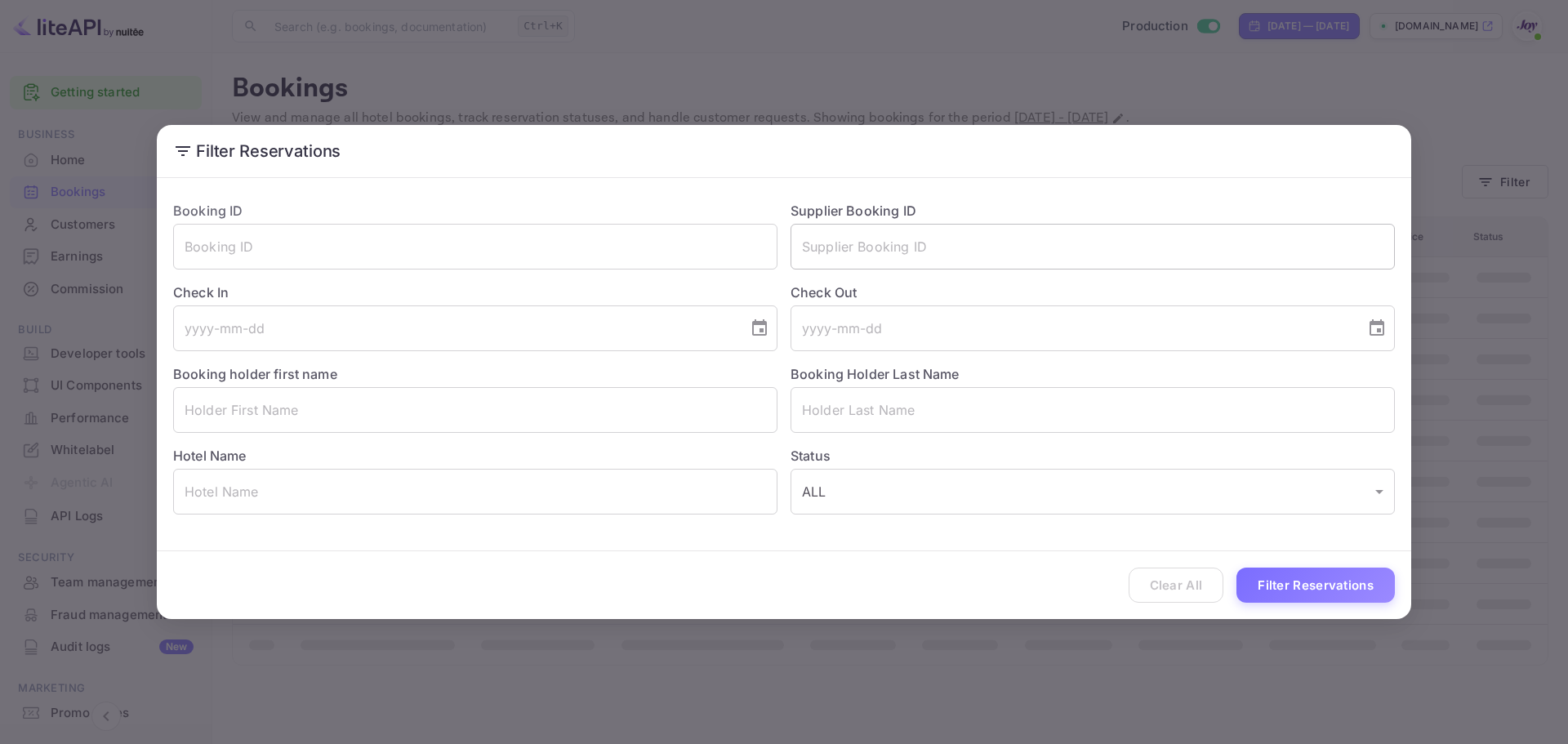
click at [891, 249] on input "text" at bounding box center [1093, 247] width 604 height 45
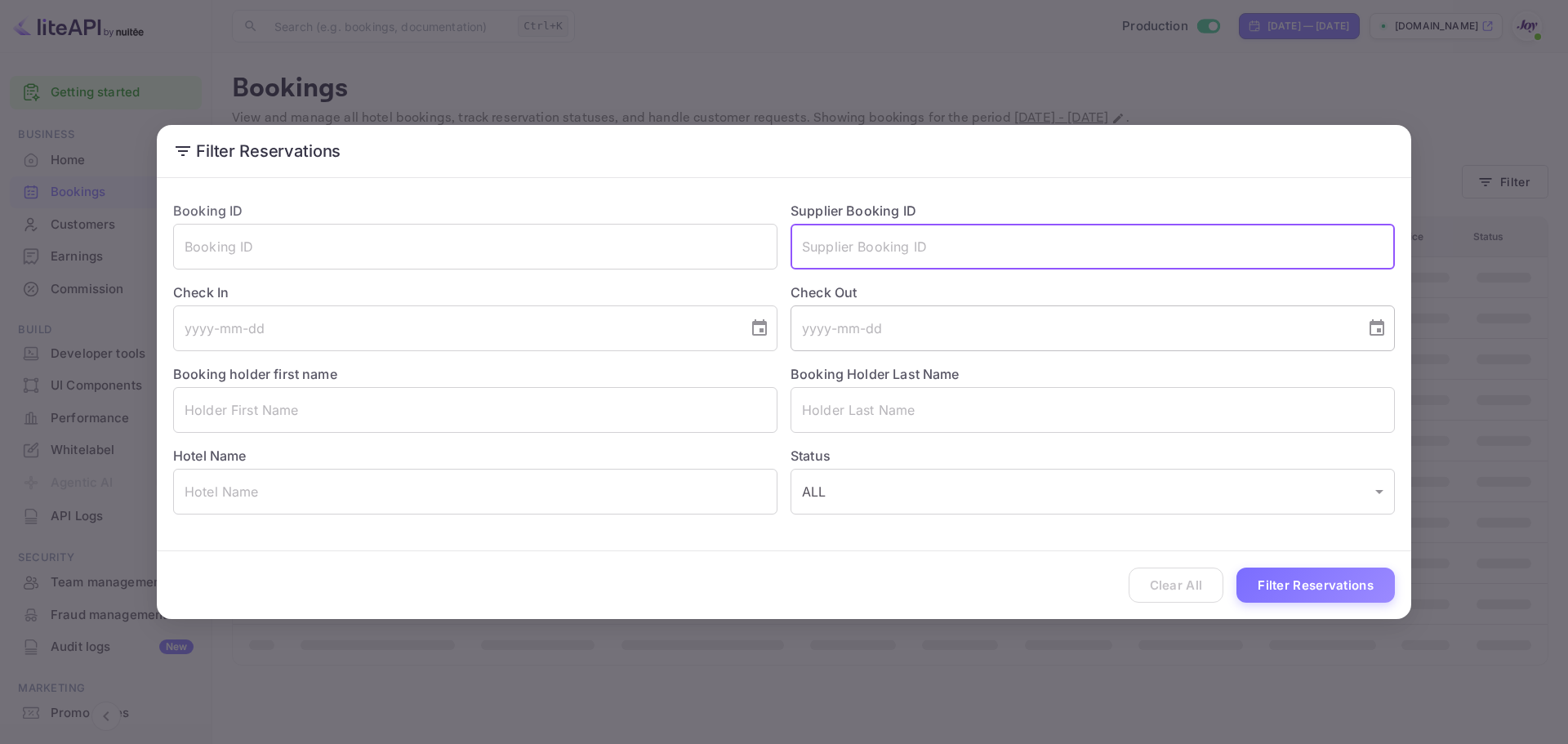
paste input "9466693"
type input "9466693"
click at [1285, 591] on button "Filter Reservations" at bounding box center [1315, 585] width 159 height 35
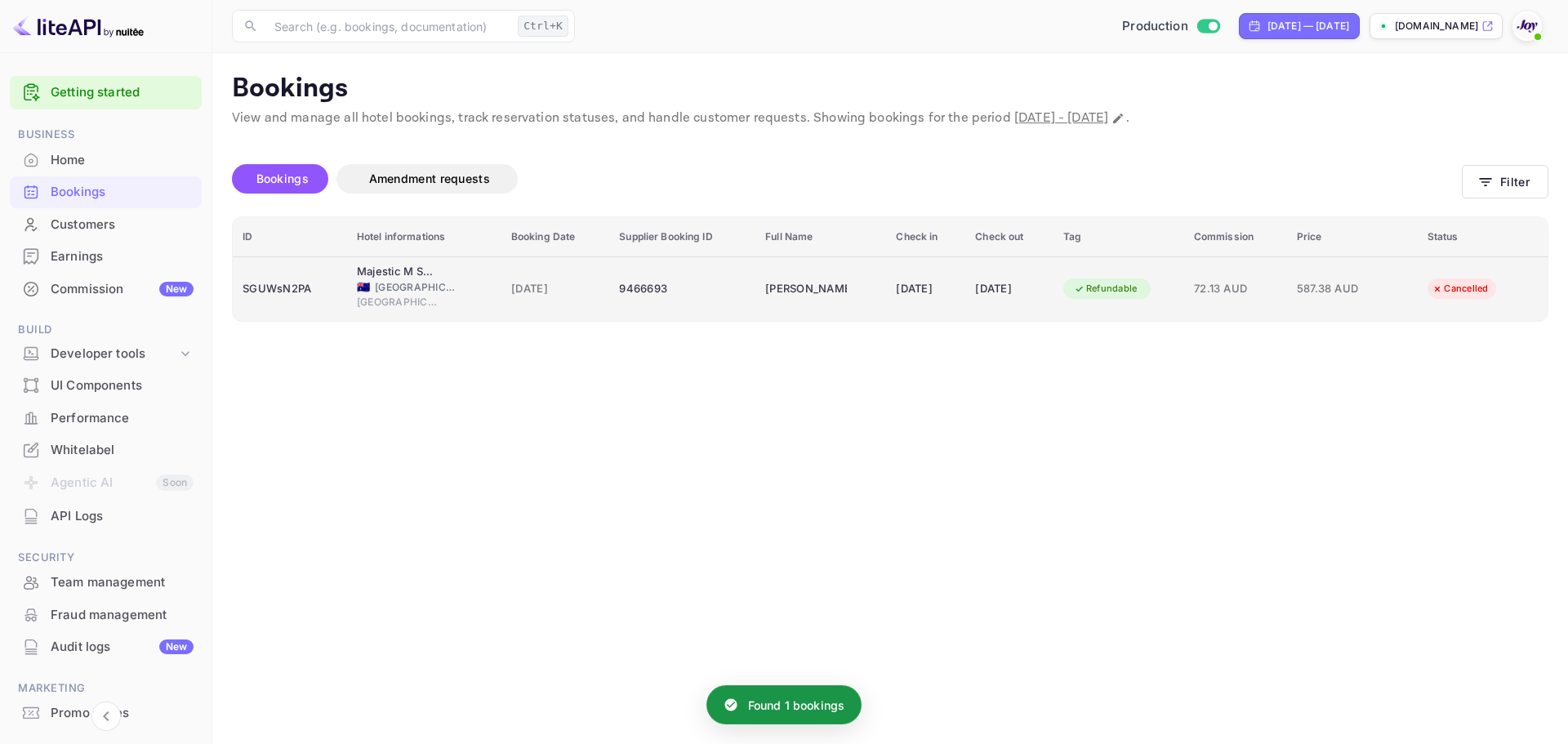
click at [693, 296] on div "9466693" at bounding box center [682, 289] width 127 height 26
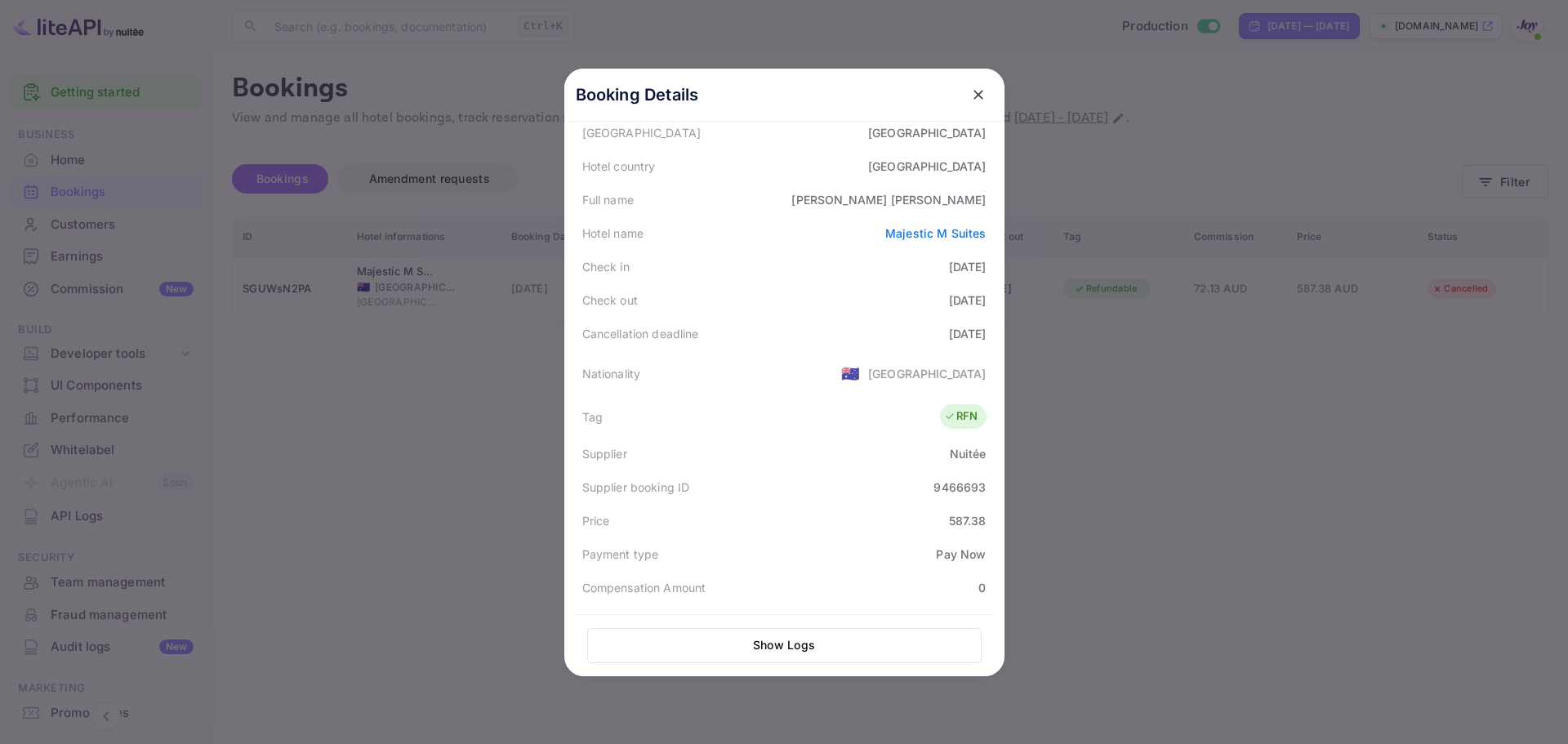
scroll to position [164, 0]
drag, startPoint x: 948, startPoint y: 277, endPoint x: 986, endPoint y: 280, distance: 38.1
click at [986, 280] on div "Check in [DATE]" at bounding box center [784, 275] width 421 height 34
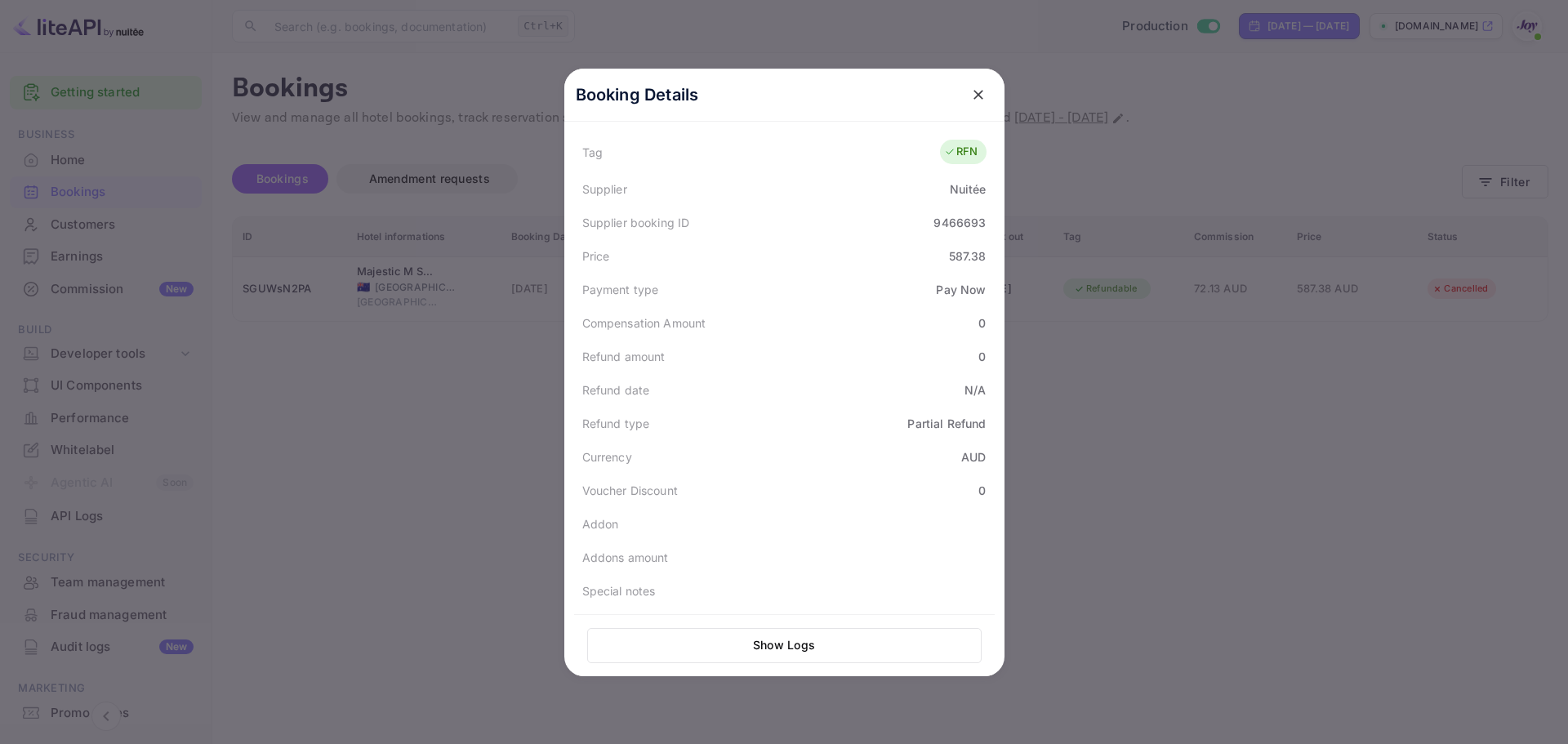
click at [951, 228] on div "9466693" at bounding box center [959, 223] width 52 height 17
click at [951, 228] on div "9466693" at bounding box center [959, 223] width 52 height 17
copy div "9466693"
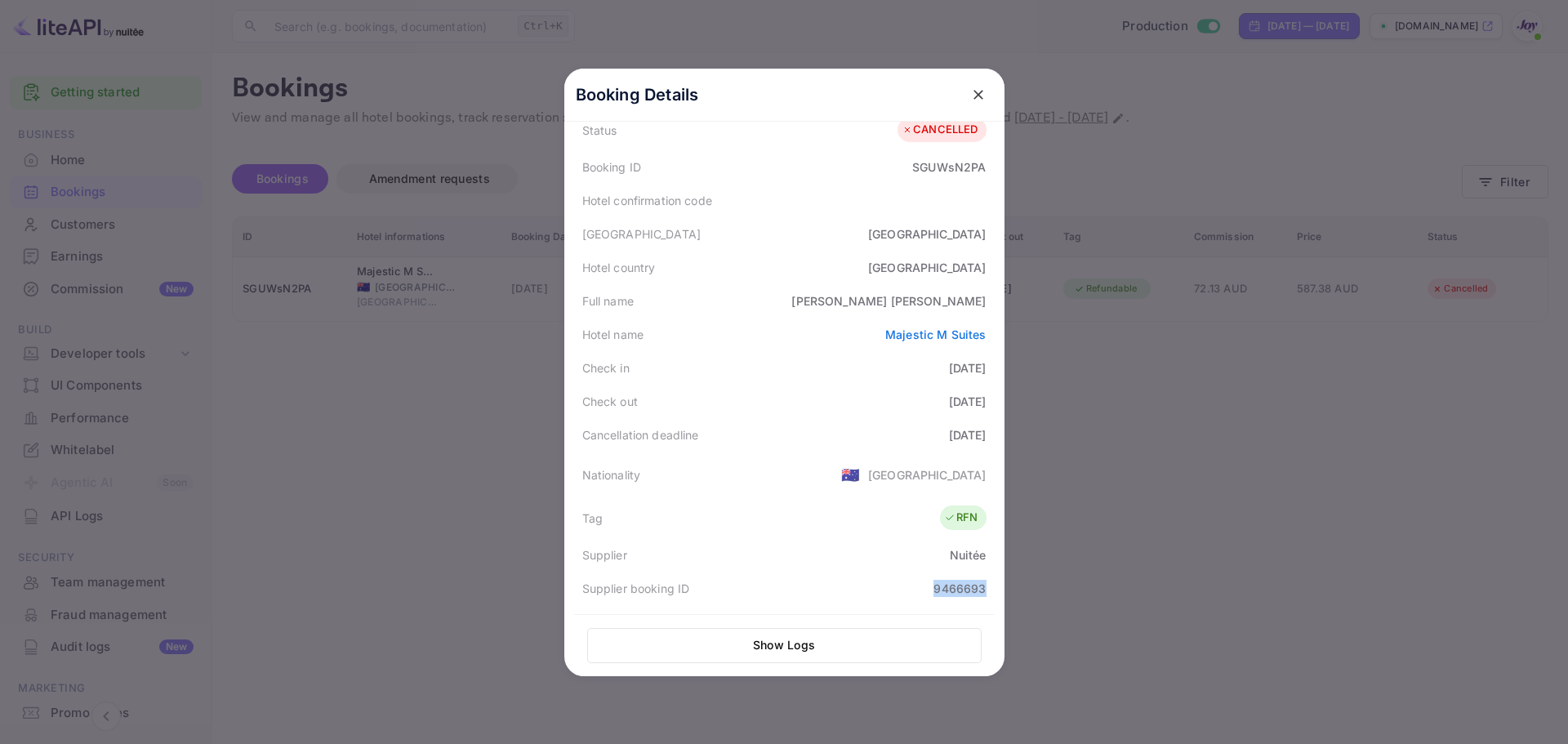
scroll to position [0, 0]
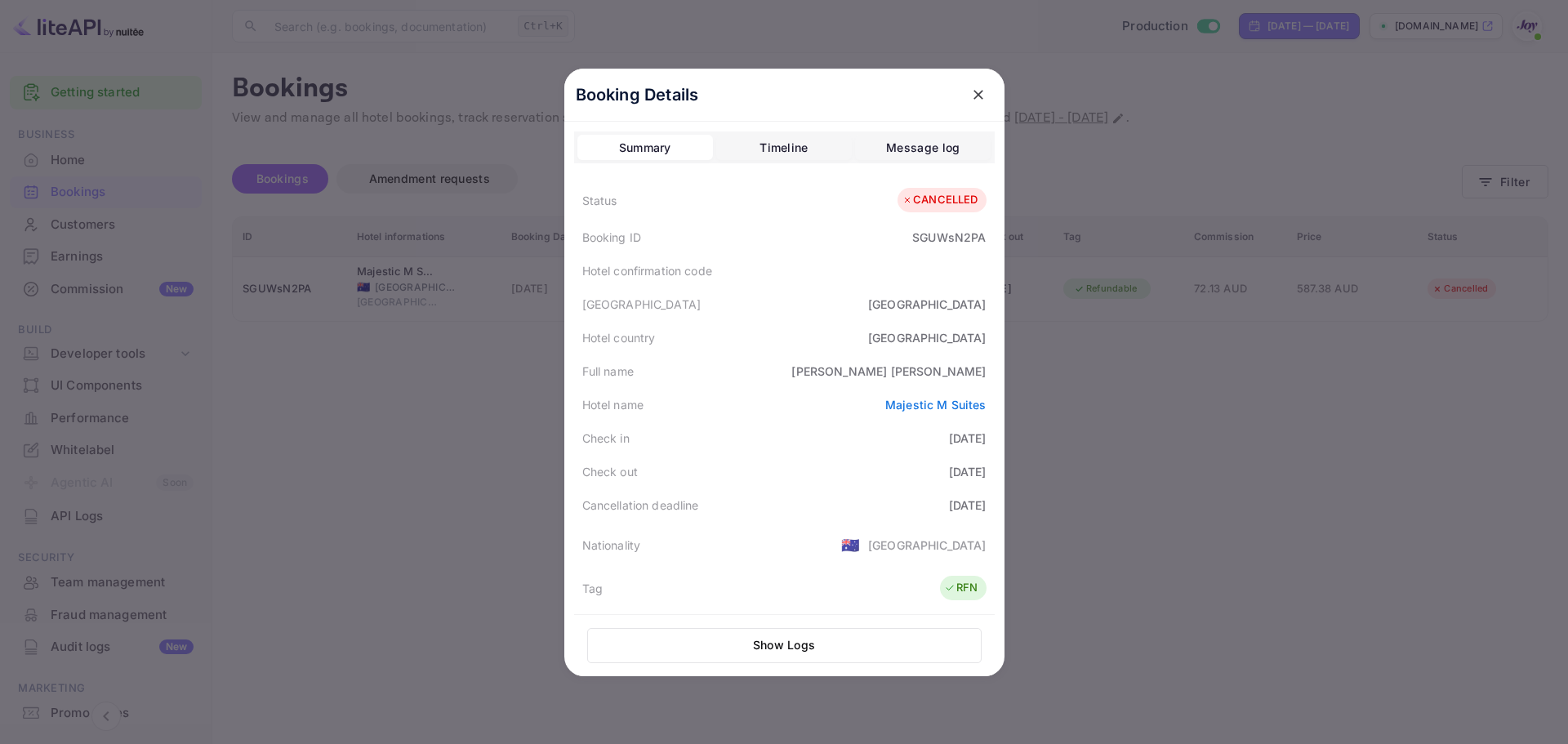
click at [770, 149] on div "Timeline" at bounding box center [783, 147] width 48 height 19
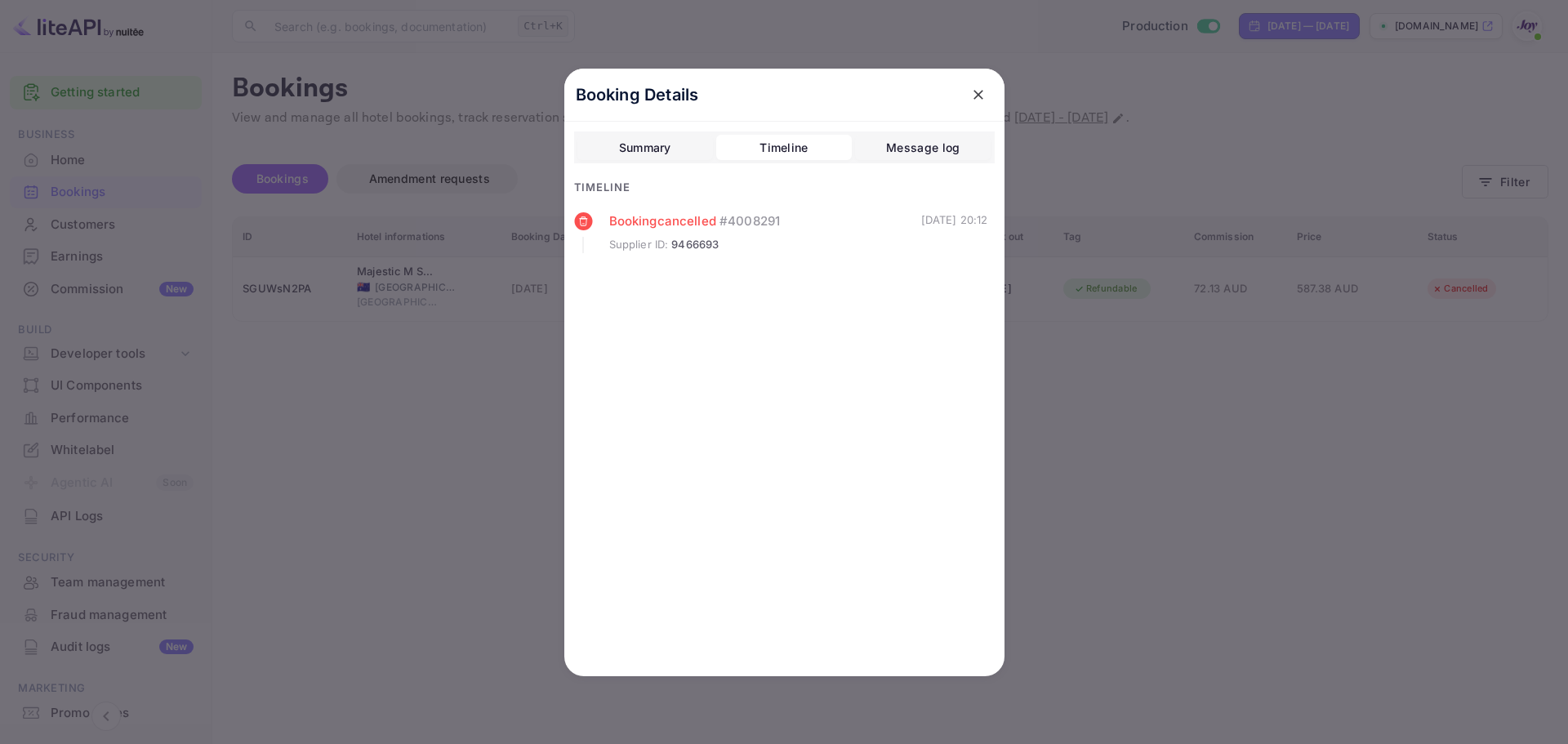
click at [656, 148] on div "Summary" at bounding box center [645, 147] width 52 height 19
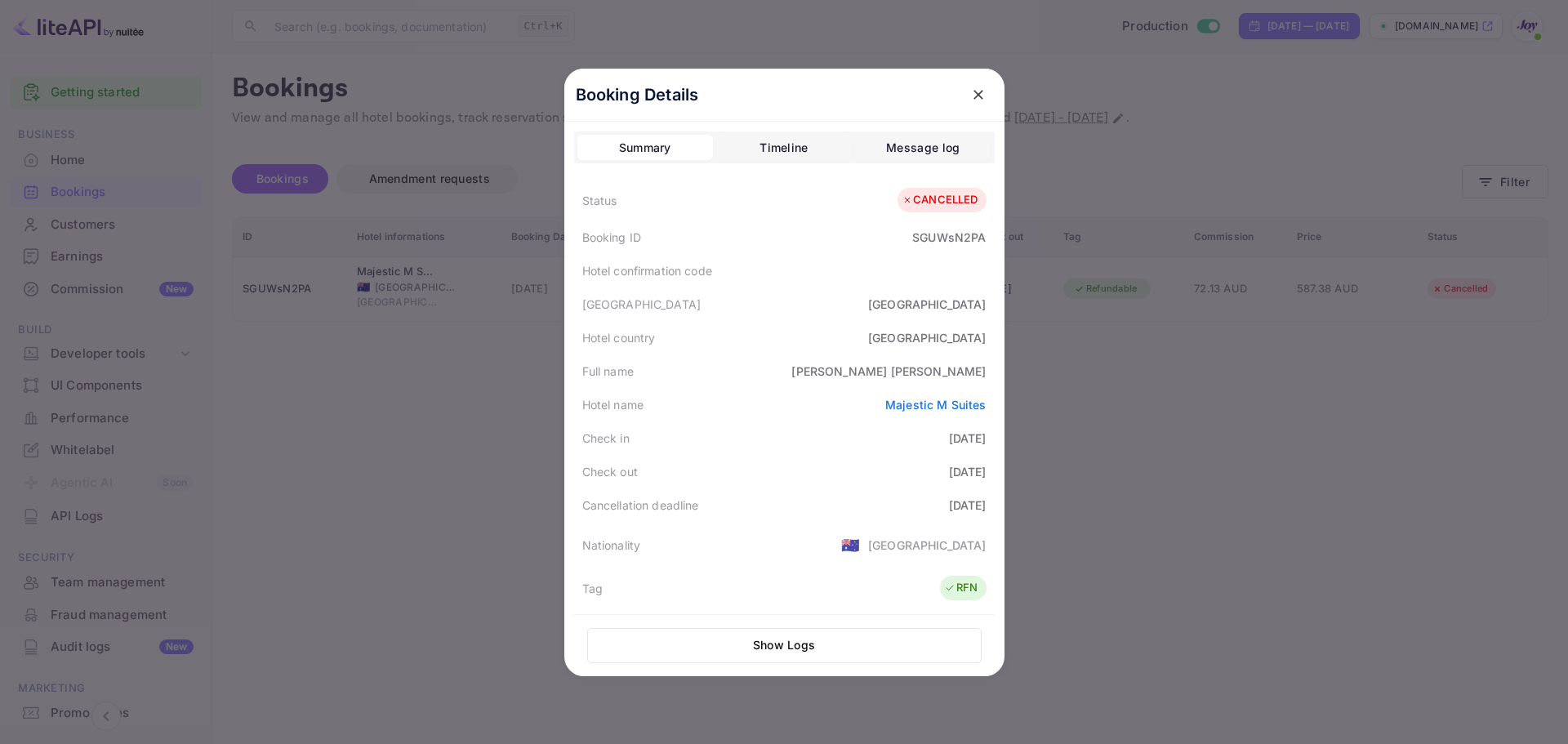
click at [470, 409] on div at bounding box center [784, 372] width 1568 height 744
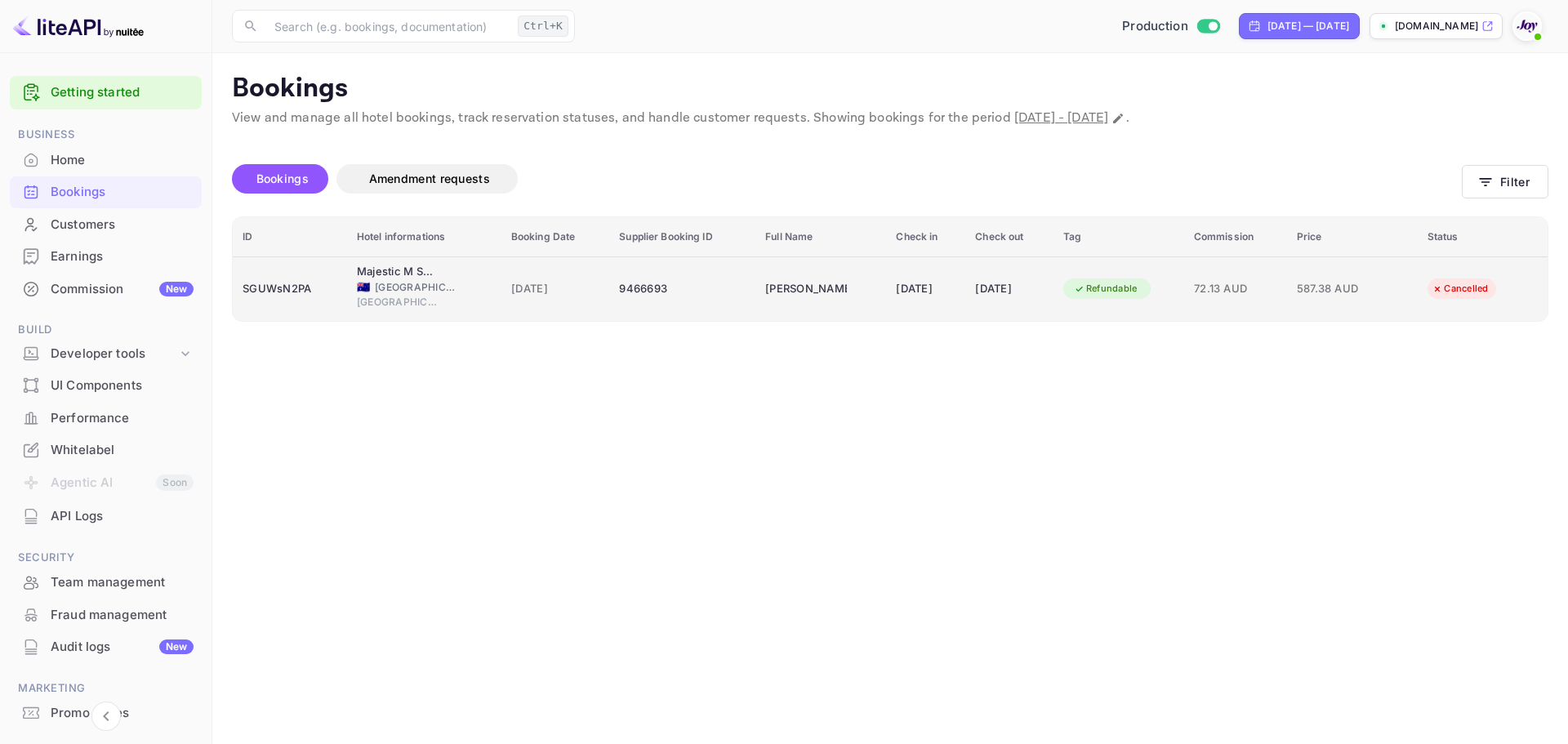
click at [672, 288] on div "9466693" at bounding box center [682, 289] width 127 height 26
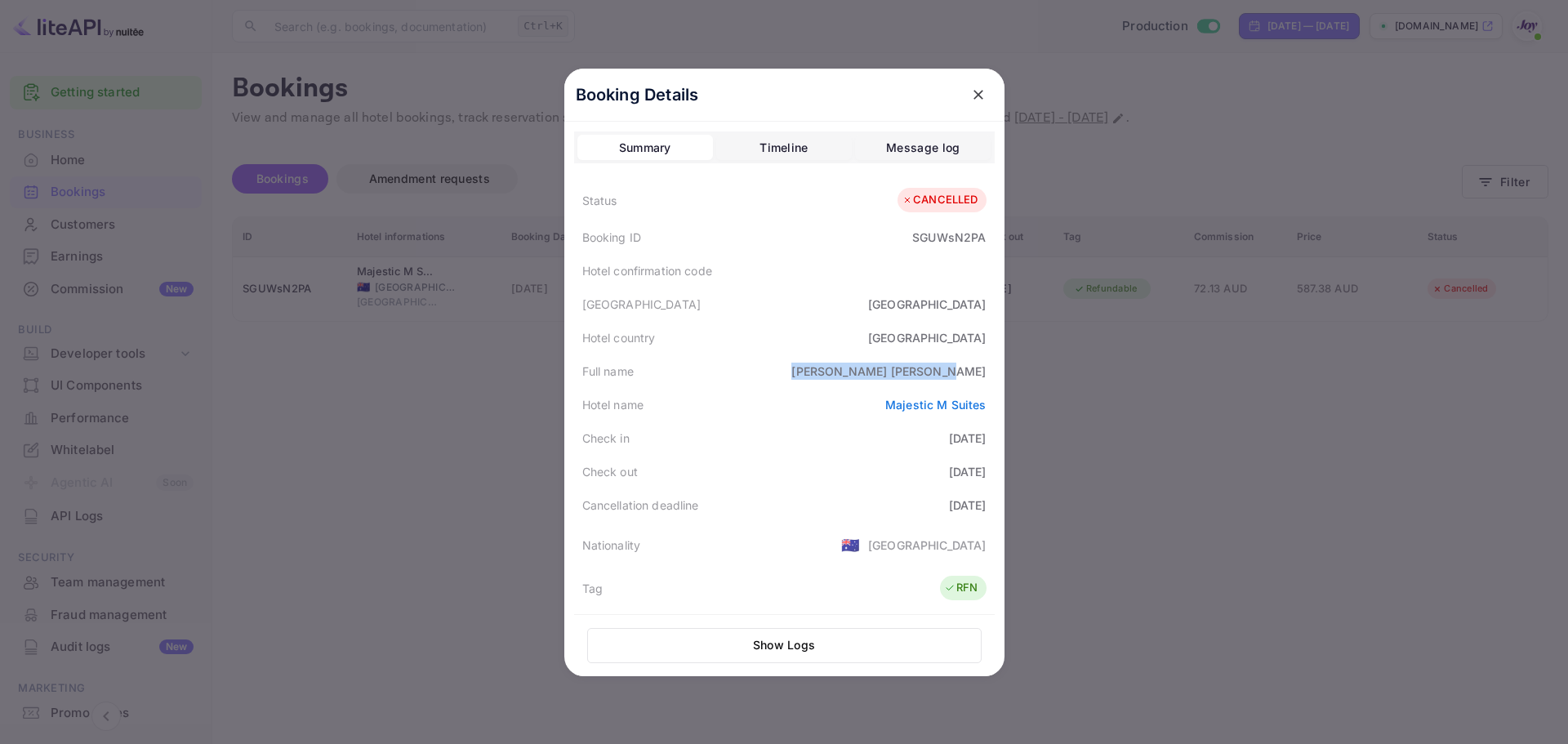
drag, startPoint x: 886, startPoint y: 375, endPoint x: 990, endPoint y: 376, distance: 104.0
click at [990, 376] on div "Booking Details Summary Timeline Message log Status CANCELLED Booking ID SGUWsN…" at bounding box center [784, 373] width 440 height 608
copy div "[PERSON_NAME]"
click at [928, 240] on div "SGUWsN2PA" at bounding box center [949, 237] width 74 height 17
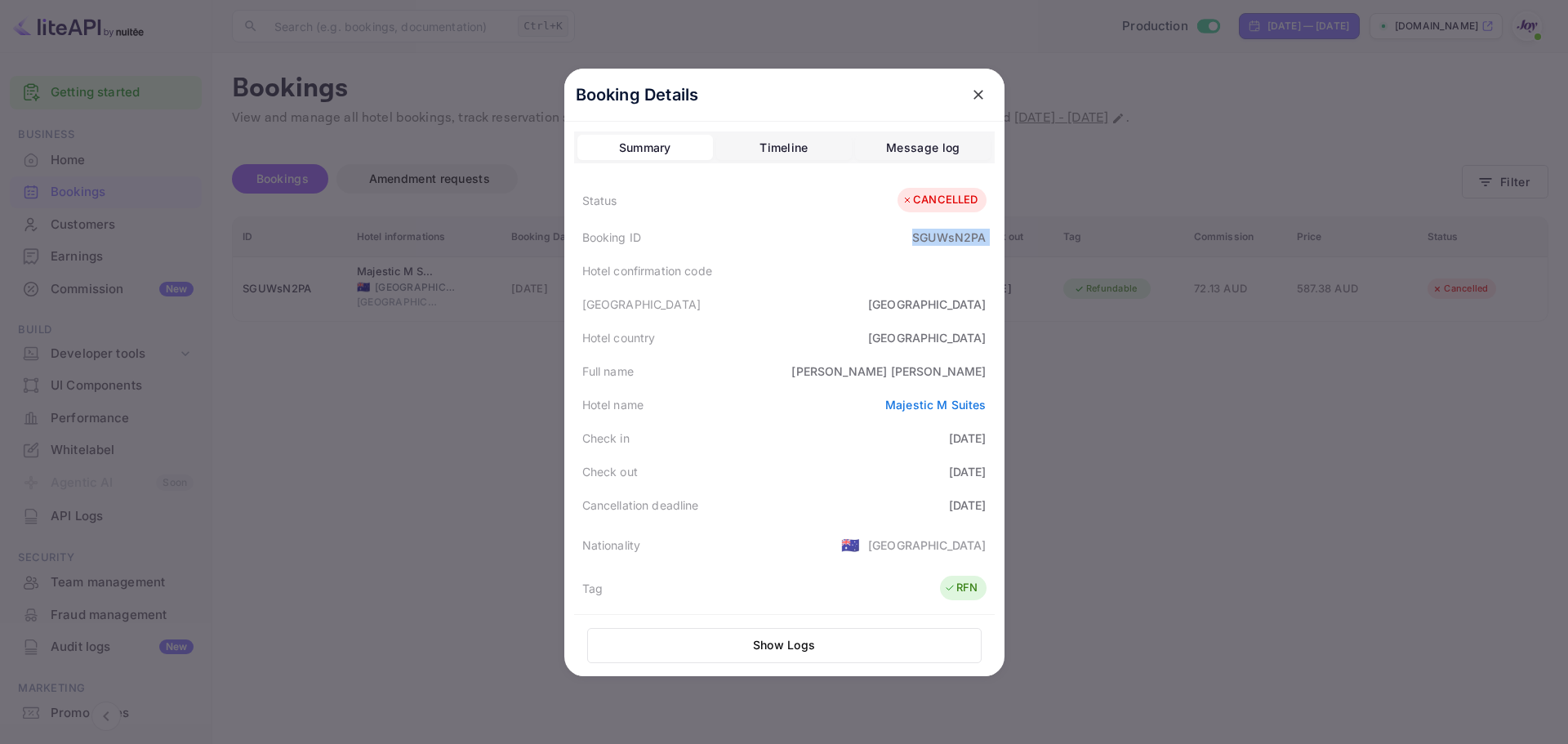
click at [928, 240] on div "SGUWsN2PA" at bounding box center [949, 237] width 74 height 17
click at [921, 272] on div "Hotel confirmation code" at bounding box center [784, 271] width 421 height 34
click at [941, 235] on div "SGUWsN2PA" at bounding box center [949, 237] width 74 height 17
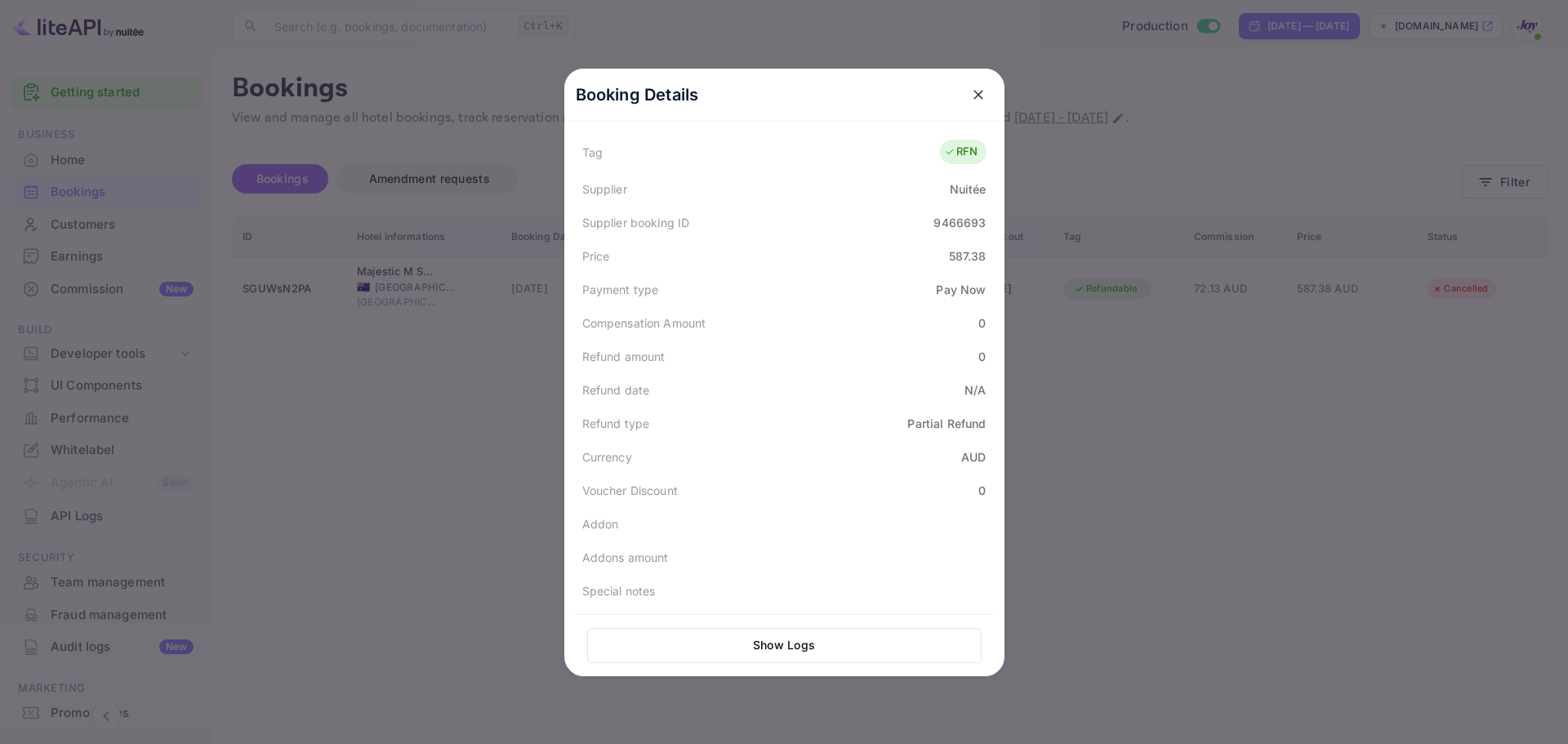
click at [958, 225] on div "9466693" at bounding box center [959, 223] width 52 height 17
copy div "9466693"
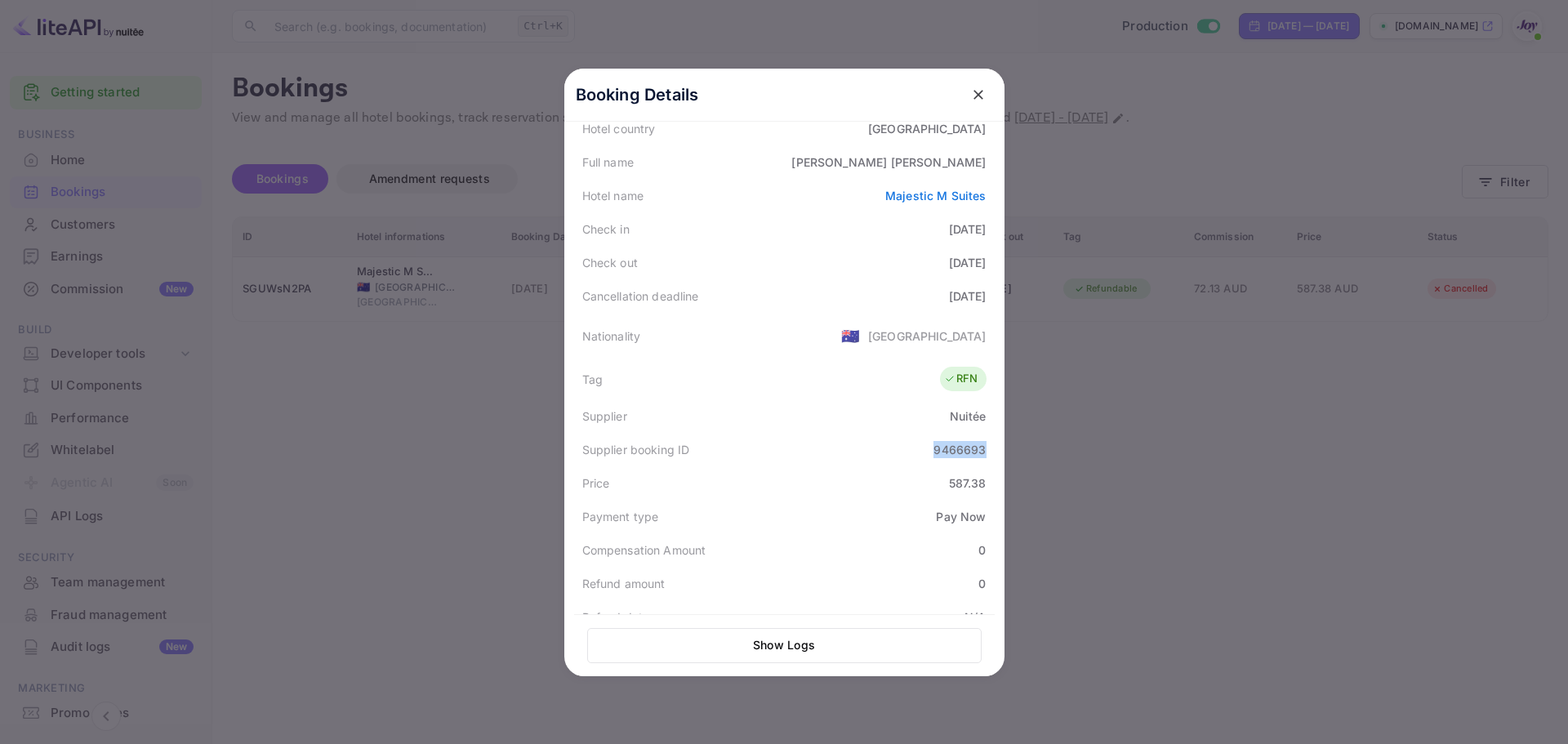
scroll to position [0, 0]
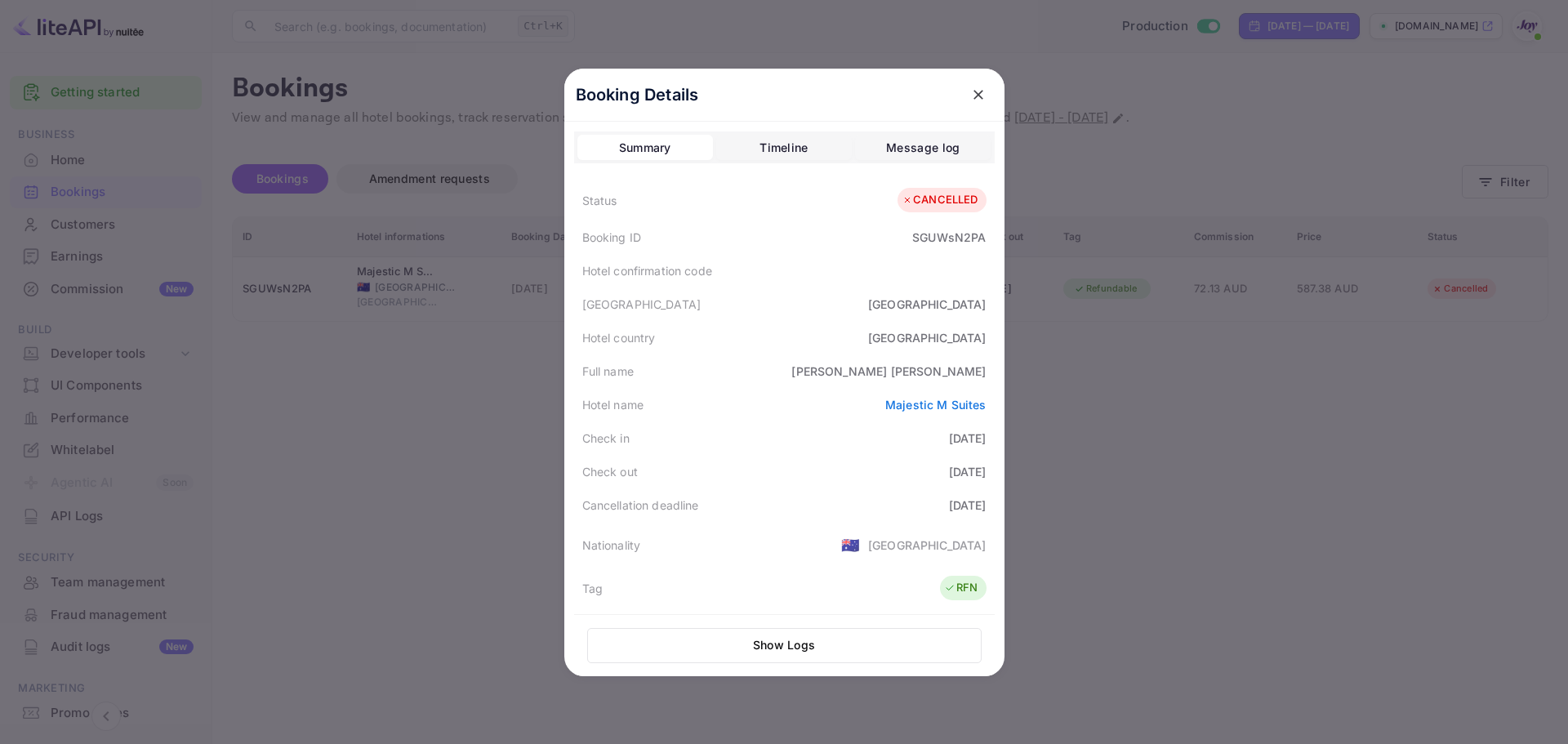
click at [939, 234] on div "SGUWsN2PA" at bounding box center [949, 237] width 74 height 17
copy div "SGUWsN2PA"
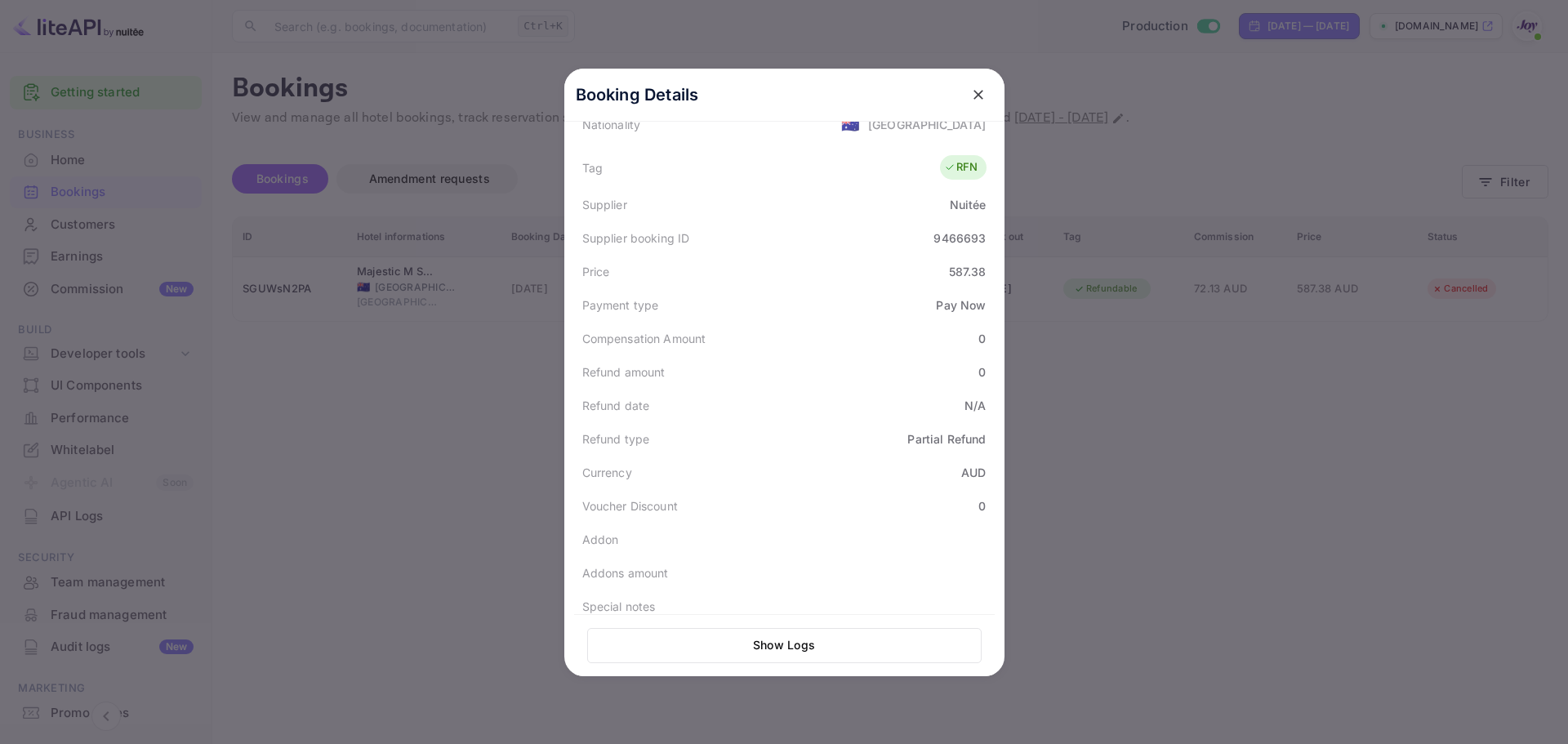
scroll to position [437, 0]
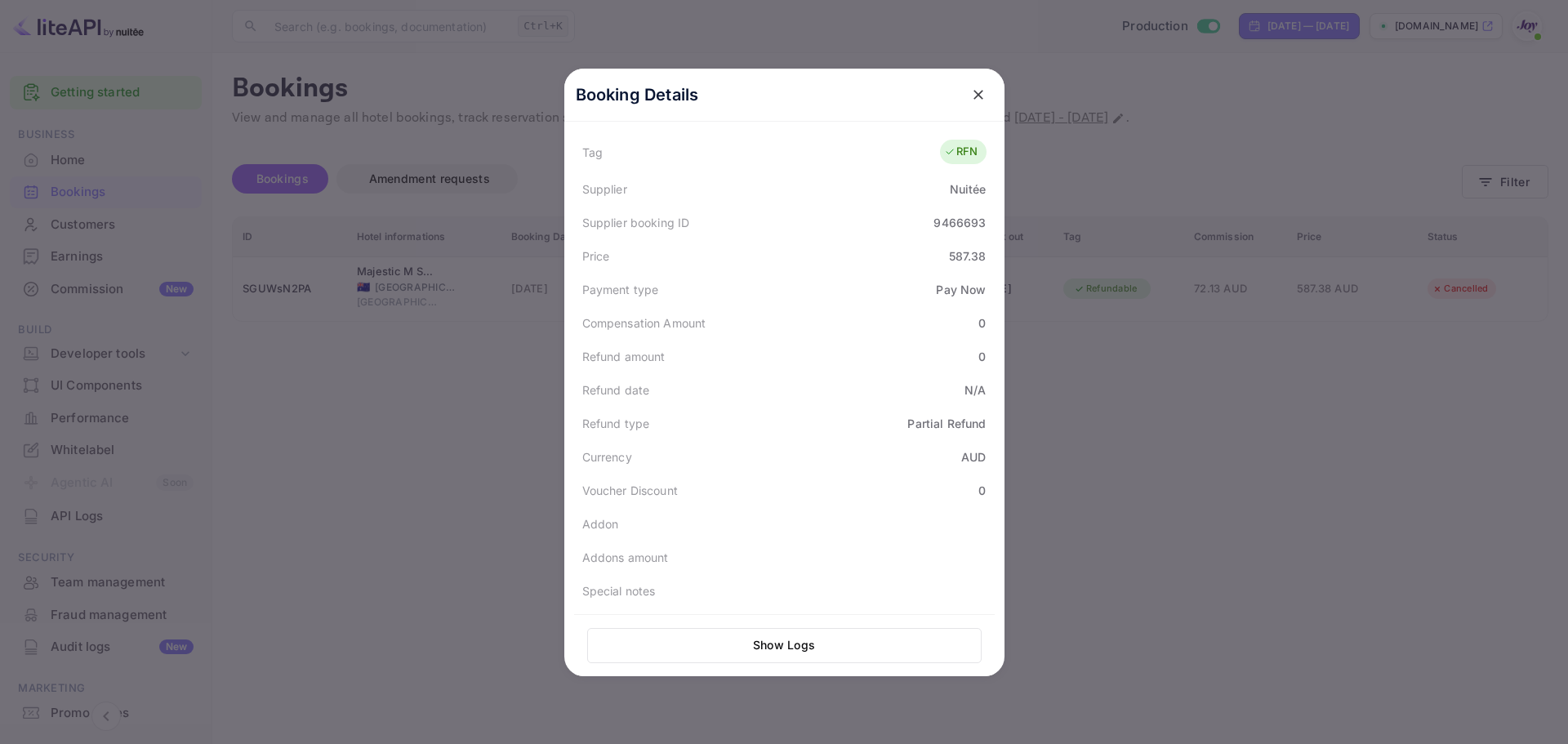
drag, startPoint x: 328, startPoint y: 448, endPoint x: 329, endPoint y: 417, distance: 31.0
click at [330, 443] on div at bounding box center [784, 372] width 1568 height 744
